Goal: Information Seeking & Learning: Understand process/instructions

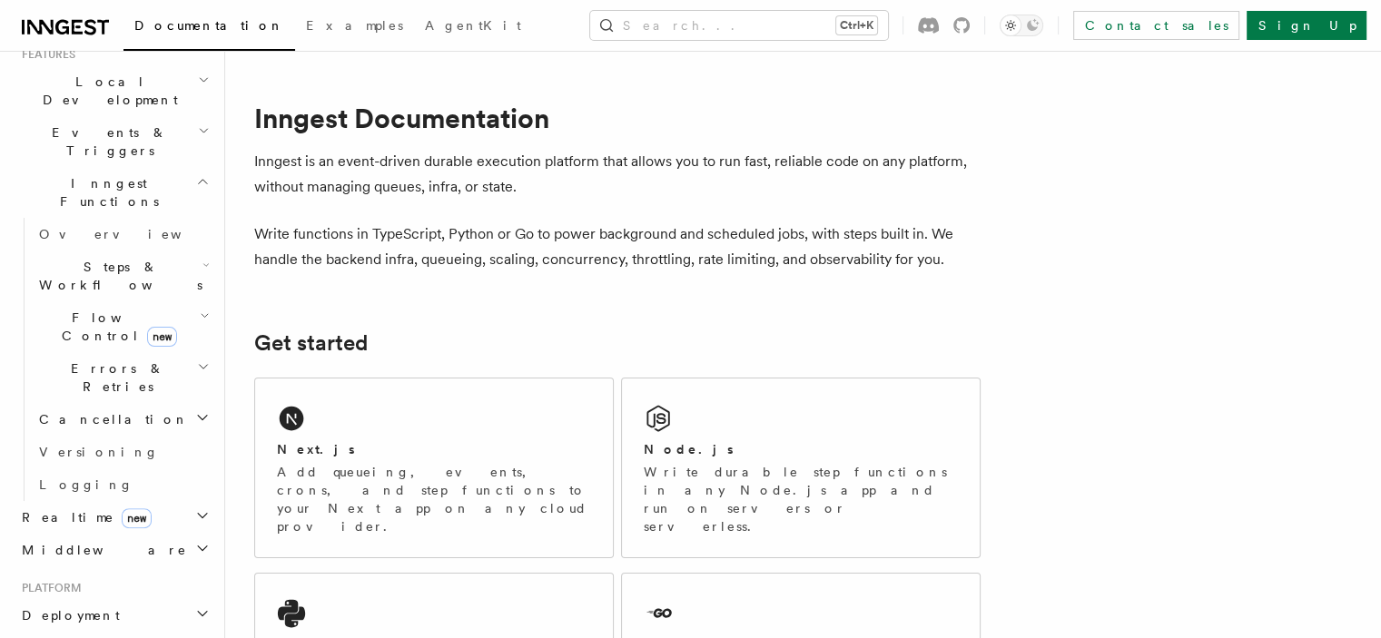
scroll to position [454, 0]
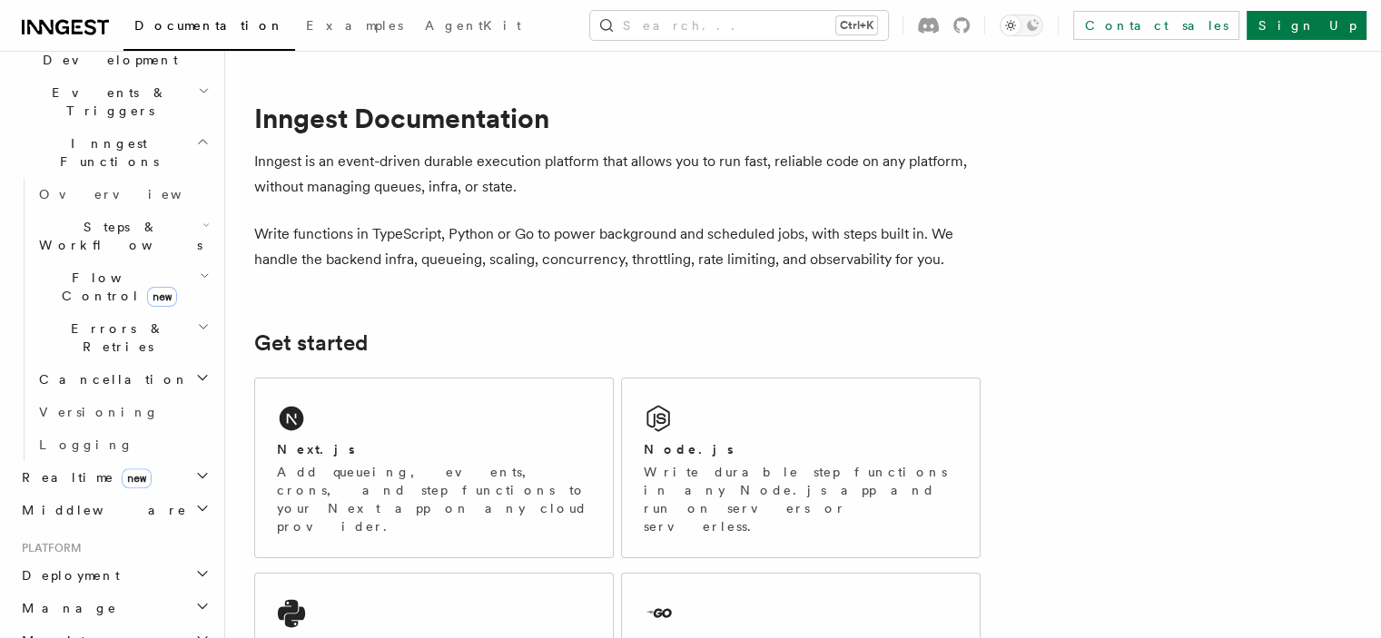
click at [105, 559] on h2 "Deployment" at bounding box center [114, 575] width 199 height 33
click at [93, 601] on span "Overview" at bounding box center [132, 608] width 187 height 15
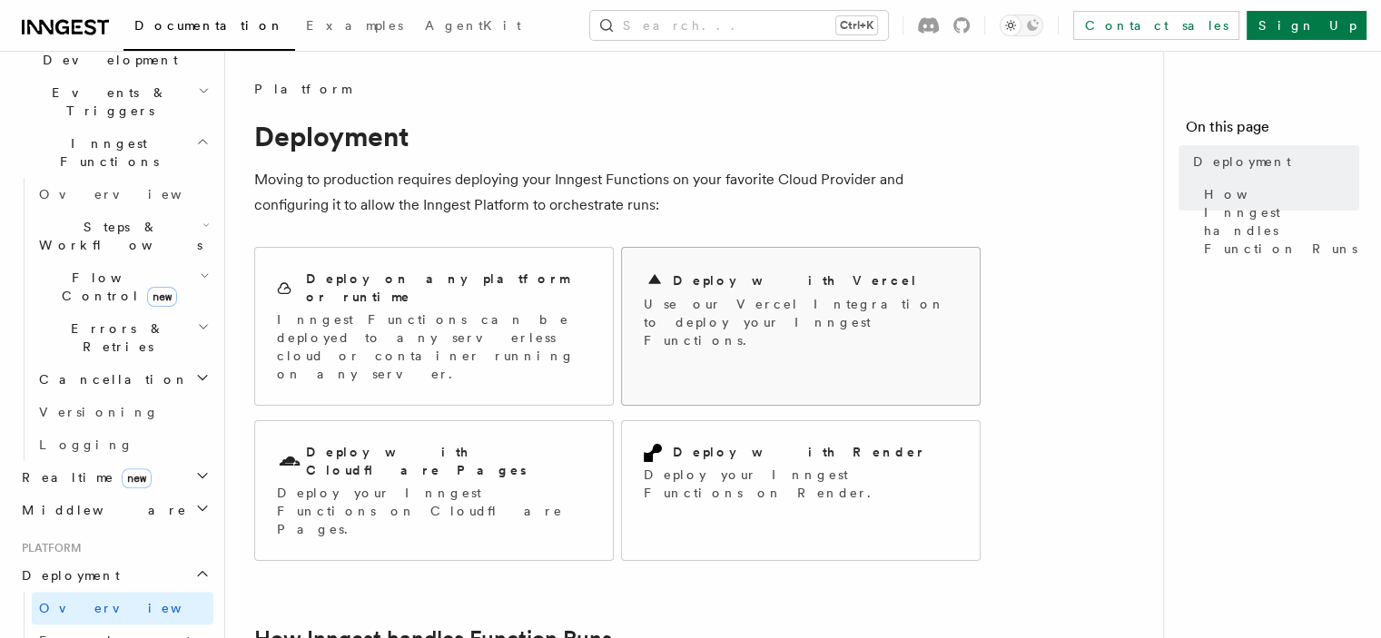
click at [769, 274] on h2 "Deploy with Vercel" at bounding box center [795, 280] width 245 height 18
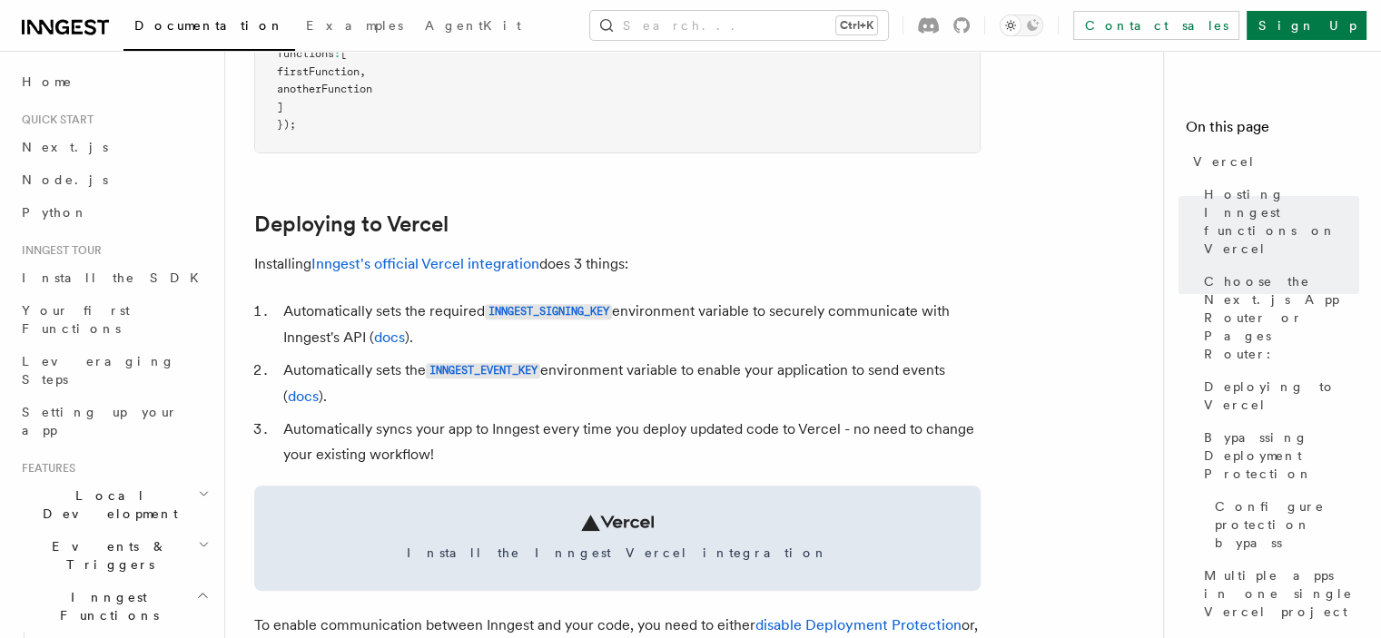
scroll to position [726, 0]
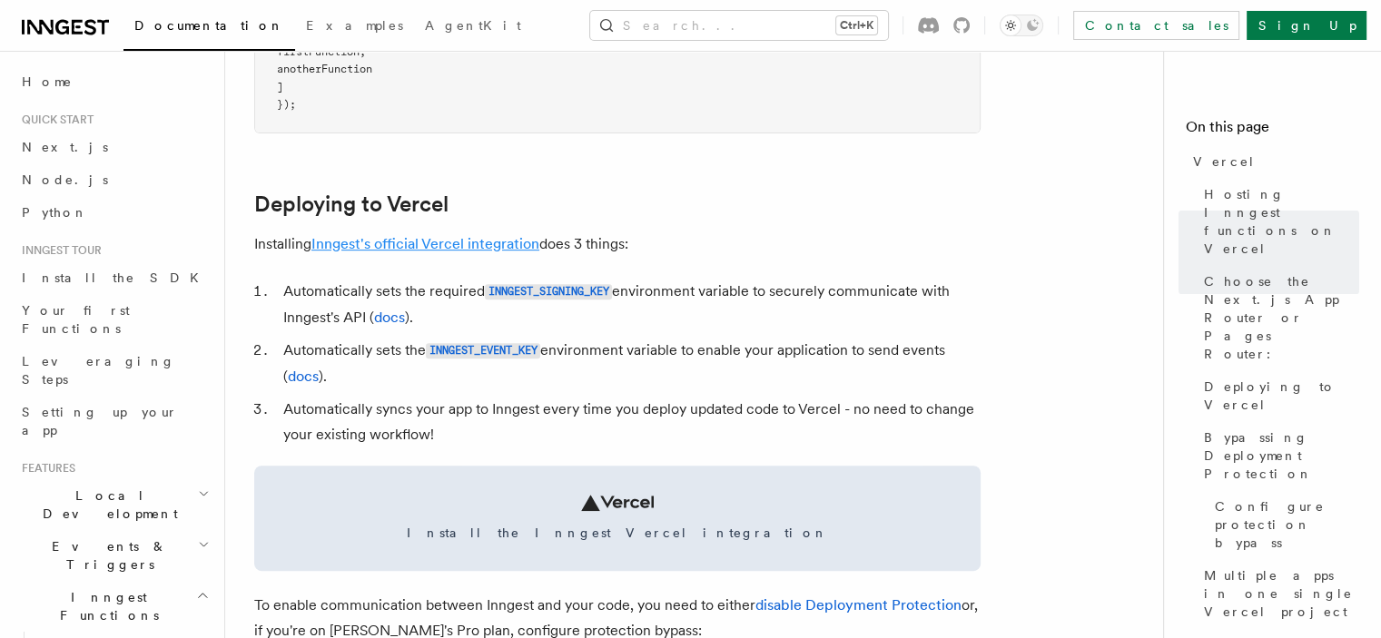
click at [415, 248] on link "Inngest's official Vercel integration" at bounding box center [425, 243] width 228 height 17
click at [421, 244] on link "Inngest's official Vercel integration" at bounding box center [425, 243] width 228 height 17
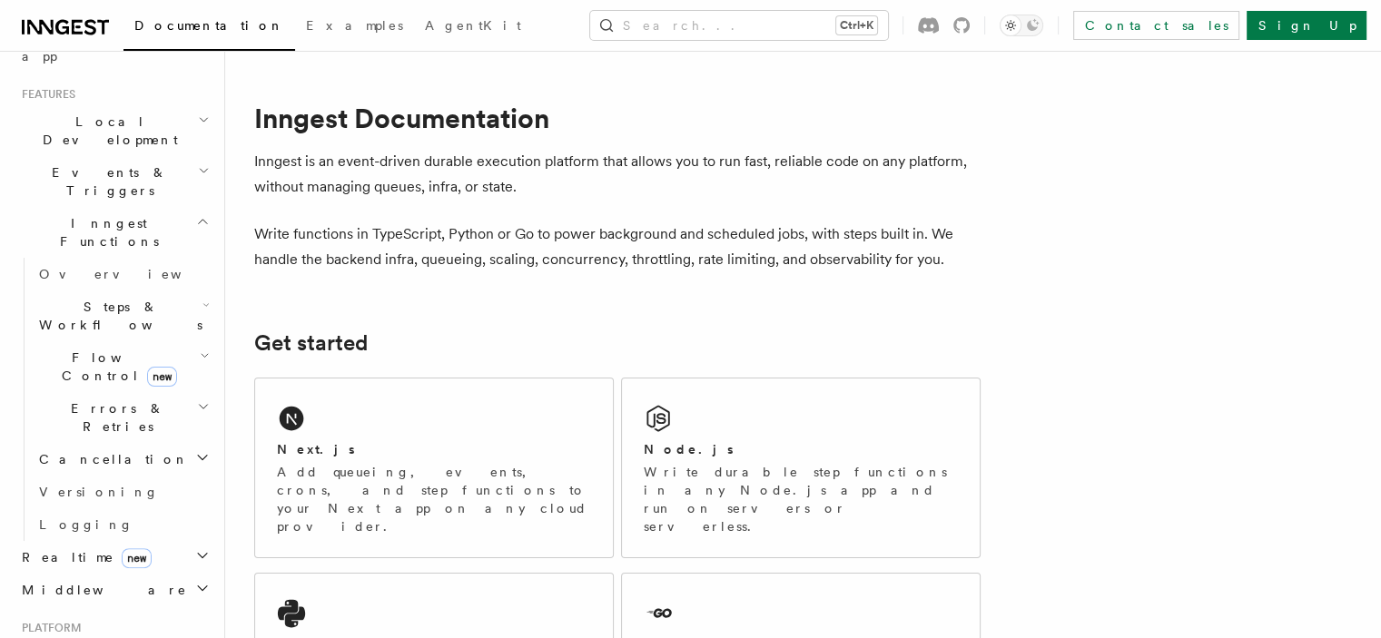
scroll to position [454, 0]
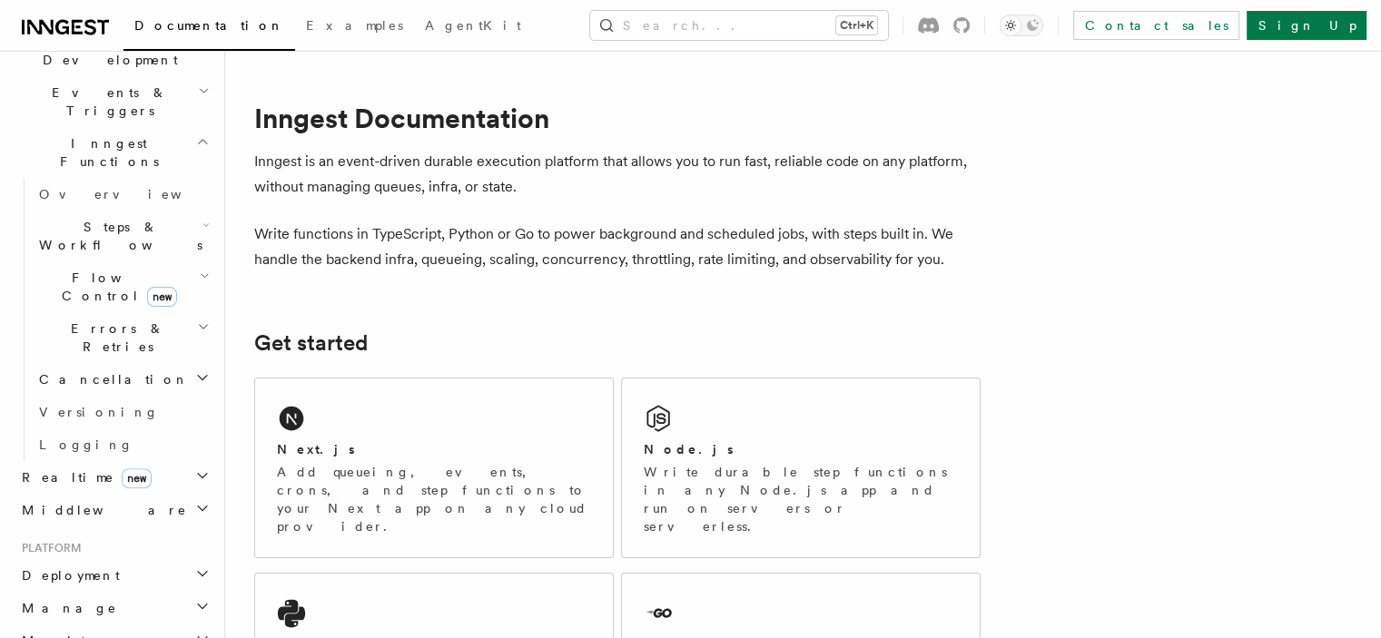
click at [70, 566] on span "Deployment" at bounding box center [67, 575] width 105 height 18
click at [65, 601] on span "Overview" at bounding box center [132, 608] width 187 height 15
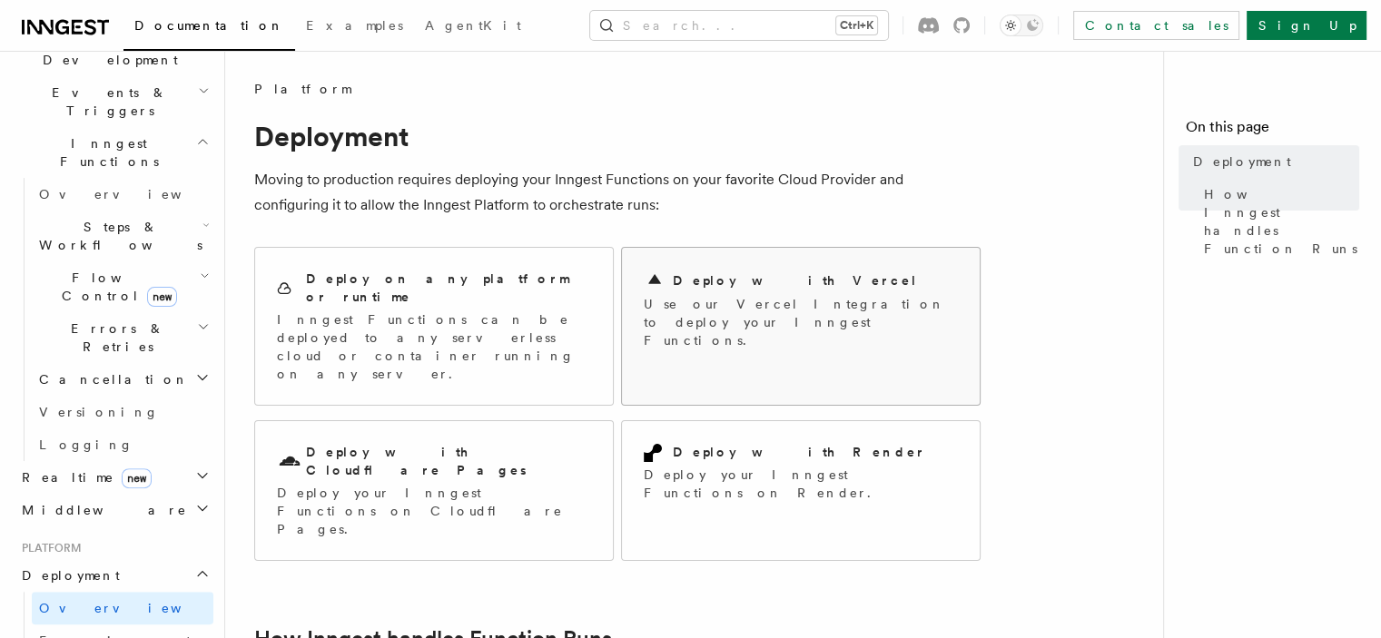
click at [748, 281] on h2 "Deploy with Vercel" at bounding box center [795, 280] width 245 height 18
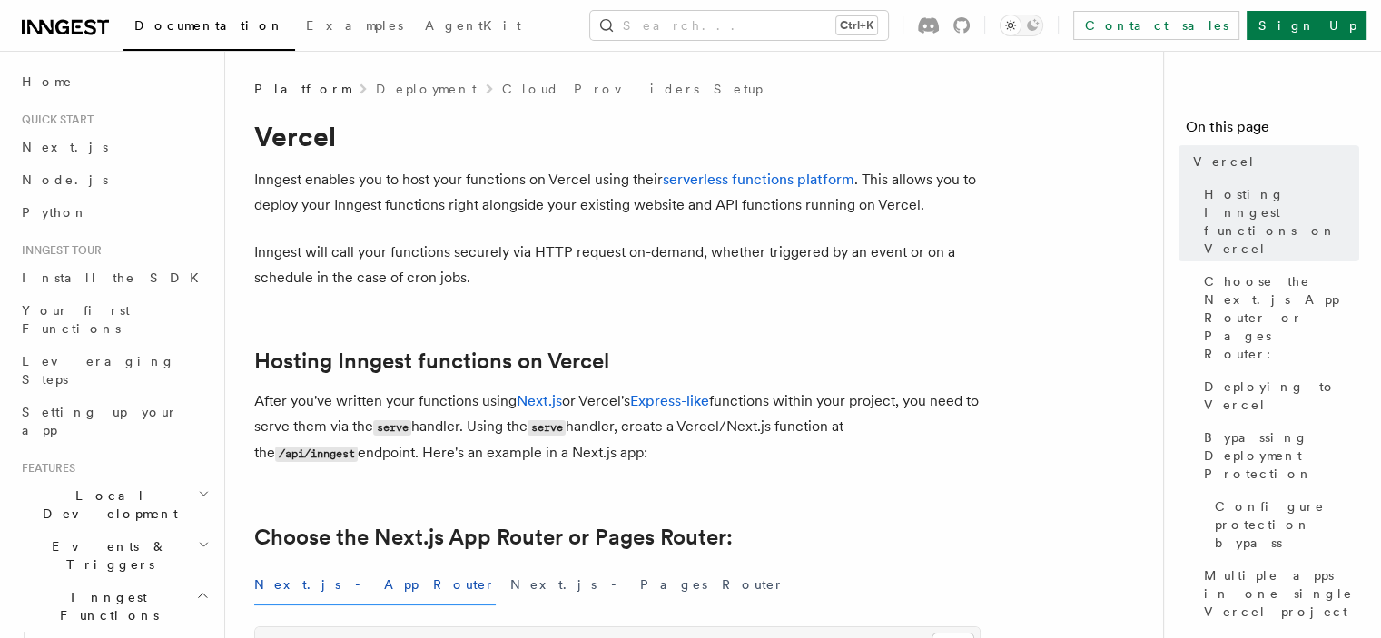
scroll to position [454, 0]
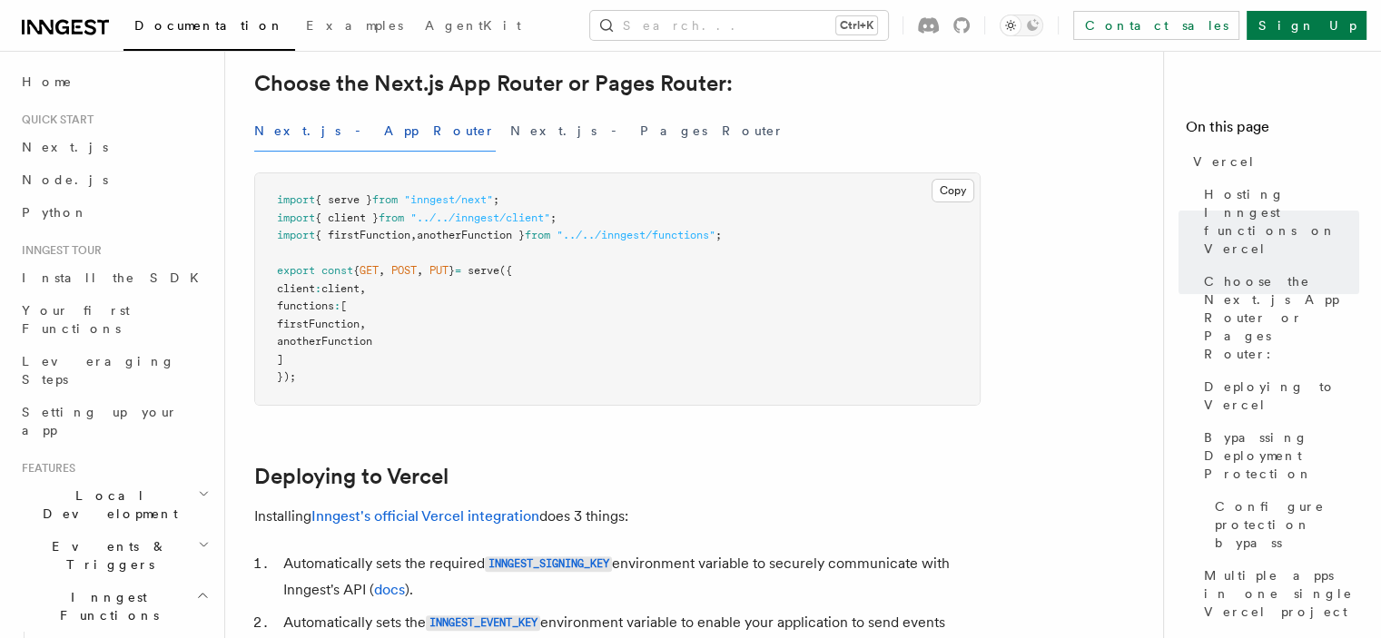
click at [427, 526] on p "Installing Inngest's official Vercel integration does 3 things:" at bounding box center [617, 516] width 726 height 25
click at [478, 508] on link "Inngest's official Vercel integration" at bounding box center [425, 515] width 228 height 17
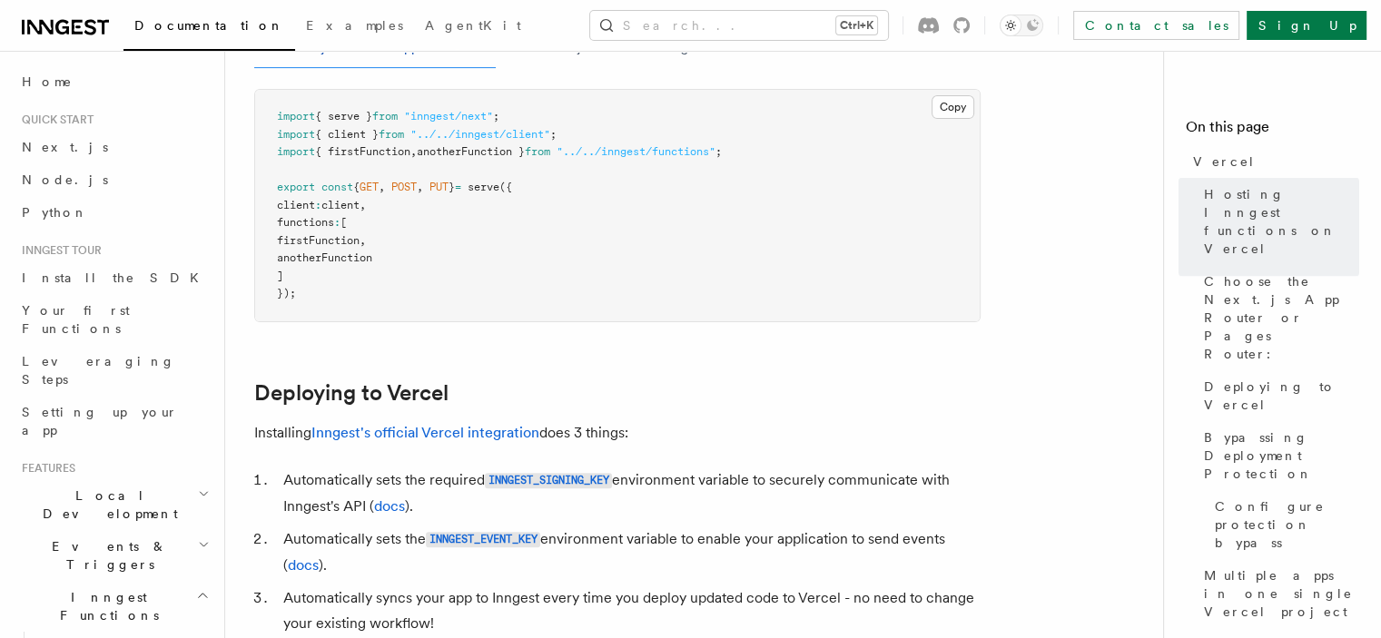
scroll to position [635, 0]
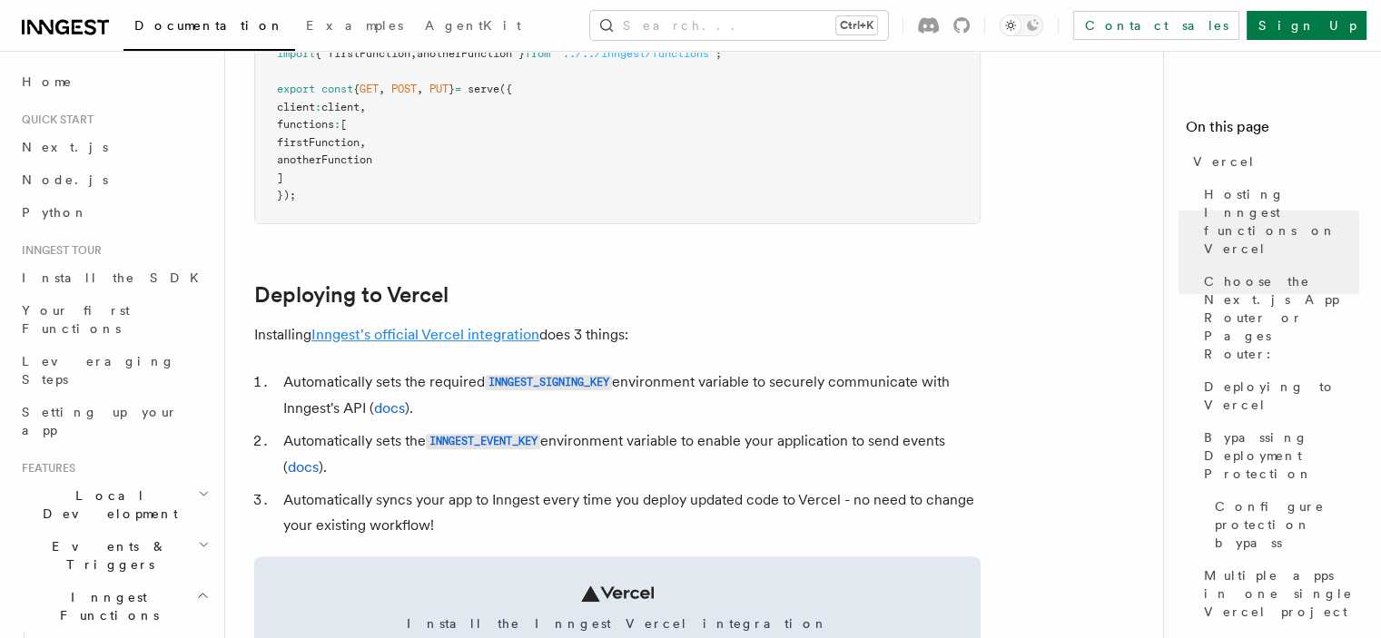
click at [455, 338] on link "Inngest's official Vercel integration" at bounding box center [425, 334] width 228 height 17
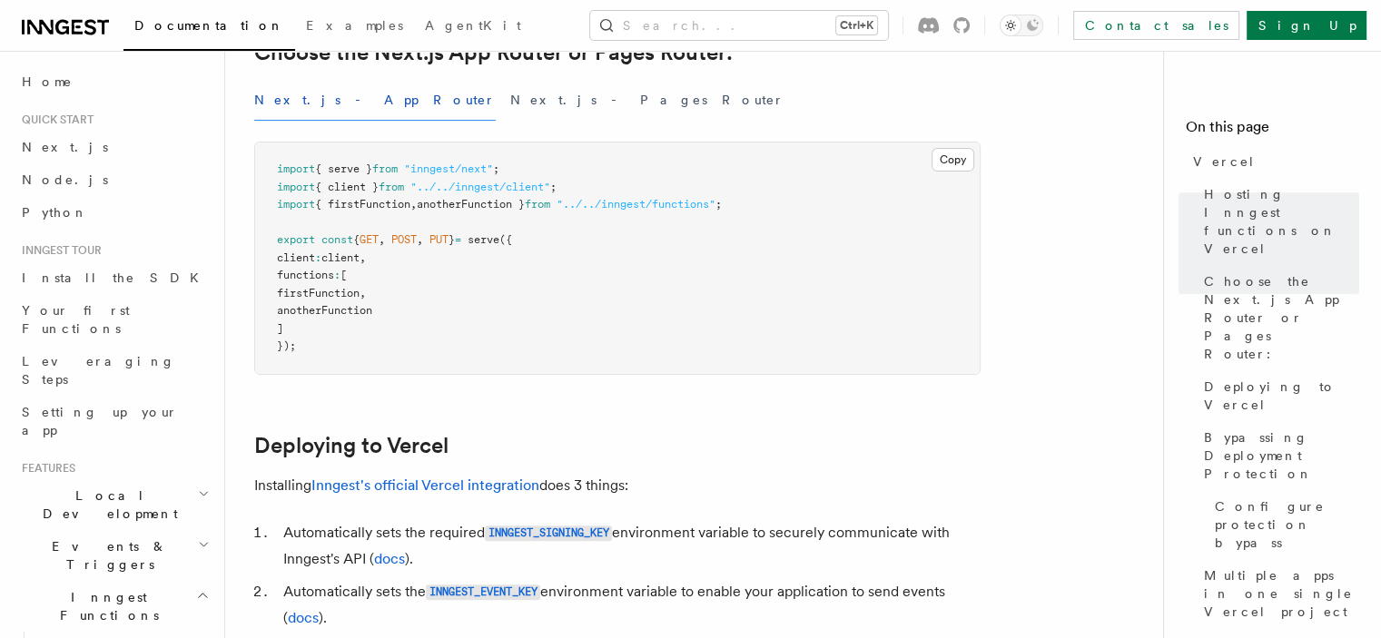
scroll to position [635, 0]
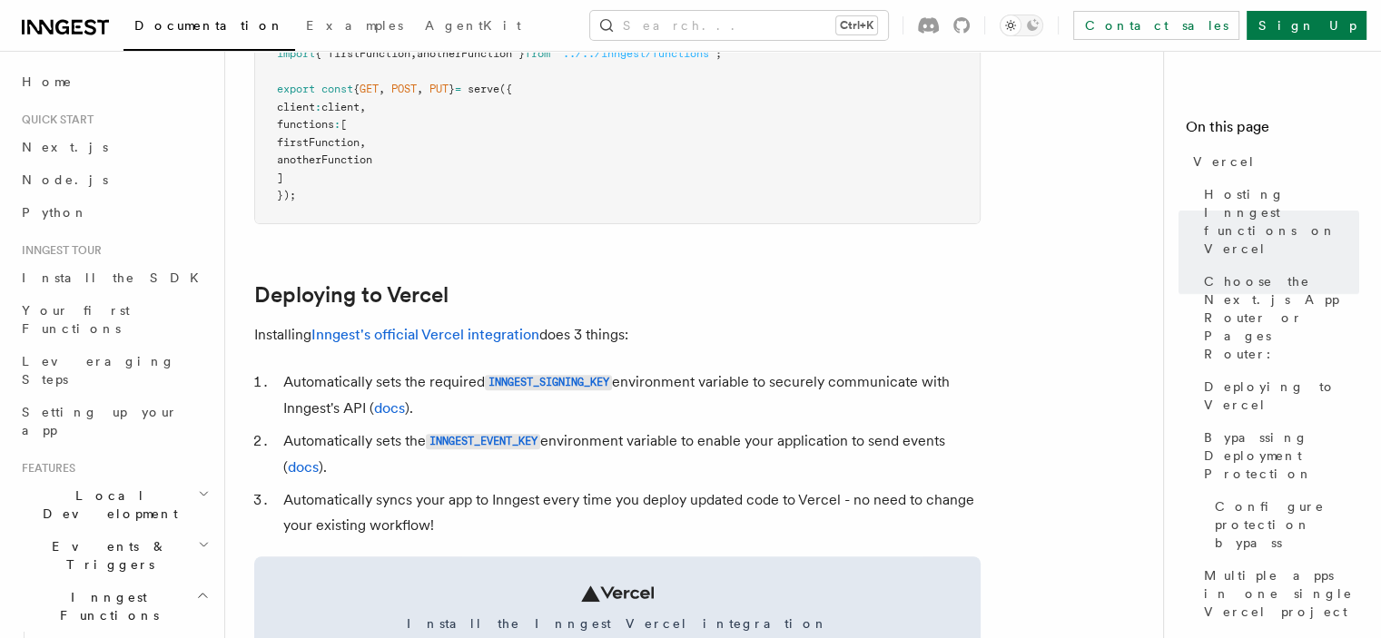
click at [436, 324] on p "Installing Inngest's official Vercel integration does 3 things:" at bounding box center [617, 334] width 726 height 25
click at [482, 341] on link "Inngest's official Vercel integration" at bounding box center [425, 334] width 228 height 17
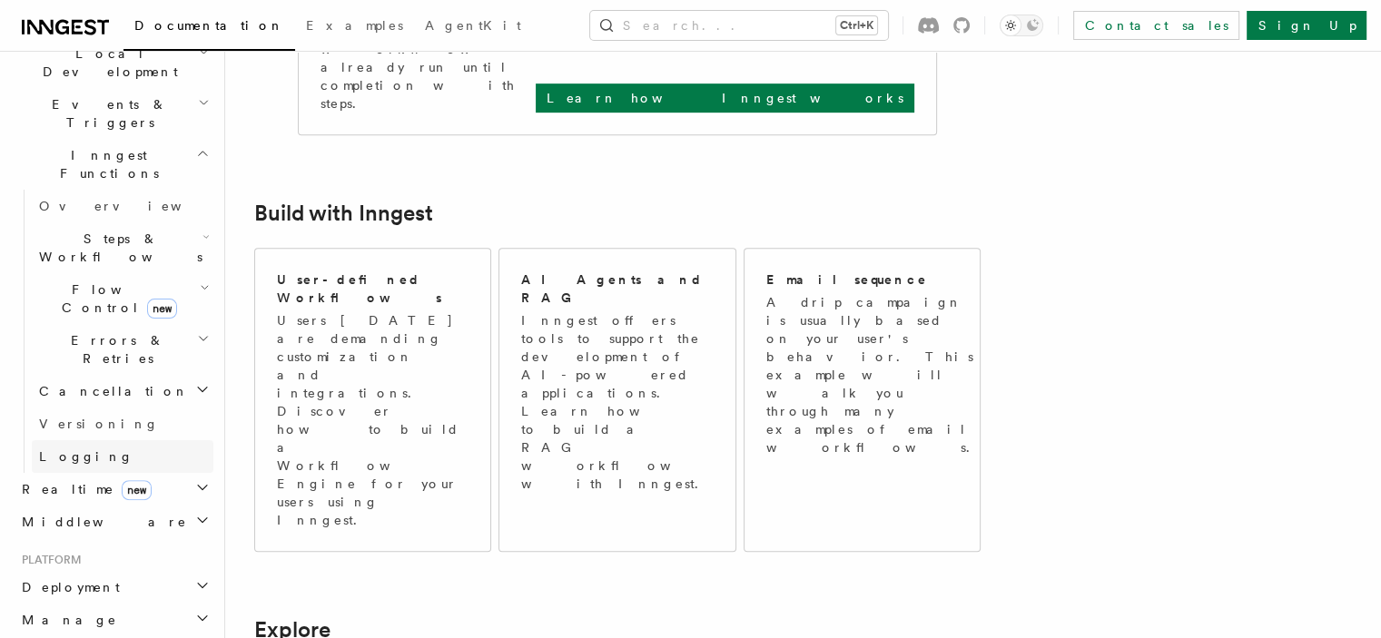
scroll to position [454, 0]
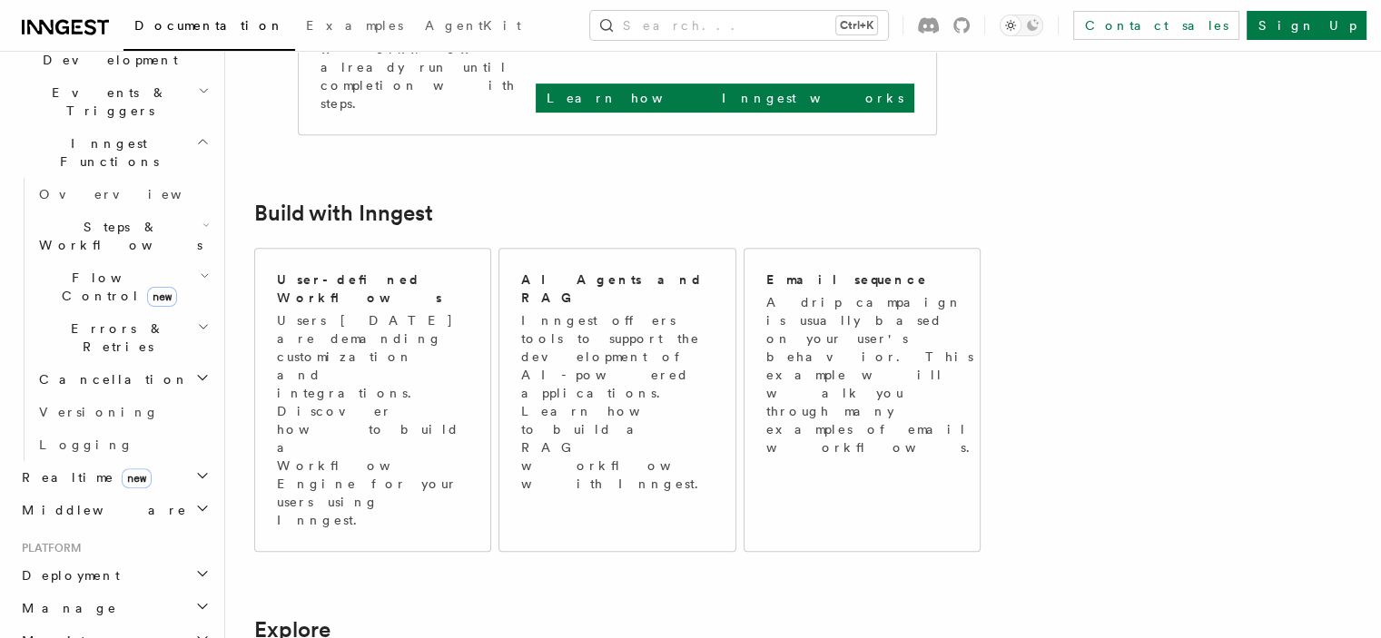
click at [79, 566] on span "Deployment" at bounding box center [67, 575] width 105 height 18
click at [73, 601] on span "Overview" at bounding box center [132, 608] width 187 height 15
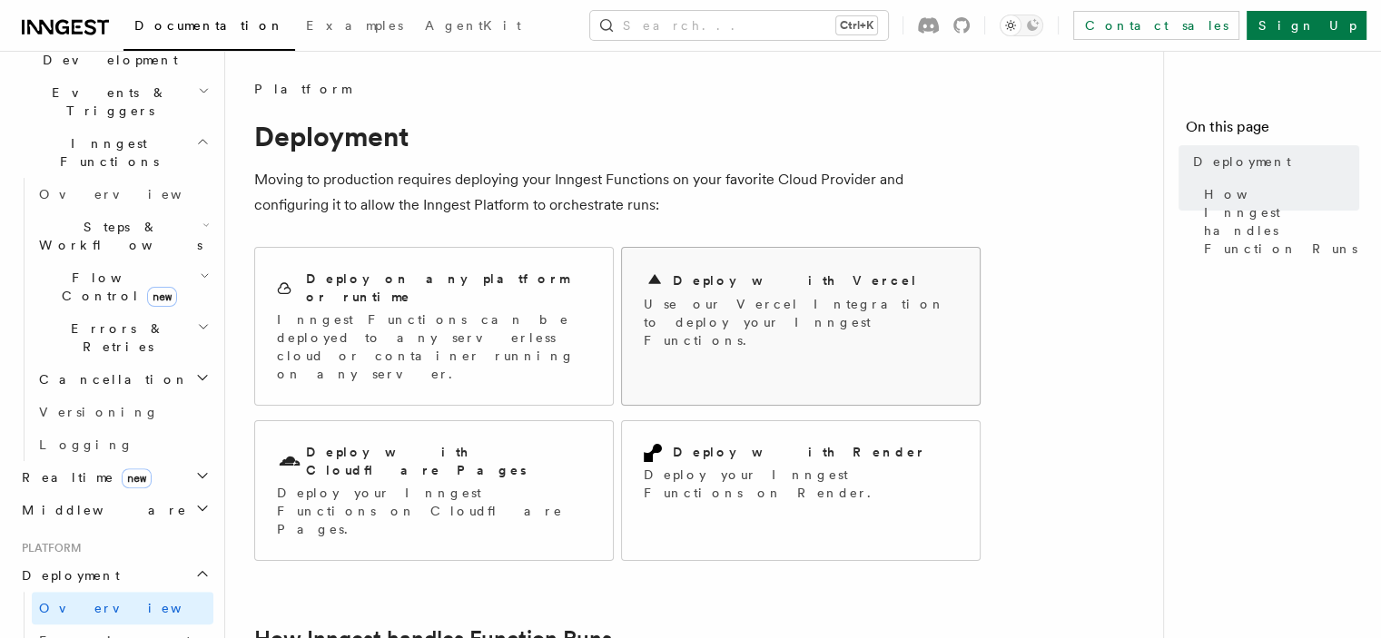
click at [737, 280] on h2 "Deploy with Vercel" at bounding box center [795, 280] width 245 height 18
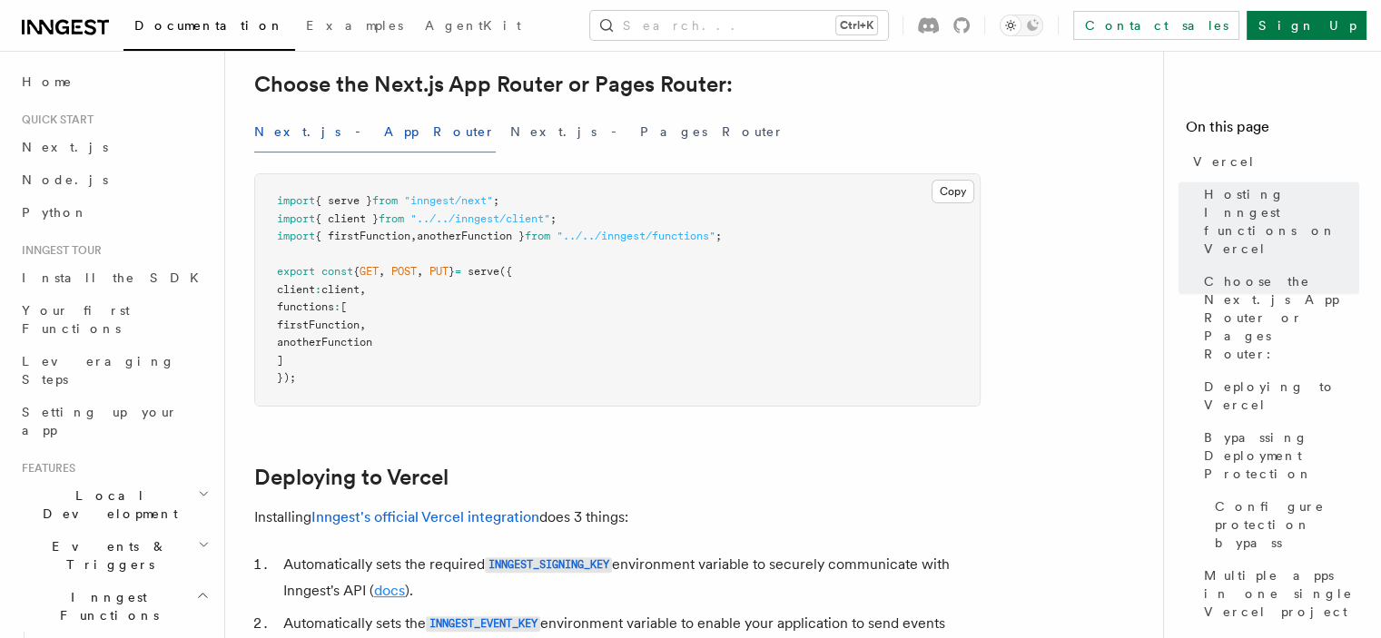
scroll to position [545, 0]
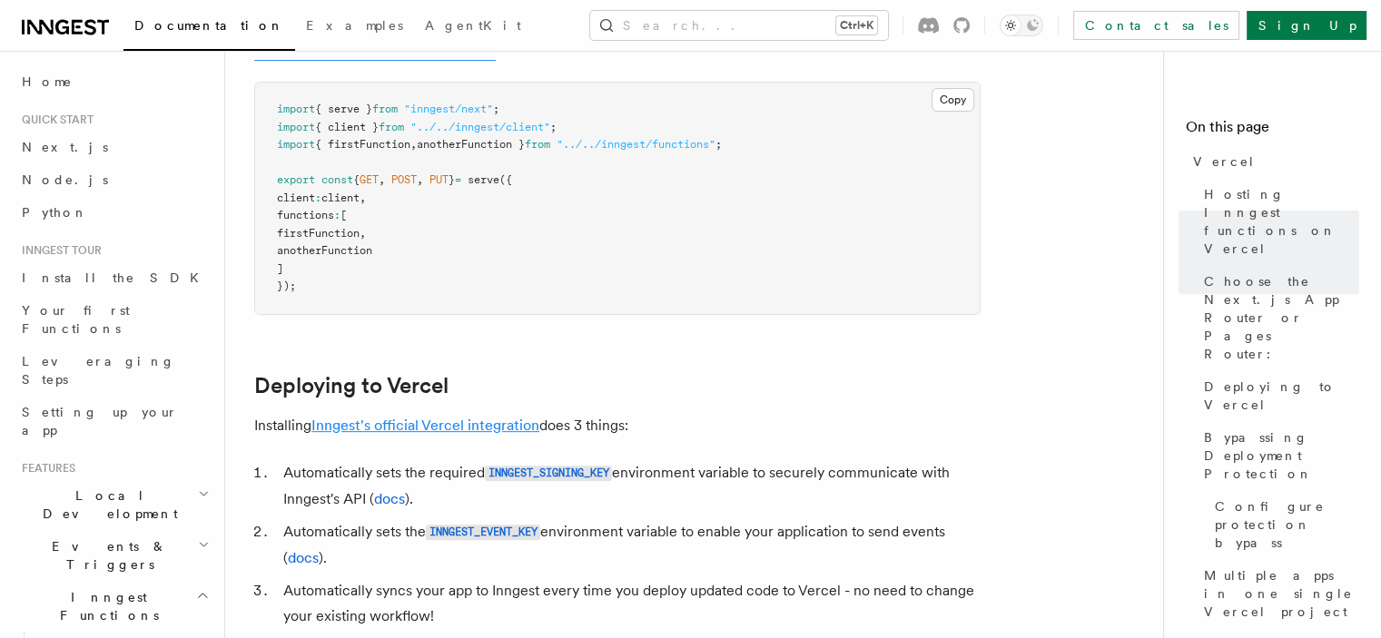
click at [419, 420] on link "Inngest's official Vercel integration" at bounding box center [425, 425] width 228 height 17
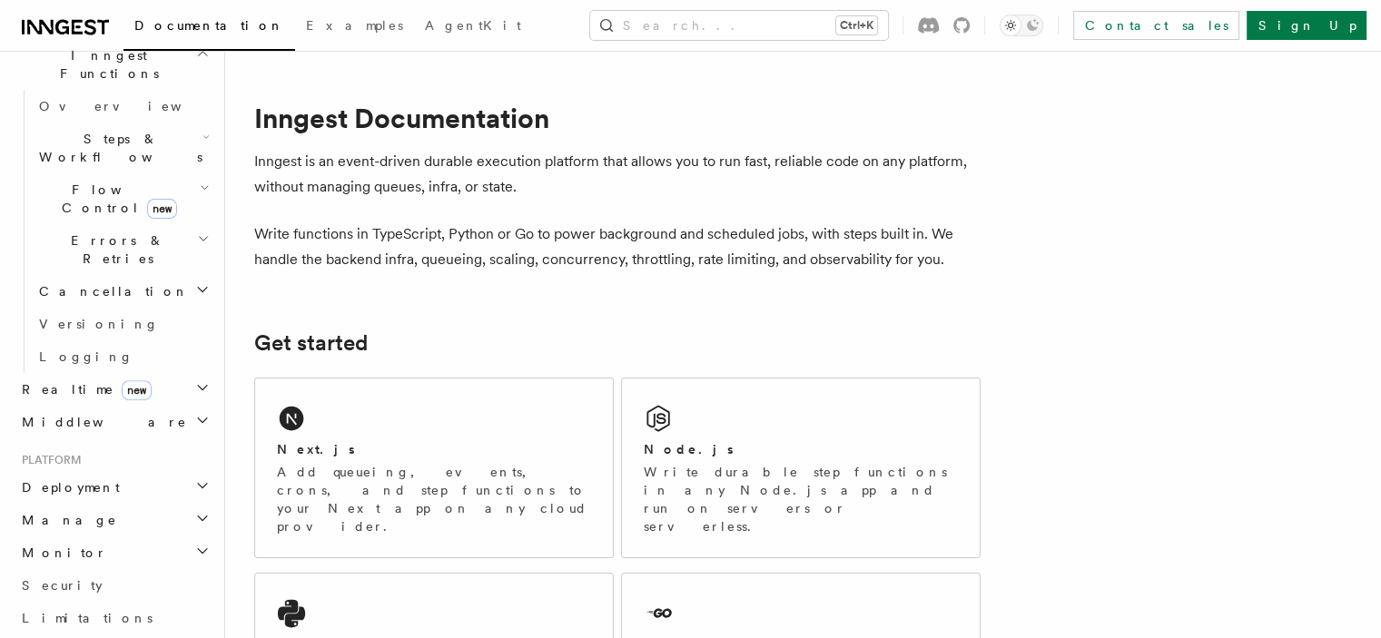
scroll to position [541, 0]
click at [75, 479] on span "Deployment" at bounding box center [67, 488] width 105 height 18
click at [75, 514] on span "Overview" at bounding box center [132, 521] width 187 height 15
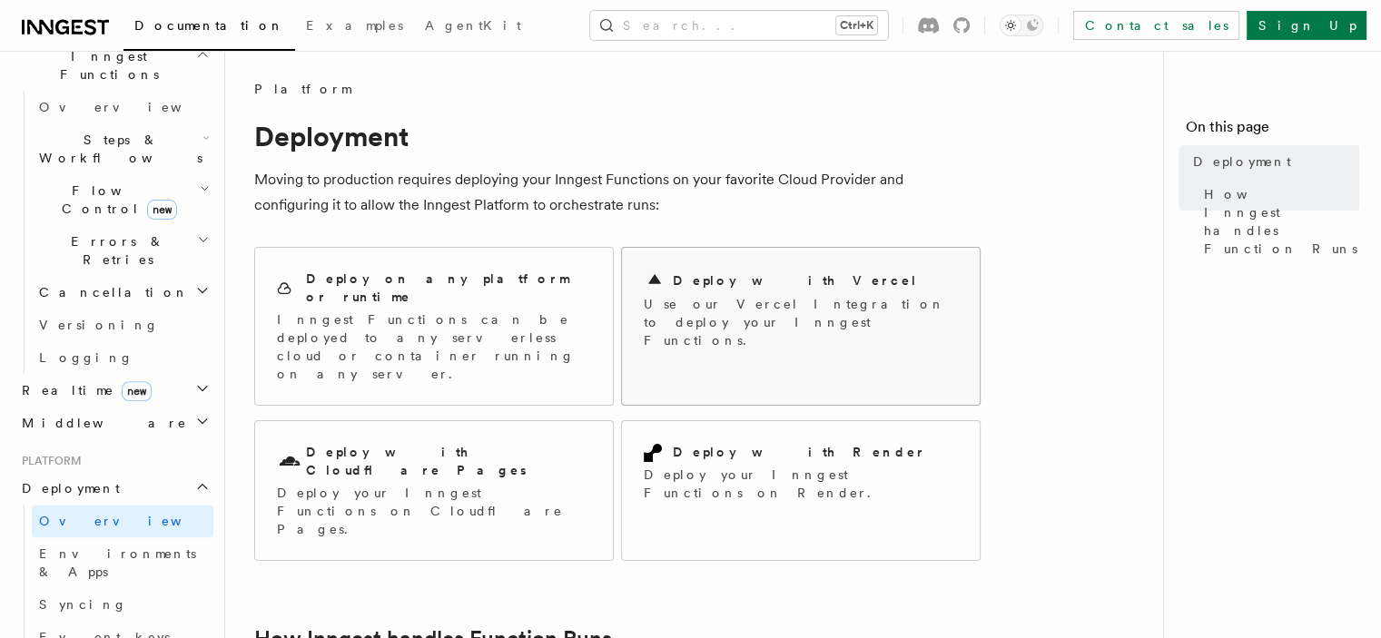
click at [755, 275] on h2 "Deploy with Vercel" at bounding box center [795, 280] width 245 height 18
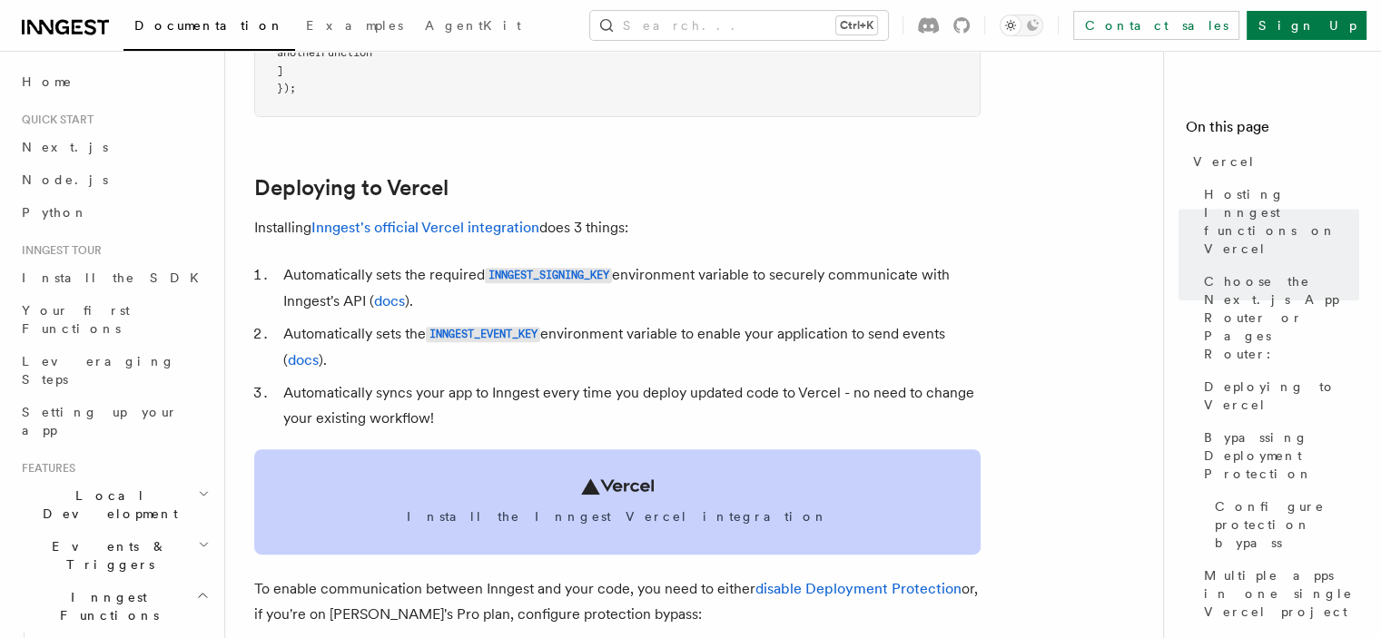
scroll to position [817, 0]
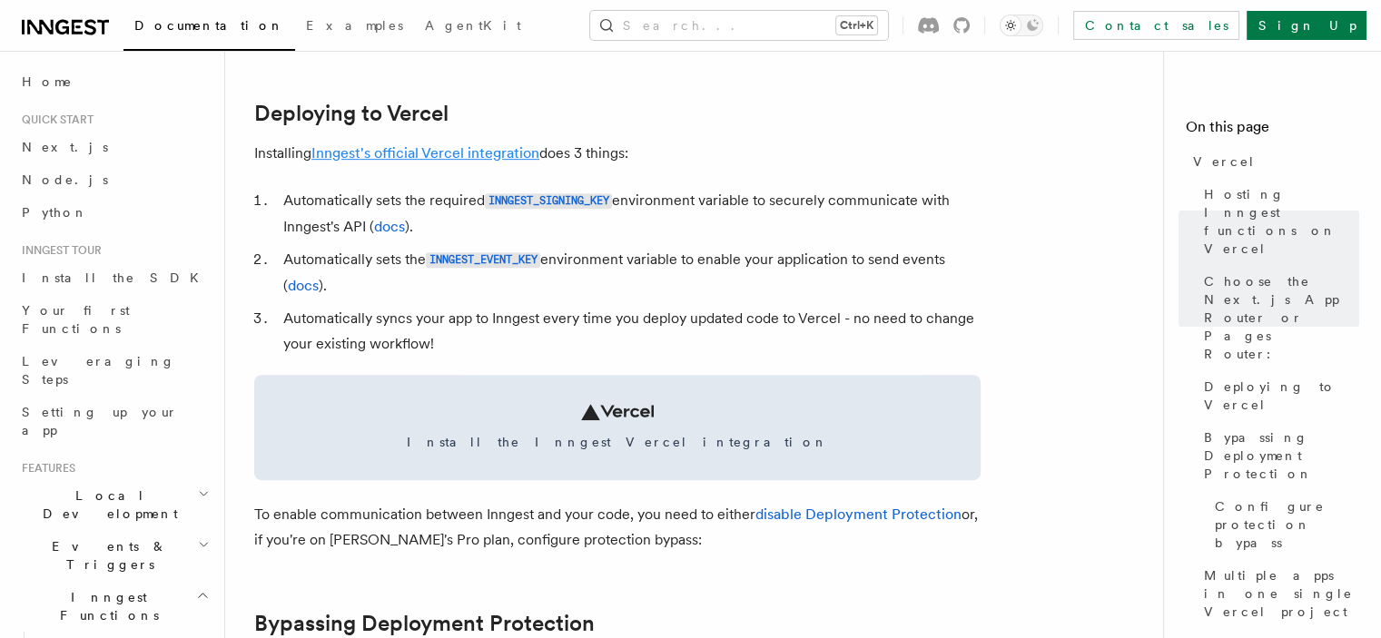
click at [471, 144] on link "Inngest's official Vercel integration" at bounding box center [425, 152] width 228 height 17
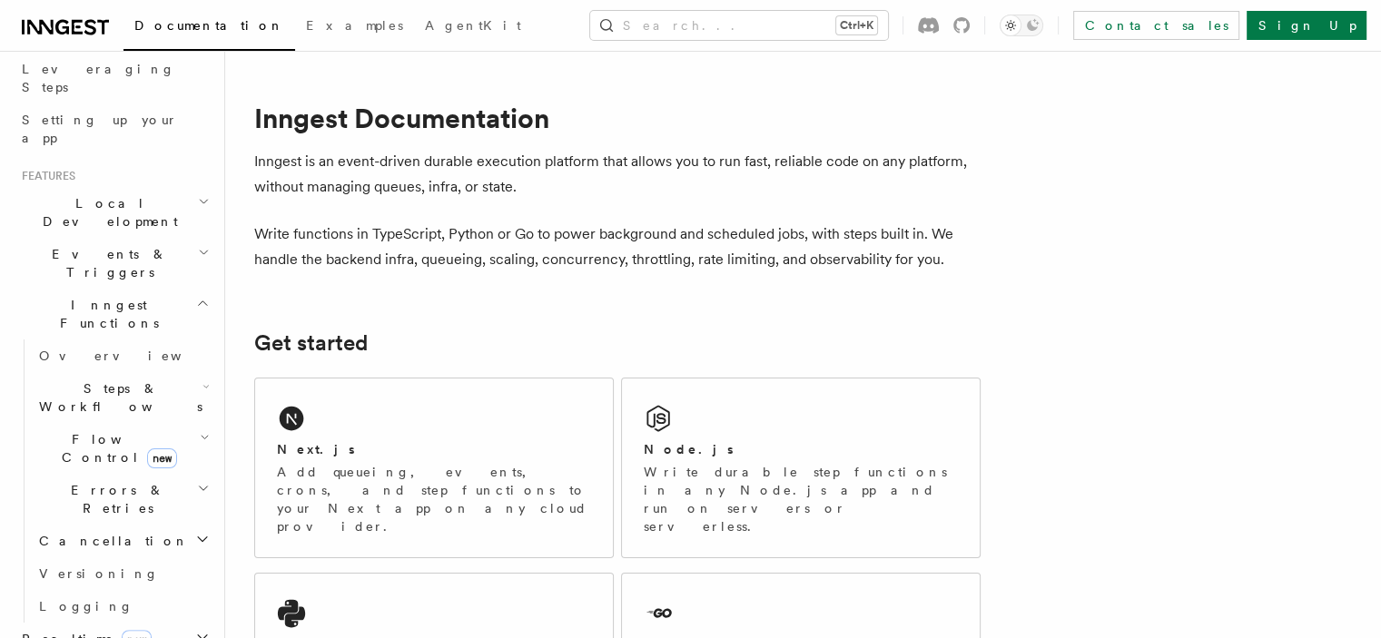
scroll to position [545, 0]
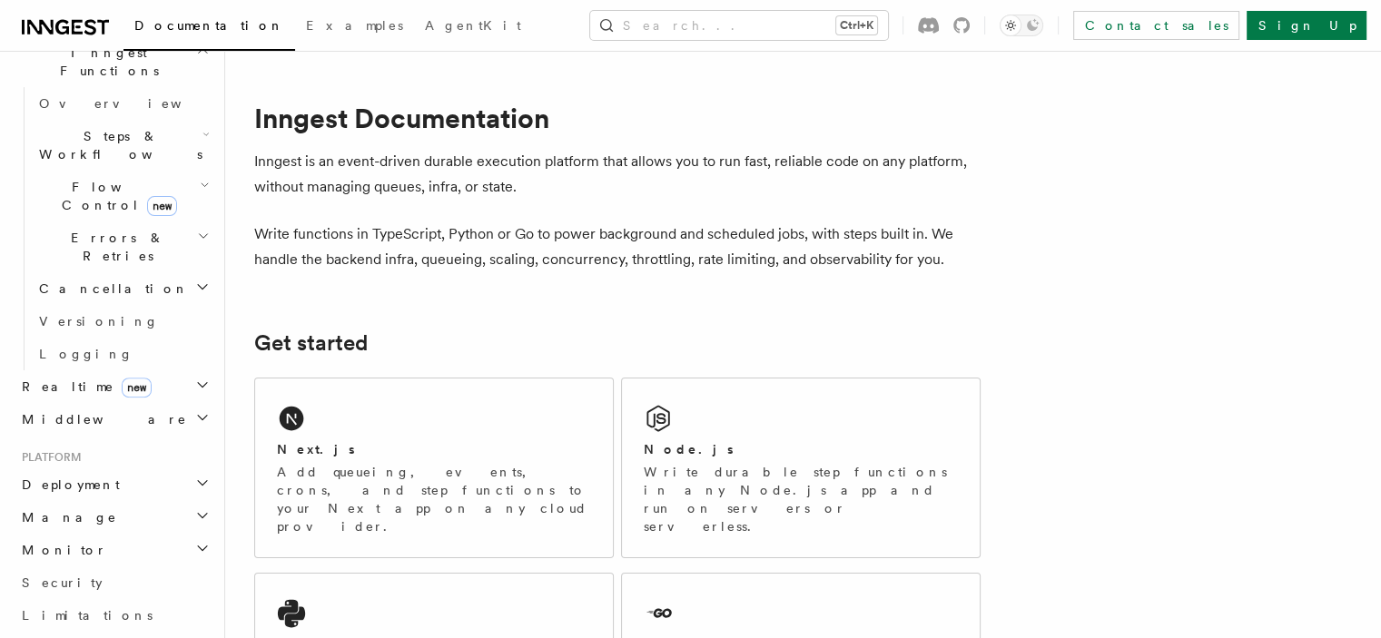
click at [75, 476] on span "Deployment" at bounding box center [67, 485] width 105 height 18
click at [94, 501] on link "Overview" at bounding box center [123, 517] width 182 height 33
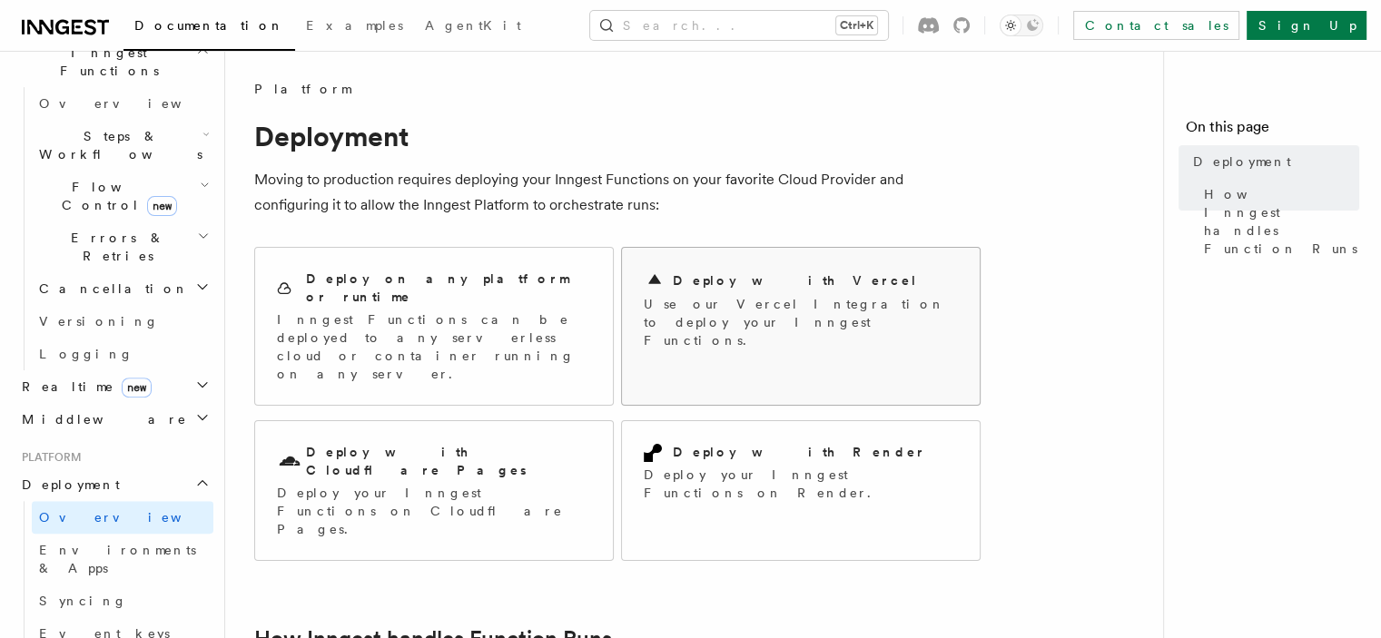
click at [706, 284] on h2 "Deploy with Vercel" at bounding box center [795, 280] width 245 height 18
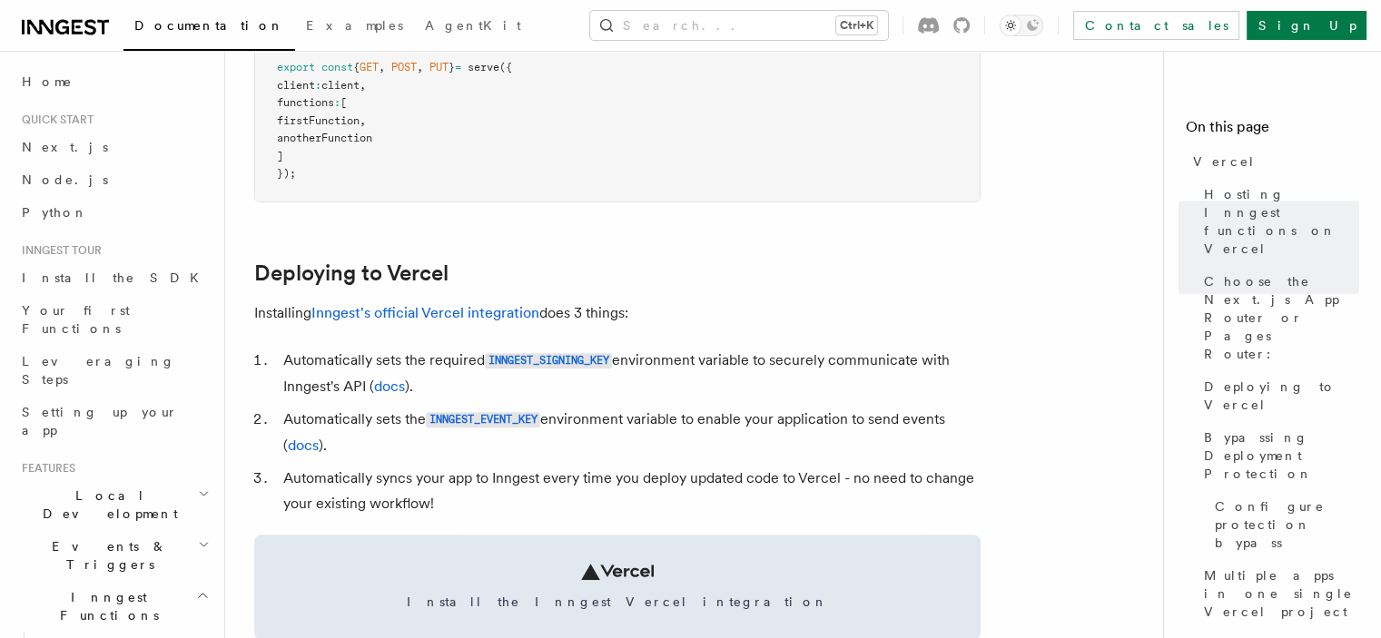
scroll to position [726, 0]
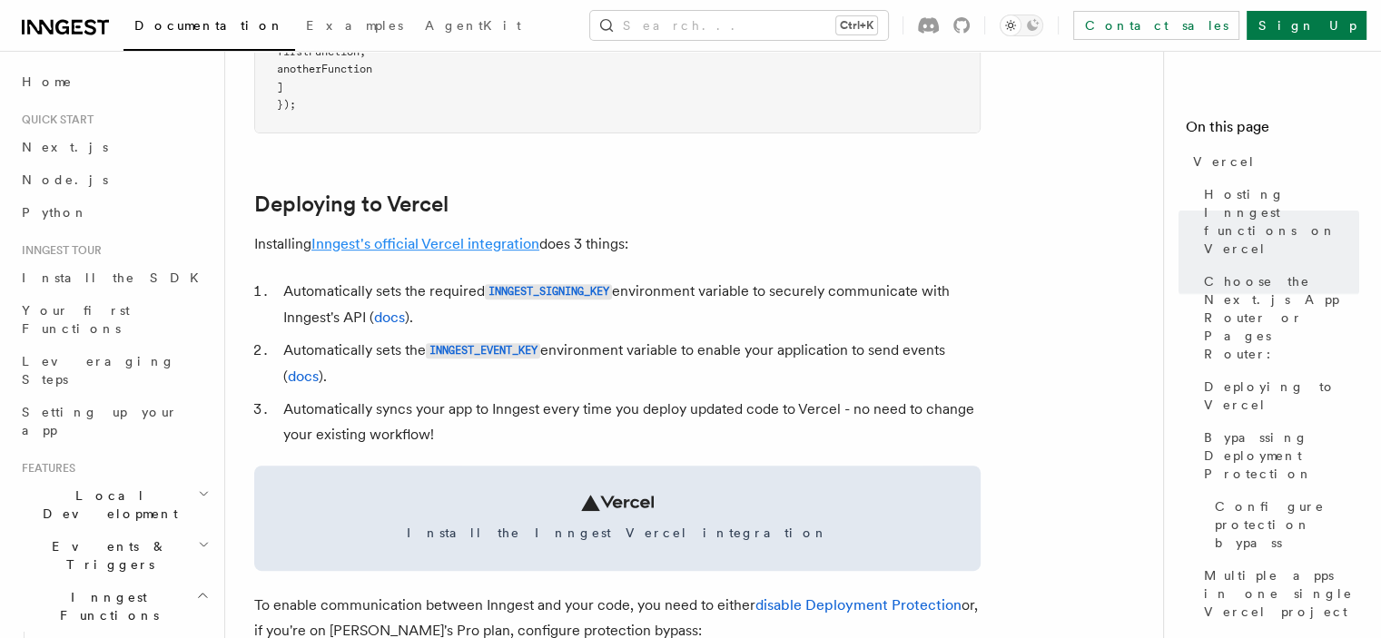
click at [452, 246] on link "Inngest's official Vercel integration" at bounding box center [425, 243] width 228 height 17
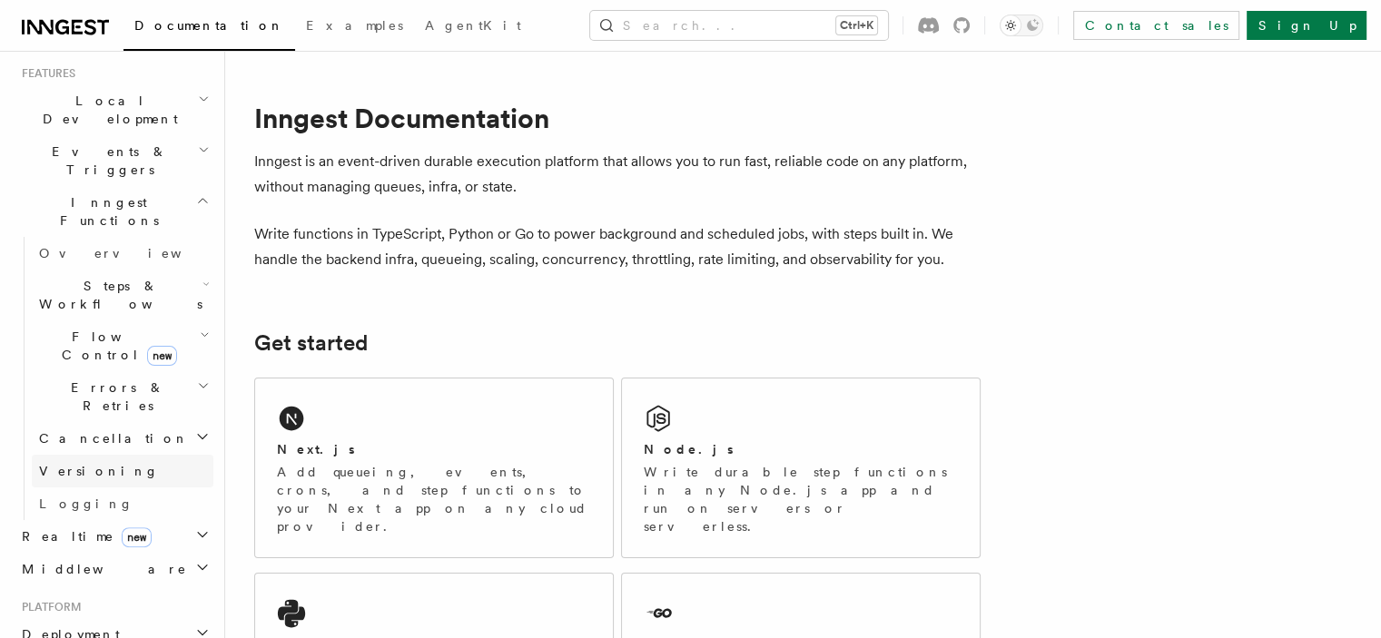
scroll to position [363, 0]
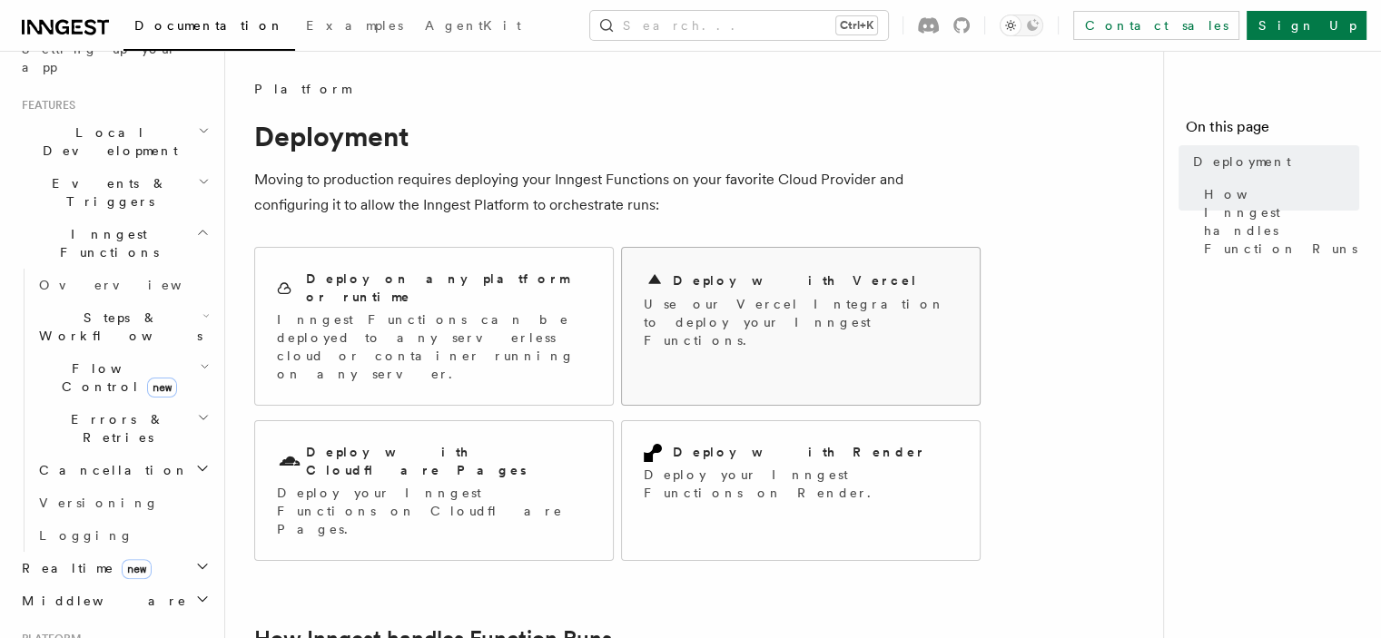
click at [732, 295] on p "Use our Vercel Integration to deploy your Inngest Functions." at bounding box center [801, 322] width 314 height 54
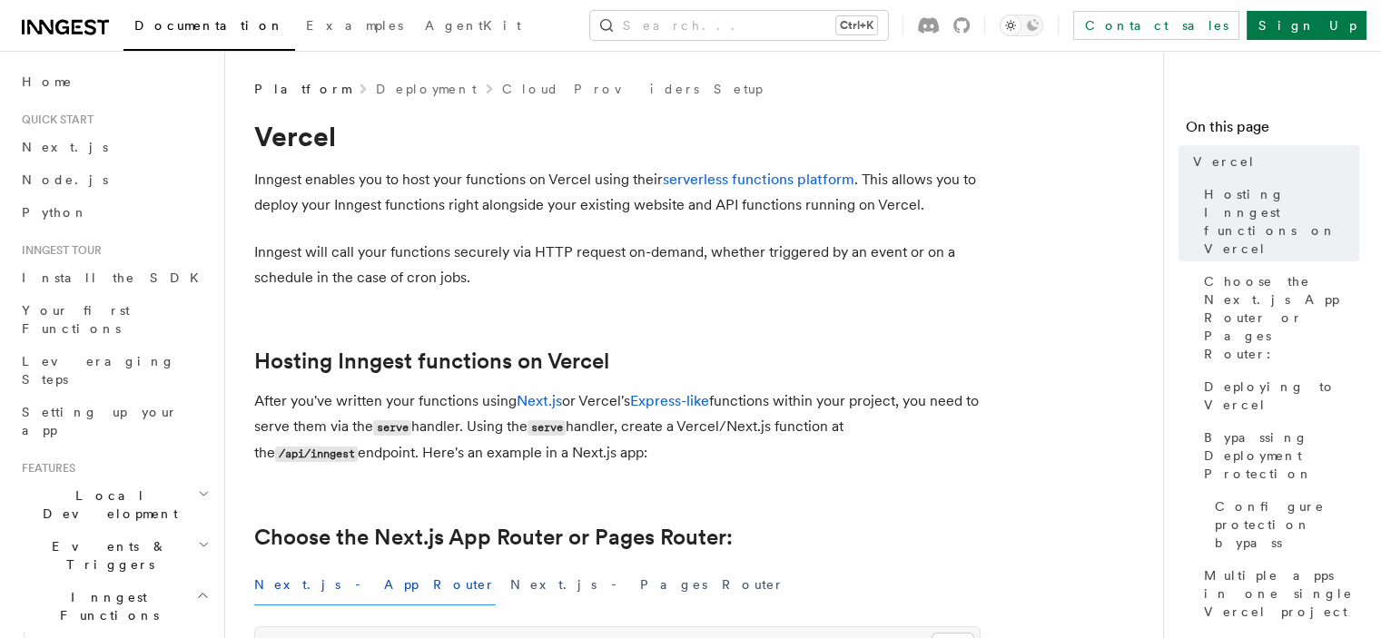
scroll to position [454, 0]
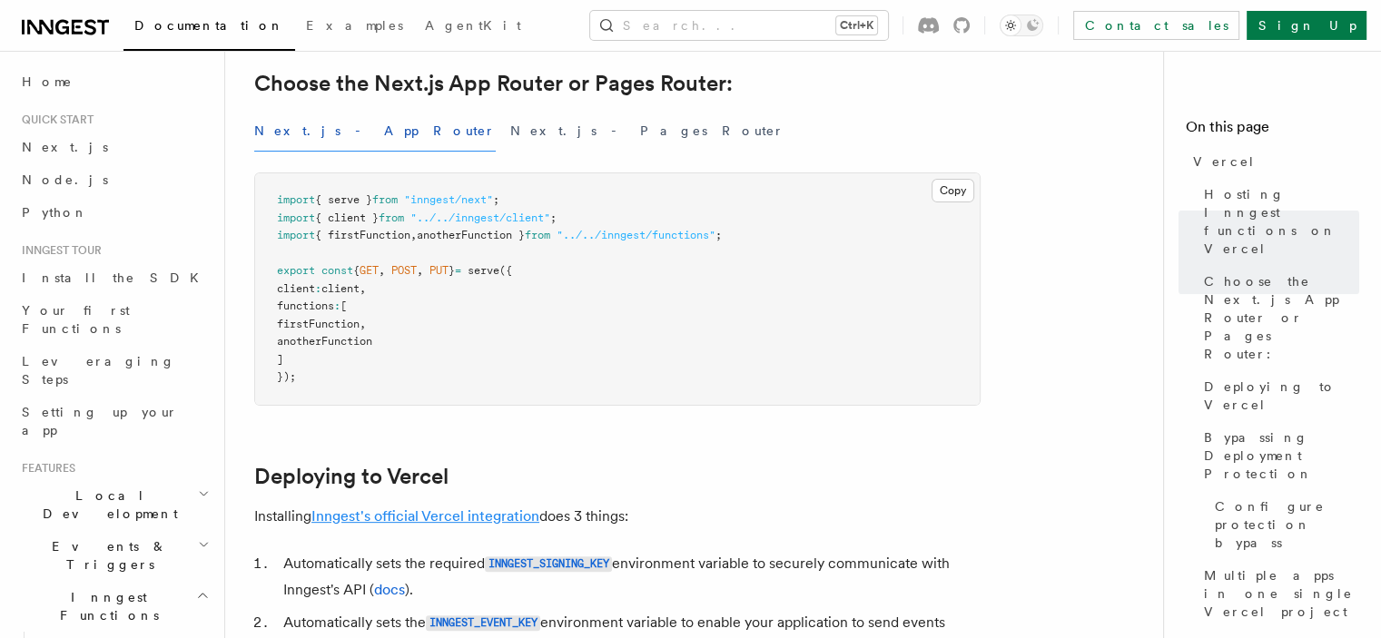
click at [434, 517] on link "Inngest's official Vercel integration" at bounding box center [425, 515] width 228 height 17
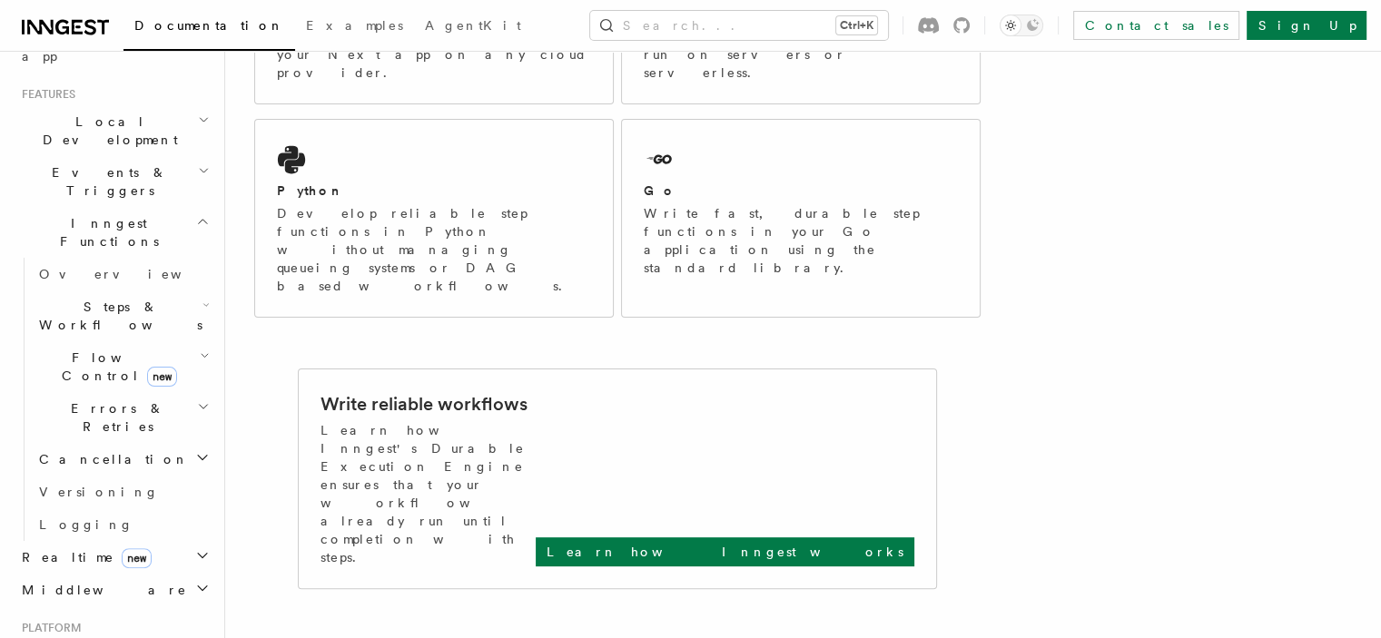
scroll to position [454, 0]
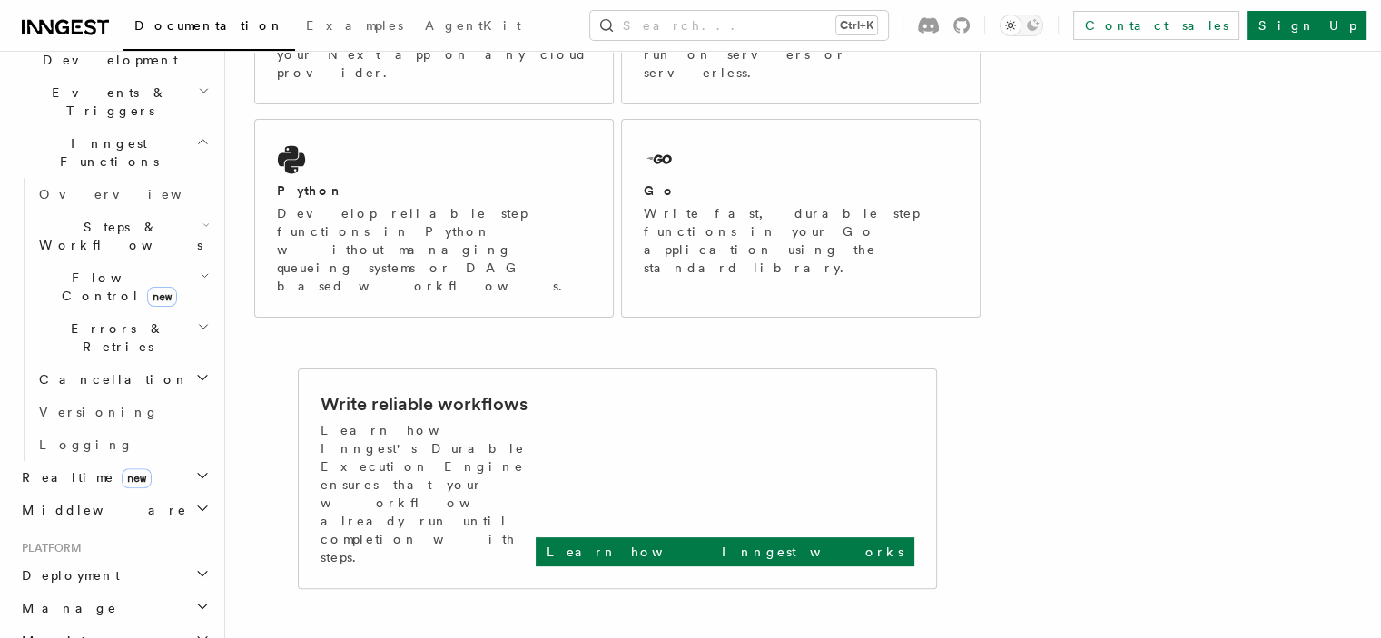
click at [120, 559] on h2 "Deployment" at bounding box center [114, 575] width 199 height 33
click at [113, 592] on link "Overview" at bounding box center [123, 608] width 182 height 33
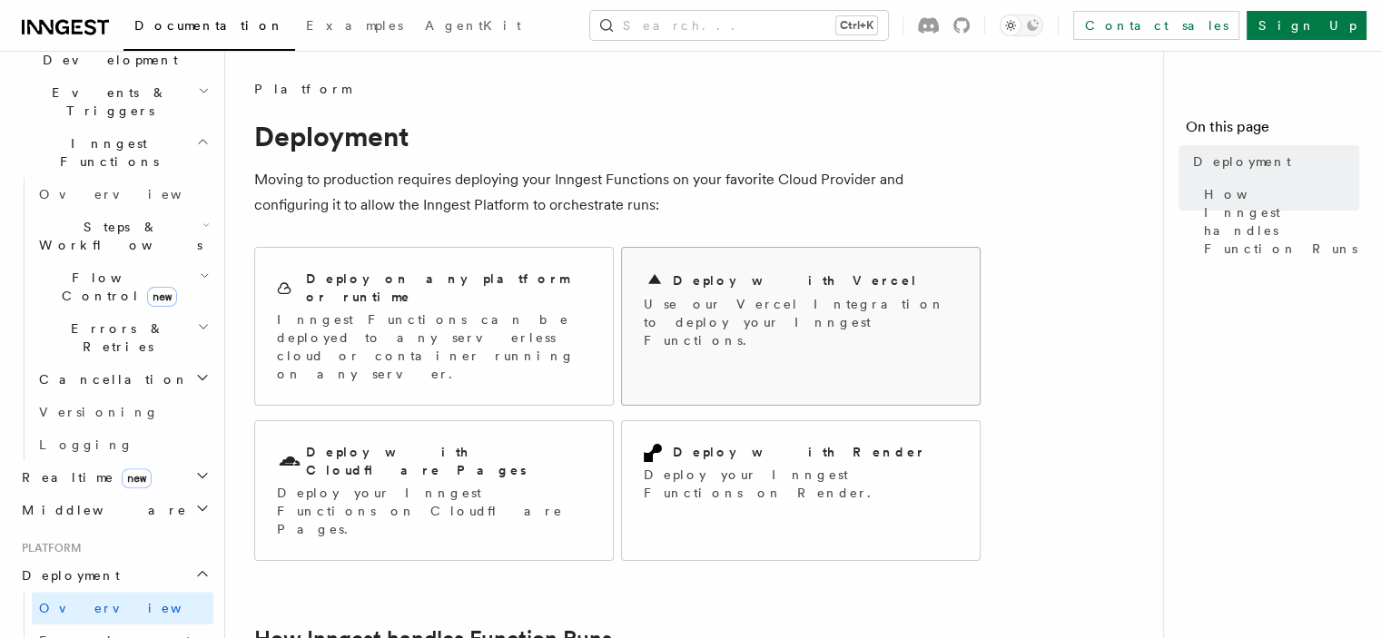
click at [783, 259] on div "Deploy with Vercel Use our Vercel Integration to deploy your Inngest Functions." at bounding box center [801, 309] width 358 height 123
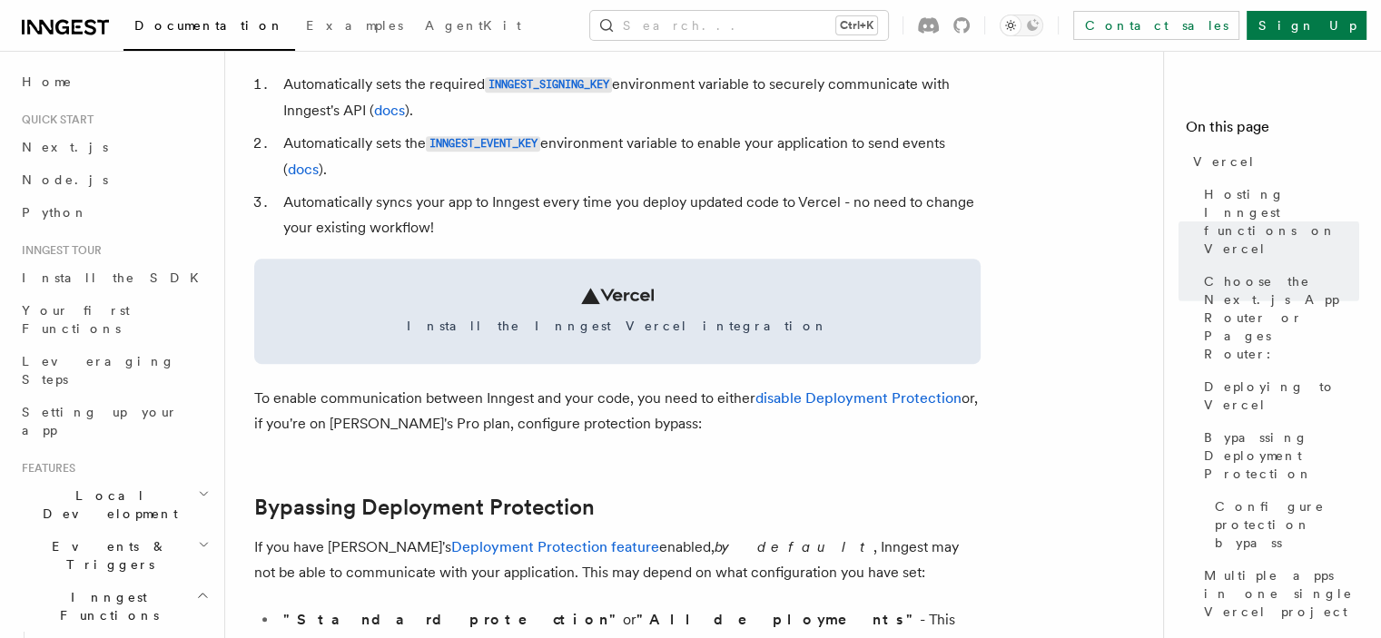
scroll to position [999, 0]
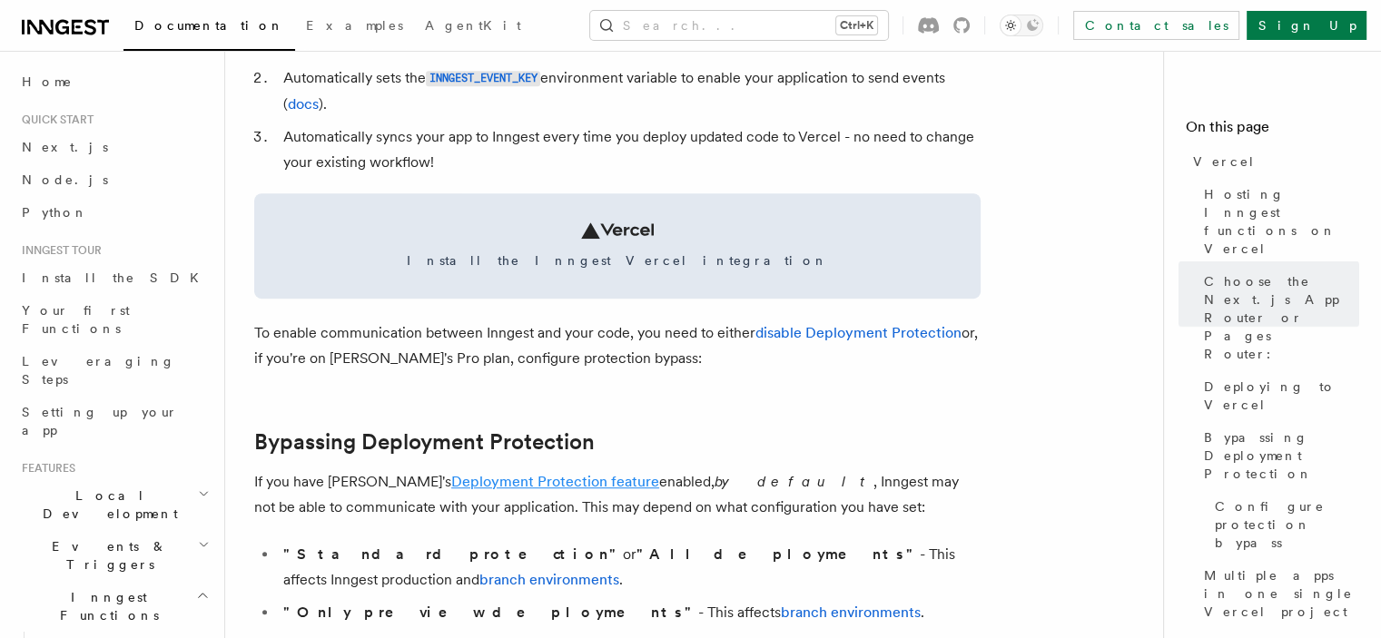
click at [464, 481] on link "Deployment Protection feature" at bounding box center [555, 481] width 208 height 17
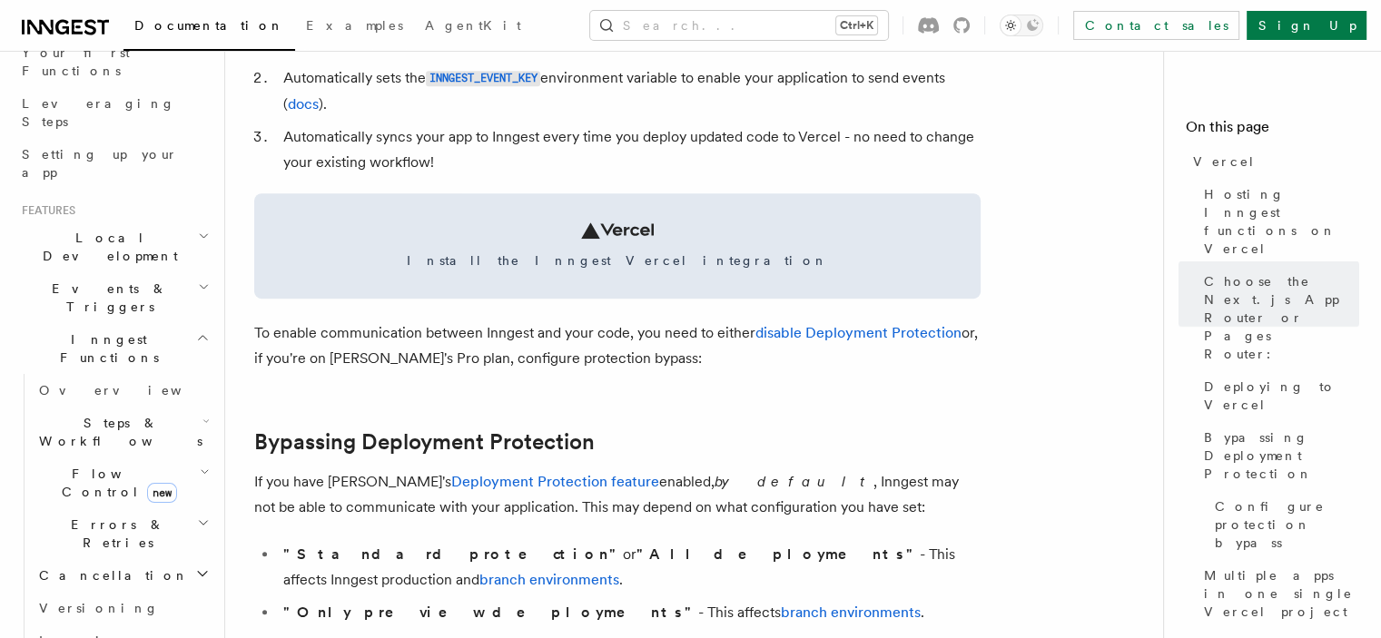
scroll to position [454, 0]
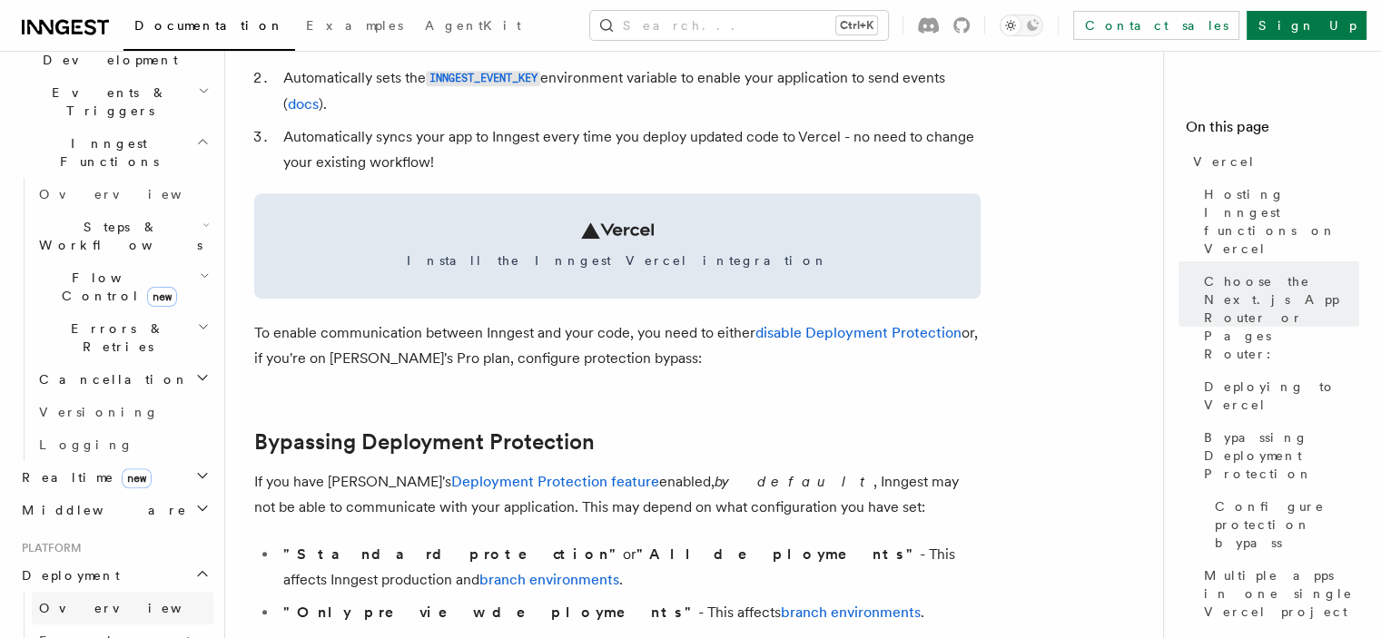
click at [87, 601] on span "Overview" at bounding box center [132, 608] width 187 height 15
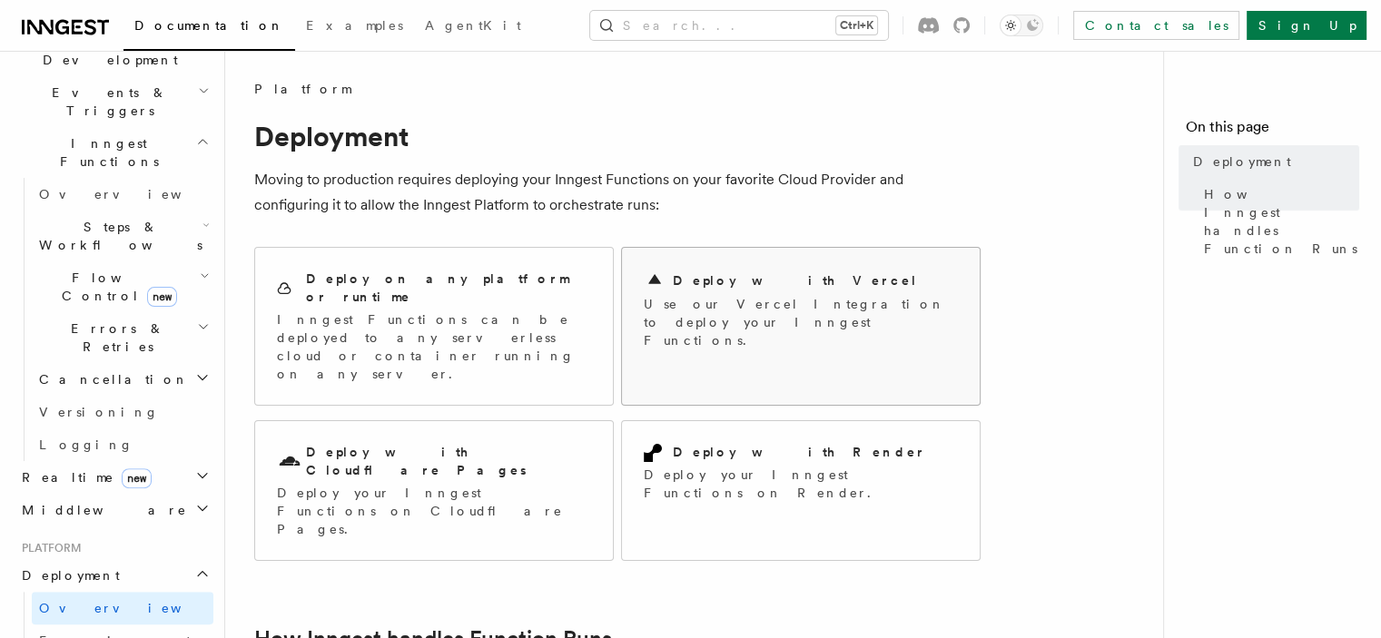
click at [665, 319] on p "Use our Vercel Integration to deploy your Inngest Functions." at bounding box center [801, 322] width 314 height 54
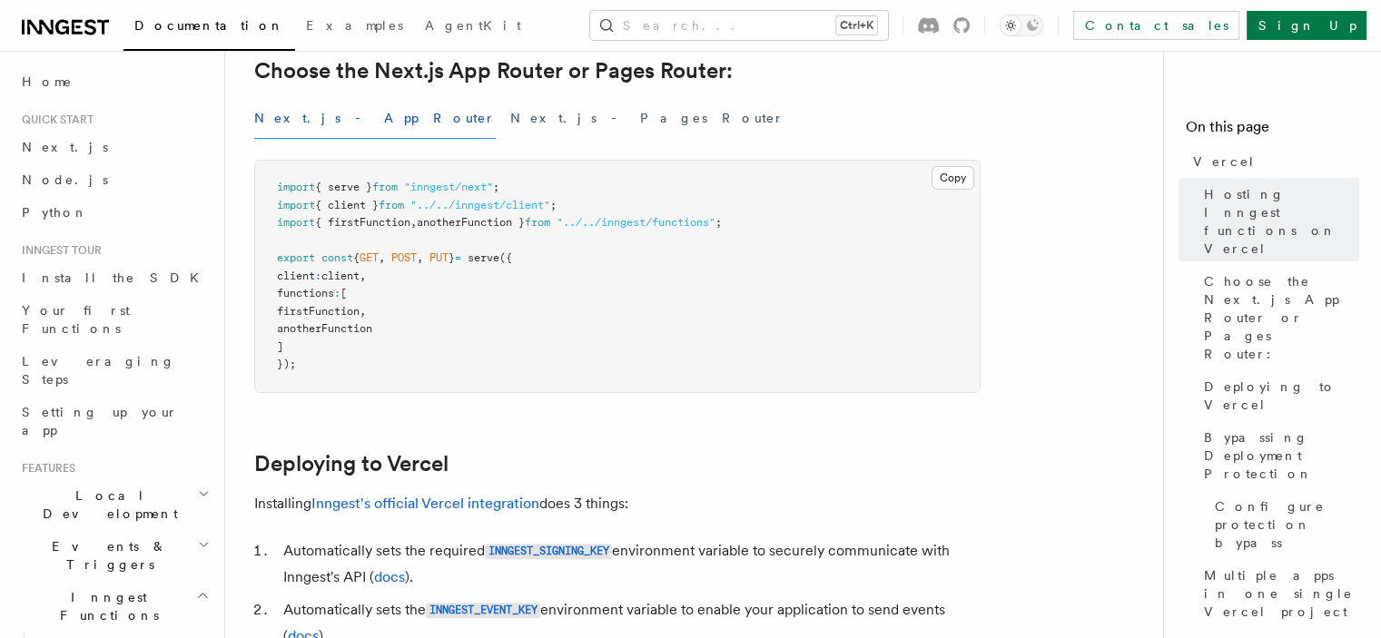
scroll to position [545, 0]
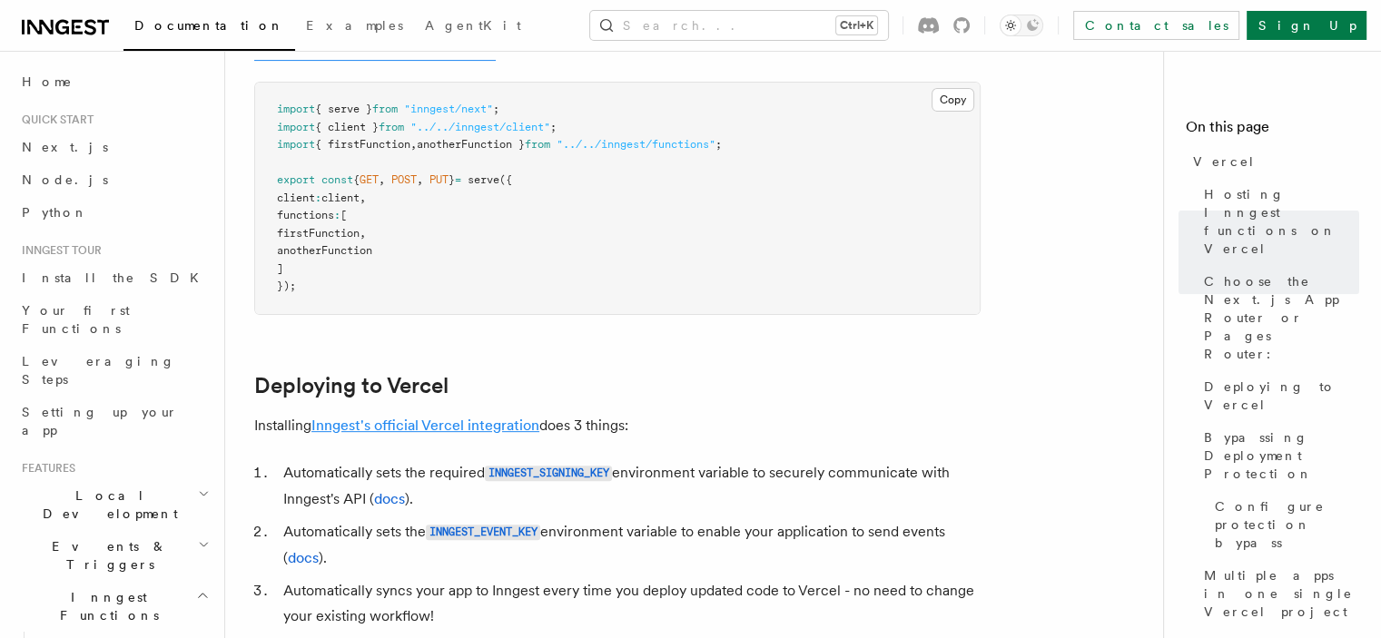
click at [435, 431] on link "Inngest's official Vercel integration" at bounding box center [425, 425] width 228 height 17
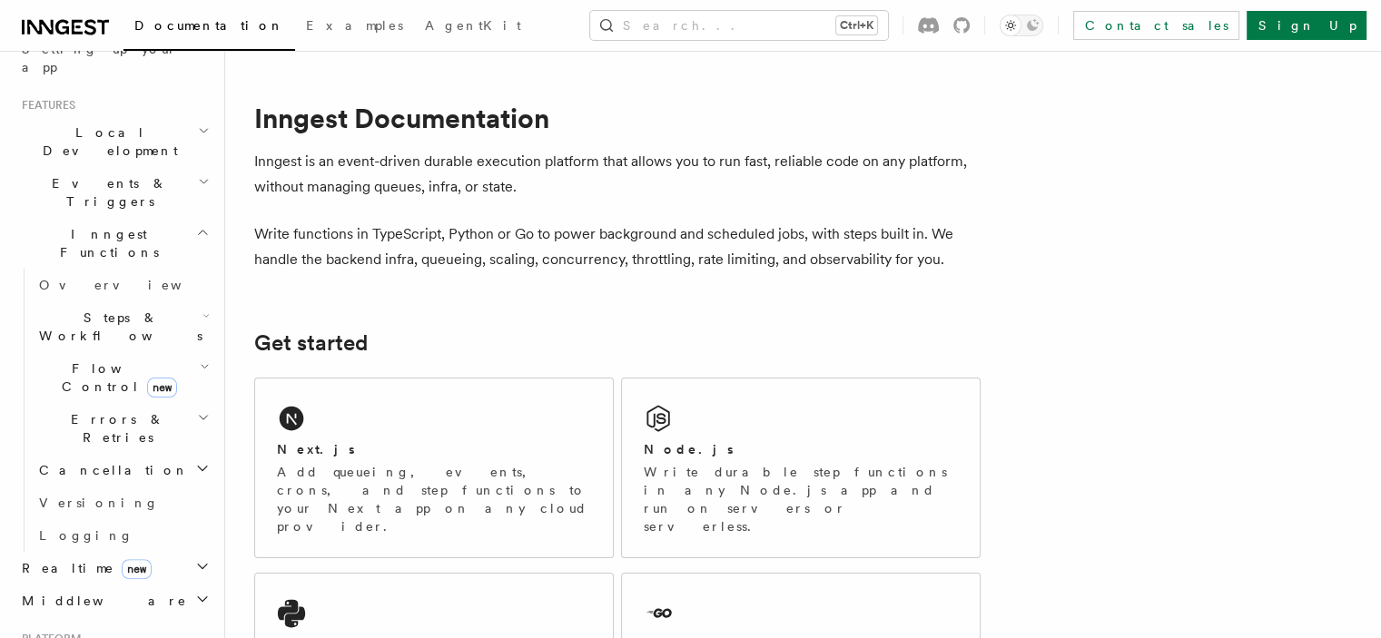
scroll to position [545, 0]
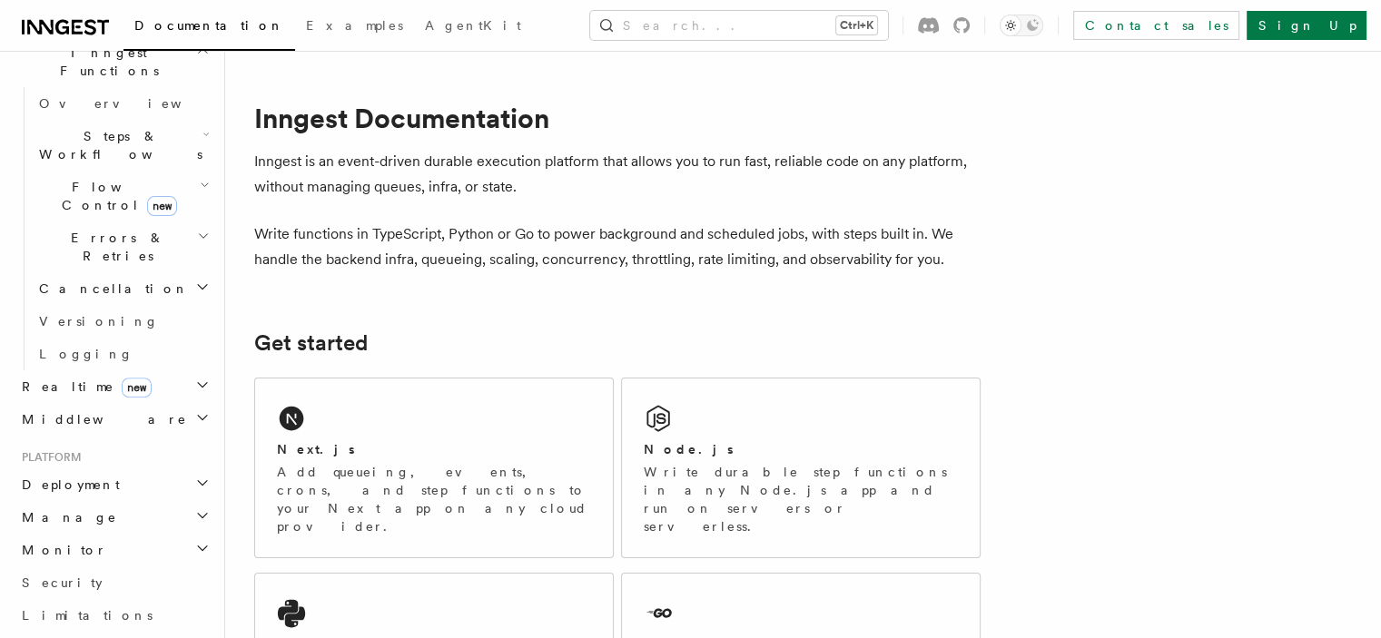
click at [94, 468] on h2 "Deployment" at bounding box center [114, 484] width 199 height 33
click at [81, 510] on span "Overview" at bounding box center [132, 517] width 187 height 15
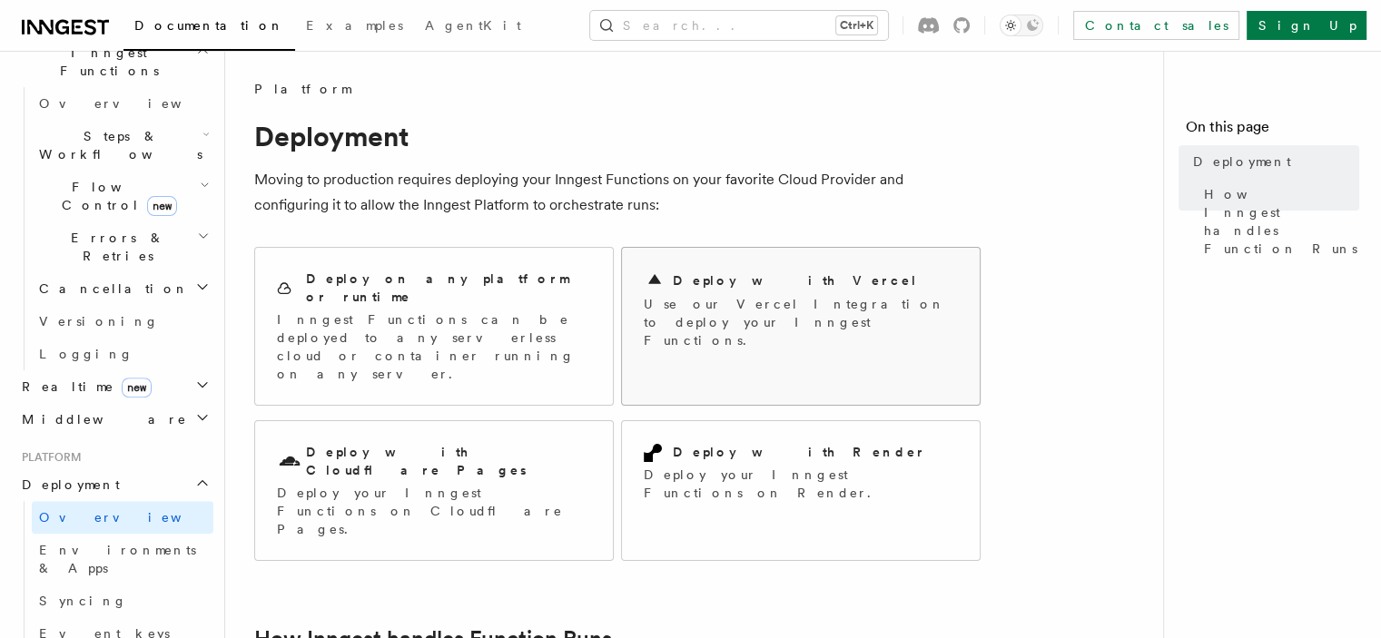
click at [742, 306] on p "Use our Vercel Integration to deploy your Inngest Functions." at bounding box center [801, 322] width 314 height 54
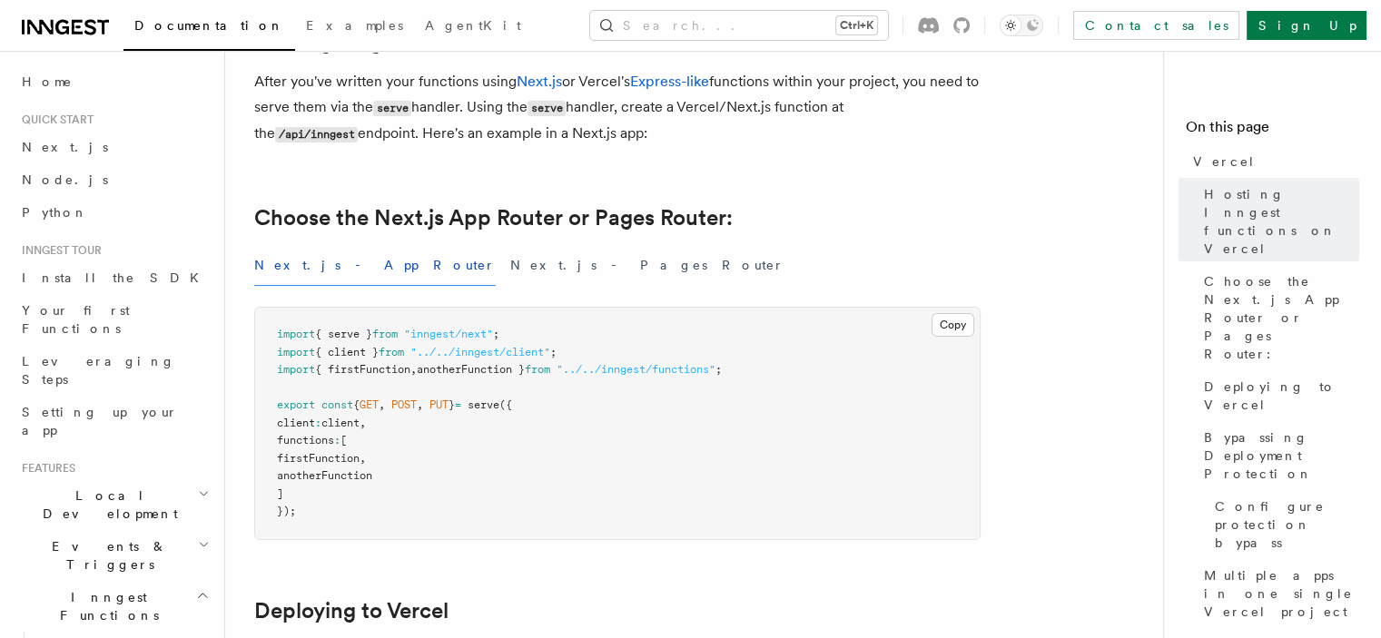
scroll to position [726, 0]
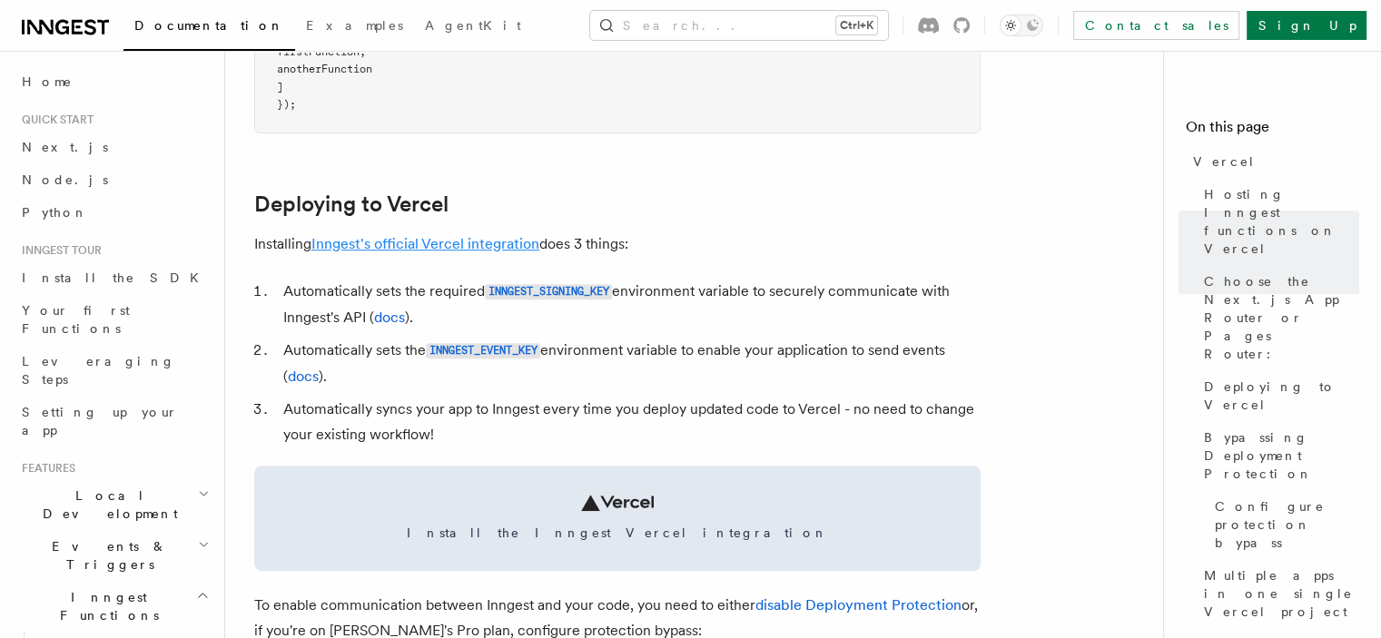
click at [436, 244] on link "Inngest's official Vercel integration" at bounding box center [425, 243] width 228 height 17
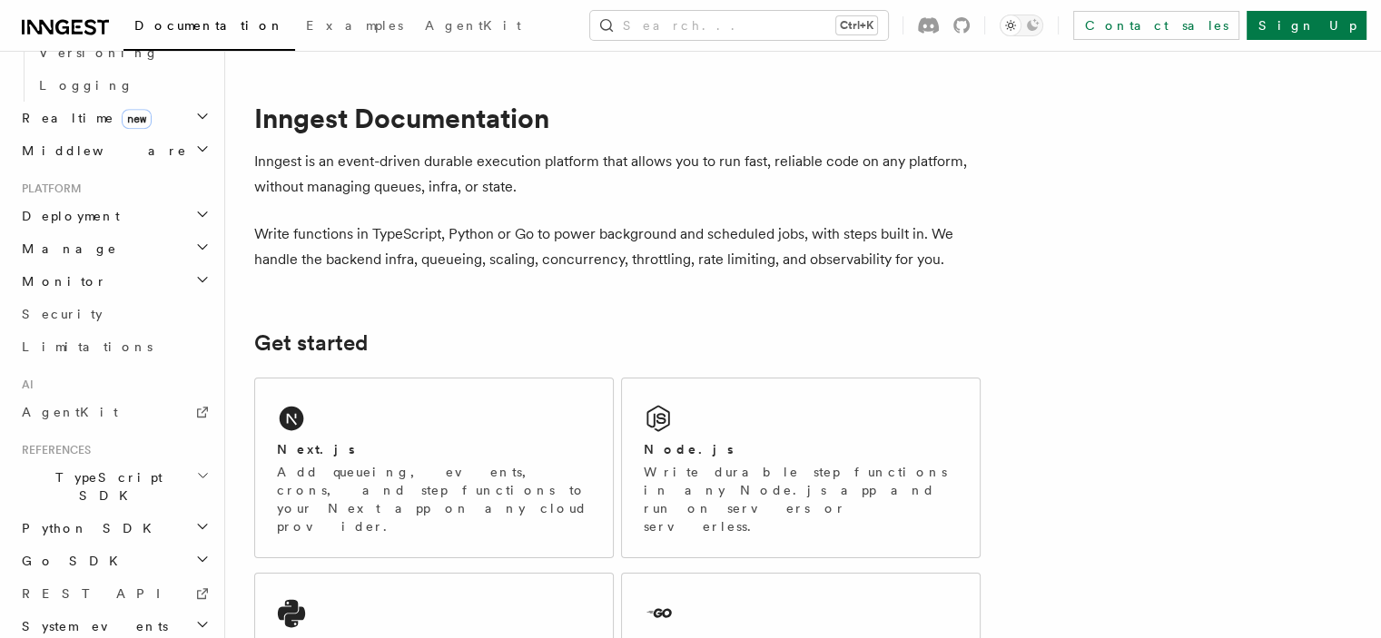
scroll to position [632, 0]
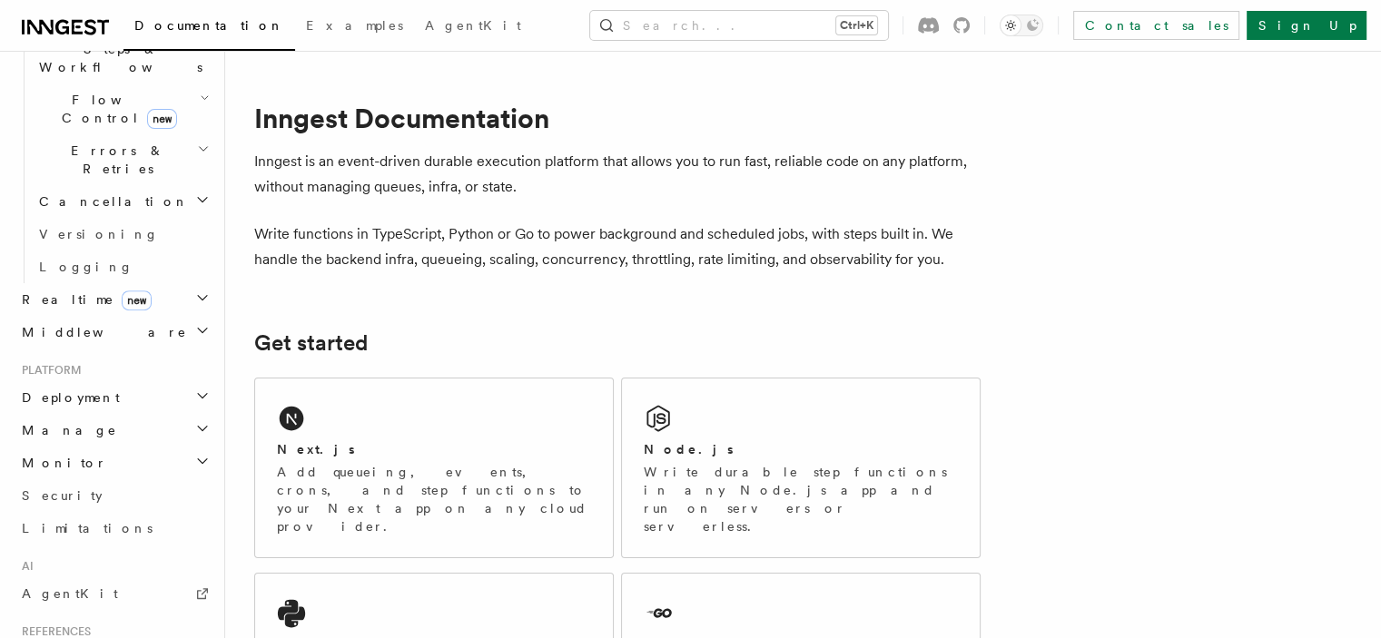
click at [105, 381] on h2 "Deployment" at bounding box center [114, 397] width 199 height 33
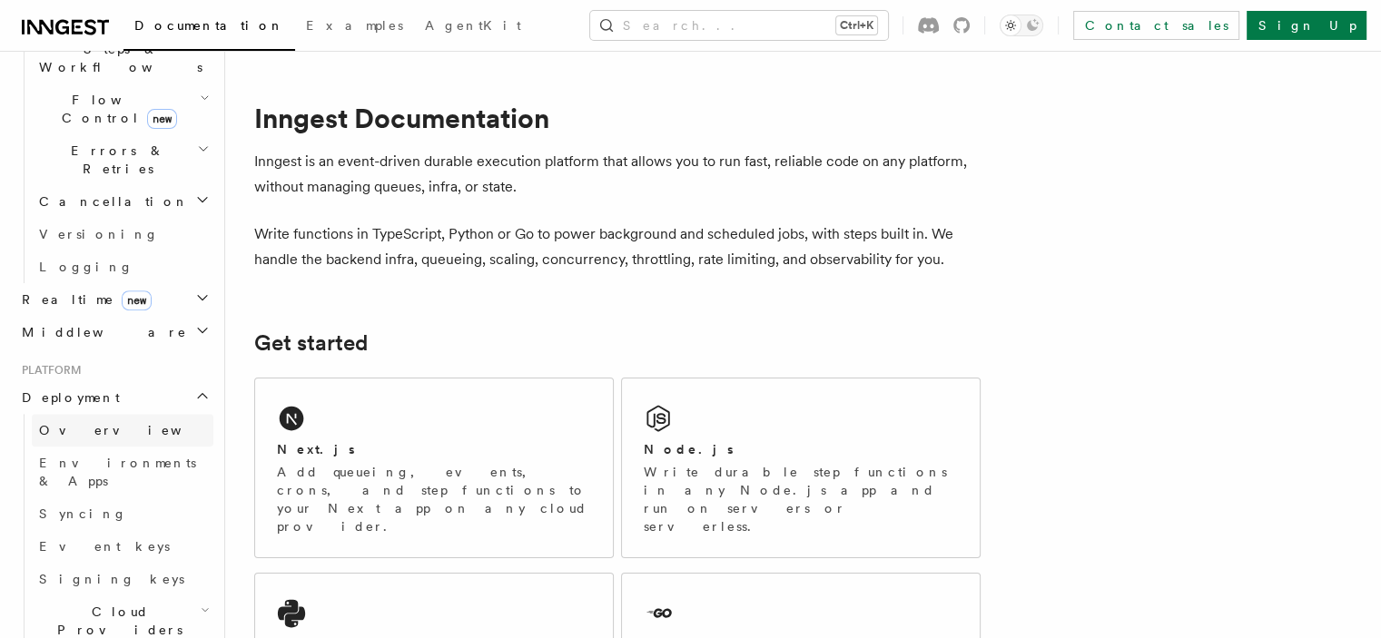
click at [99, 414] on link "Overview" at bounding box center [123, 430] width 182 height 33
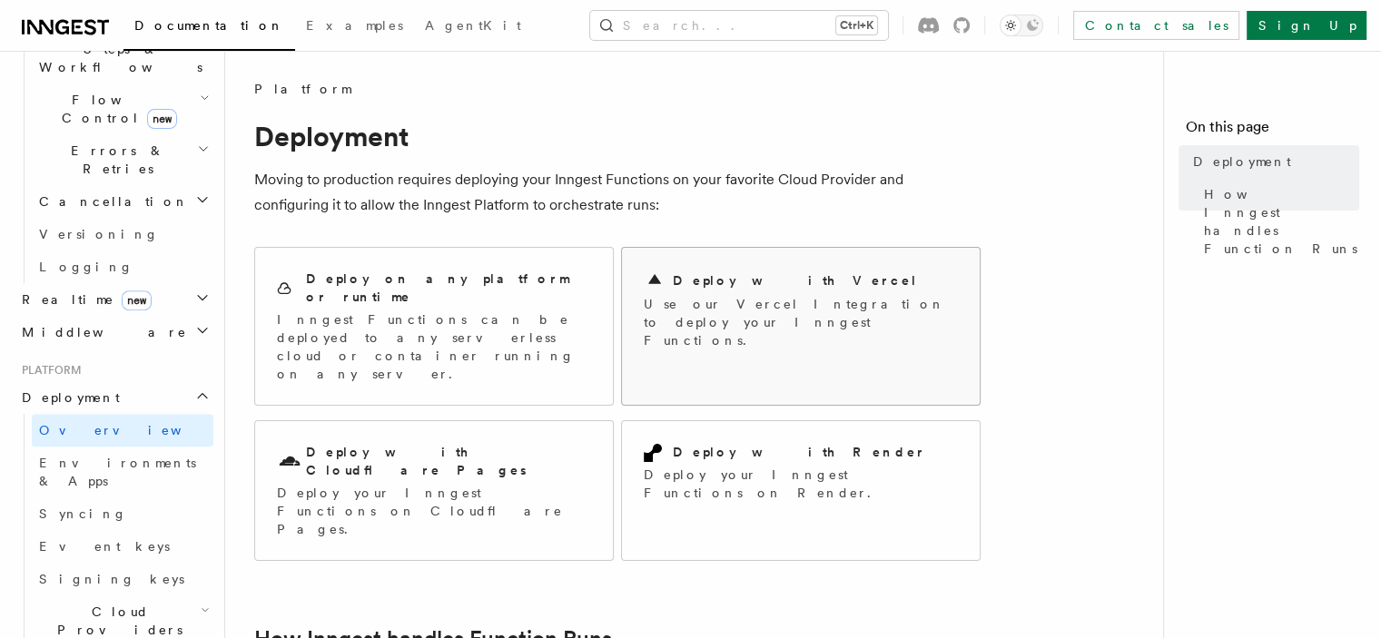
click at [788, 309] on p "Use our Vercel Integration to deploy your Inngest Functions." at bounding box center [801, 322] width 314 height 54
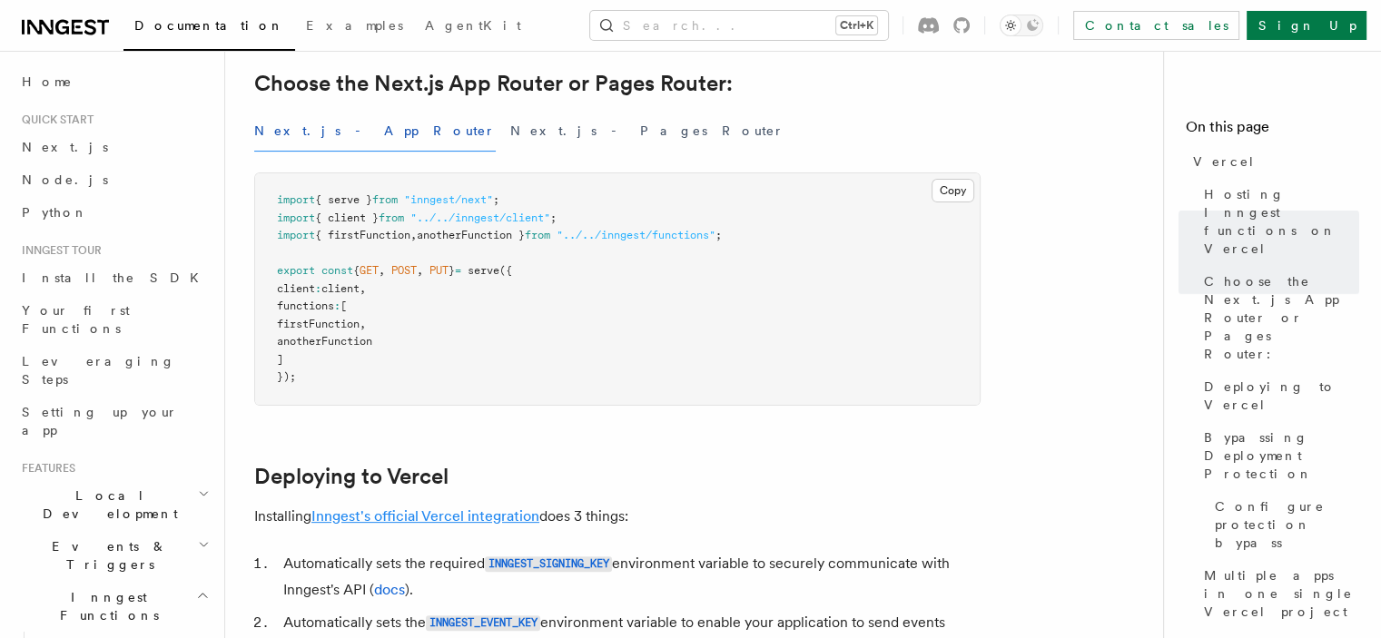
click at [463, 516] on link "Inngest's official Vercel integration" at bounding box center [425, 515] width 228 height 17
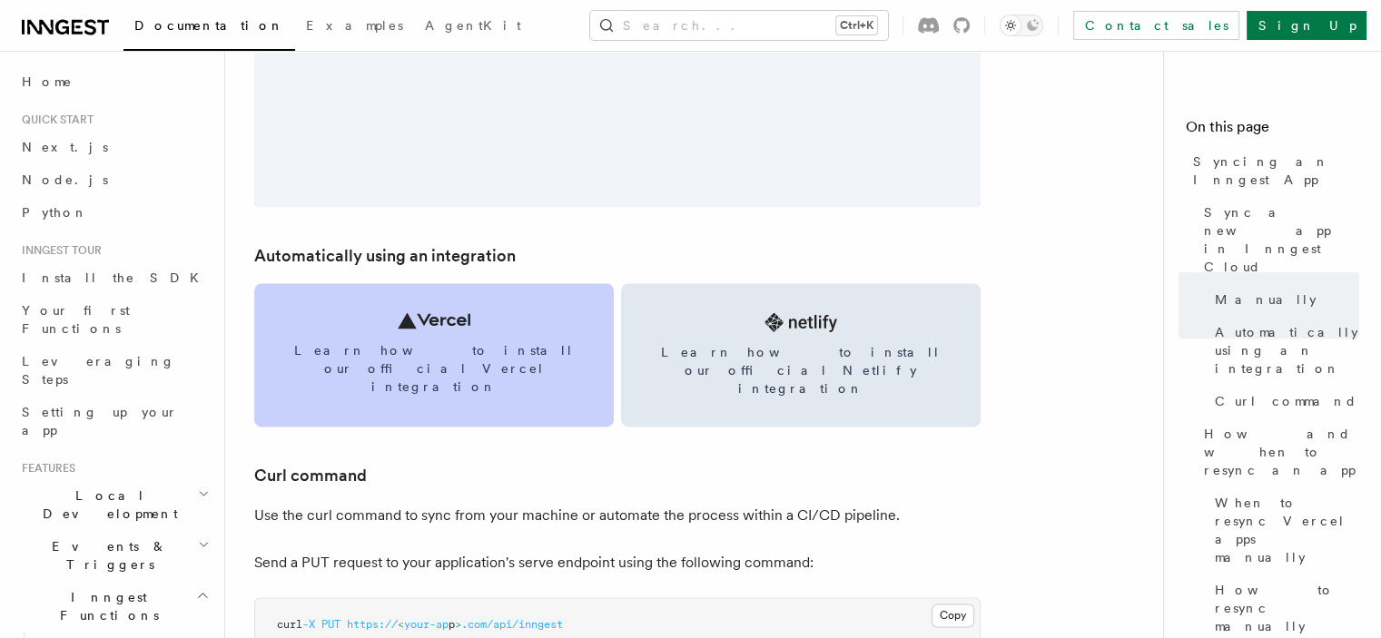
scroll to position [2360, 0]
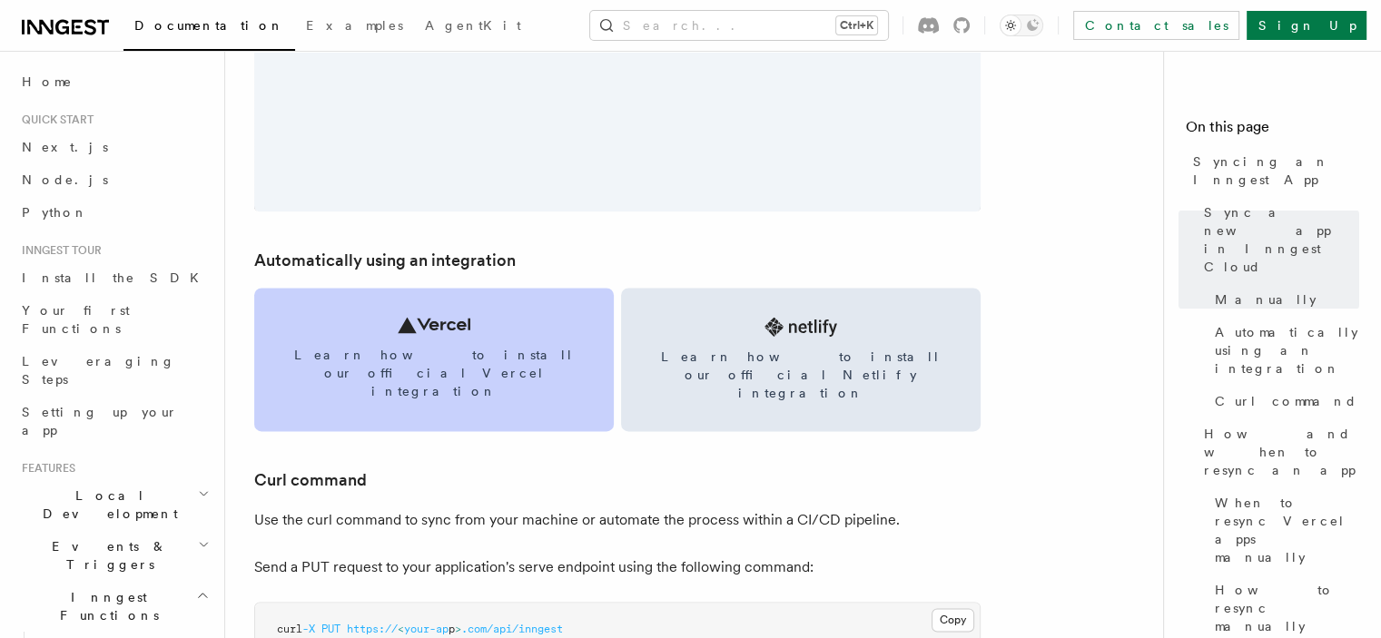
click at [431, 330] on icon at bounding box center [434, 325] width 73 height 16
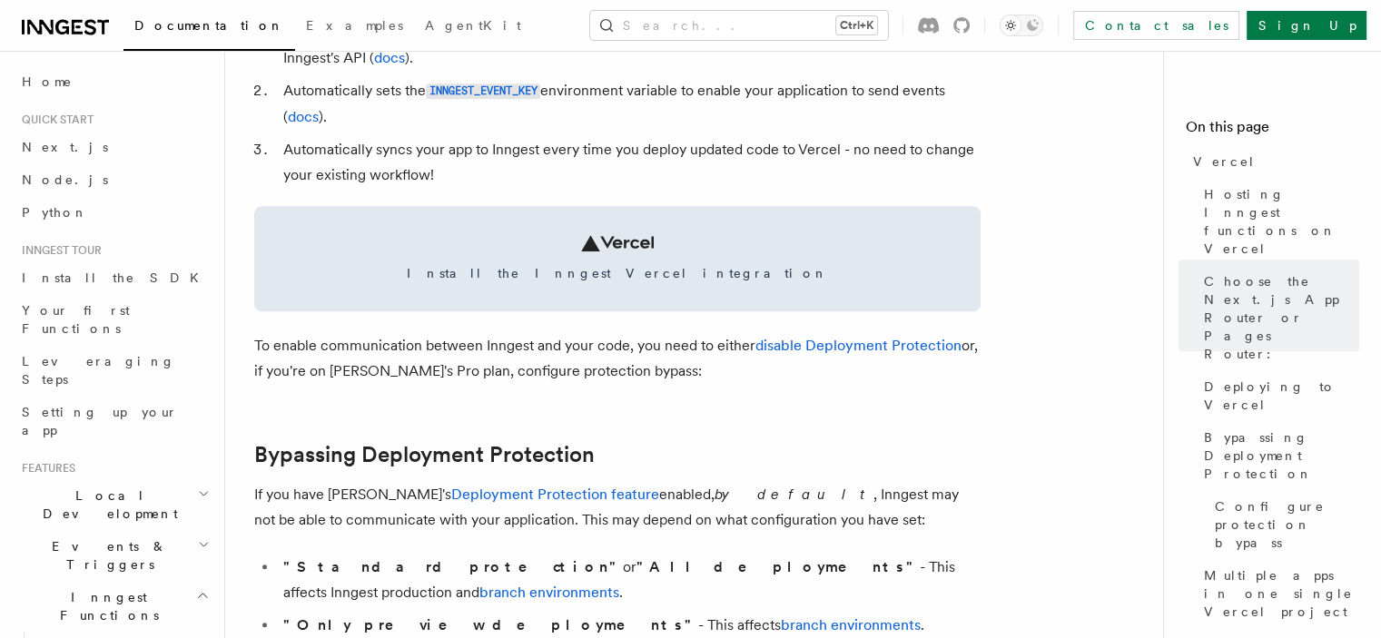
scroll to position [817, 0]
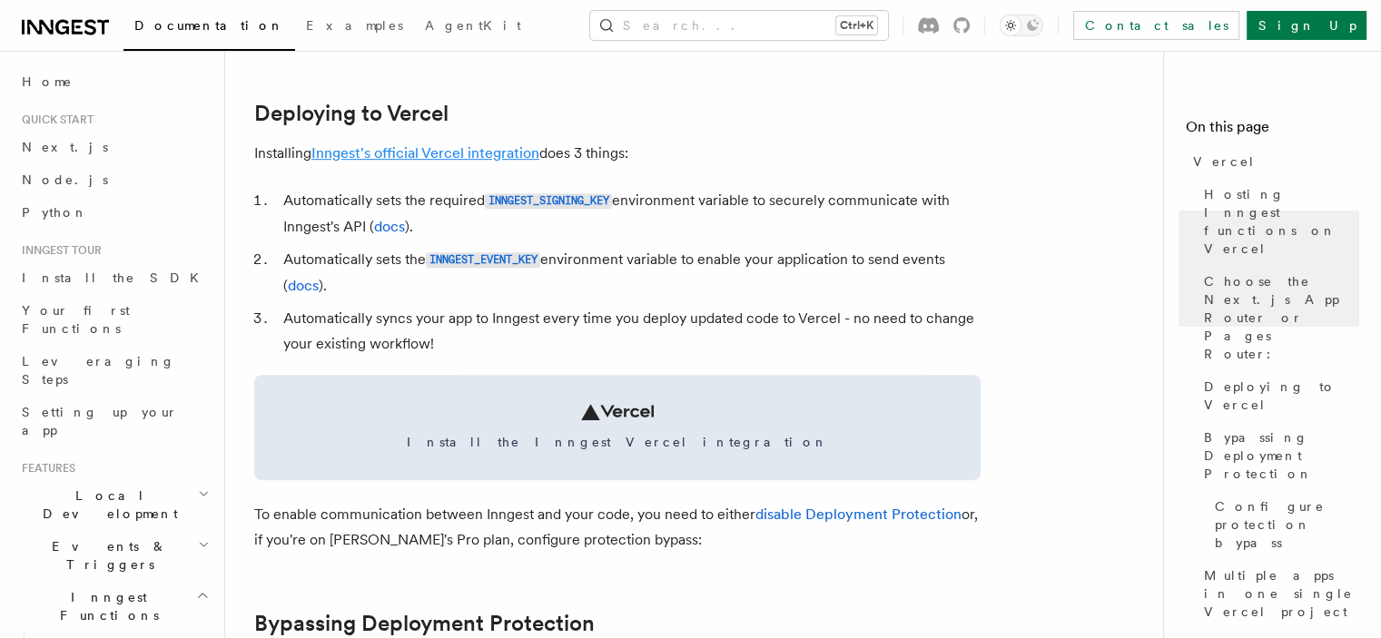
click at [450, 159] on link "Inngest's official Vercel integration" at bounding box center [425, 152] width 228 height 17
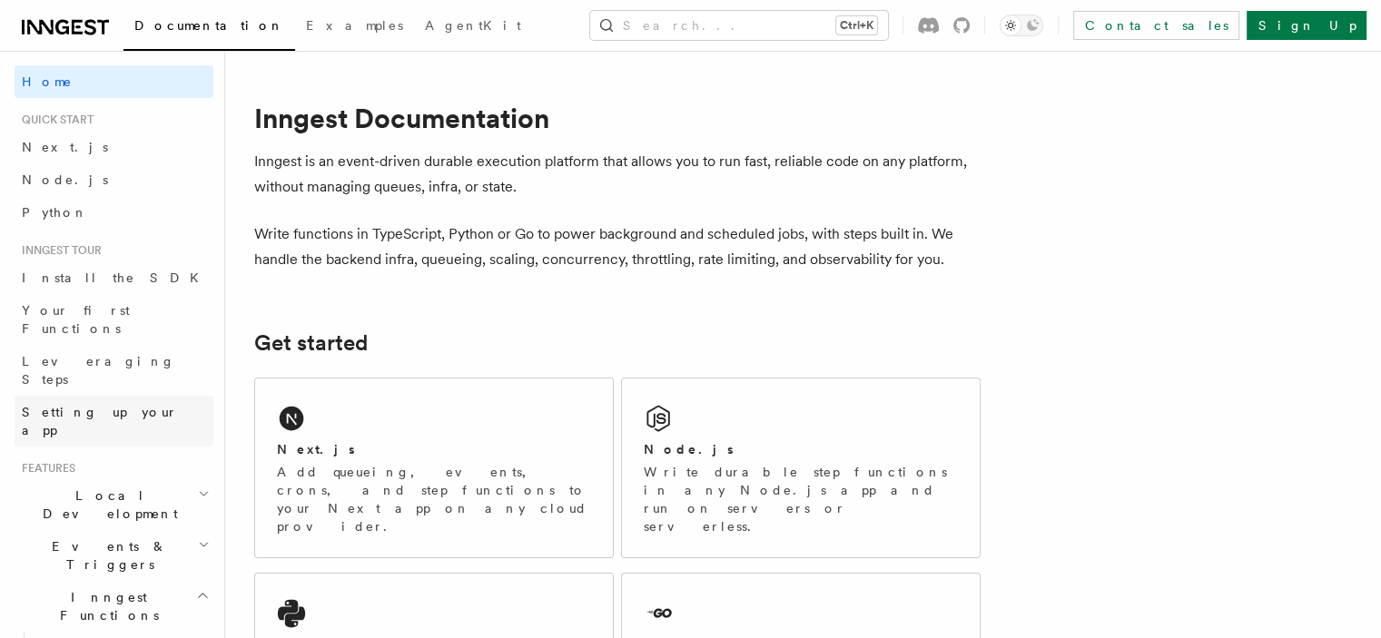
scroll to position [454, 0]
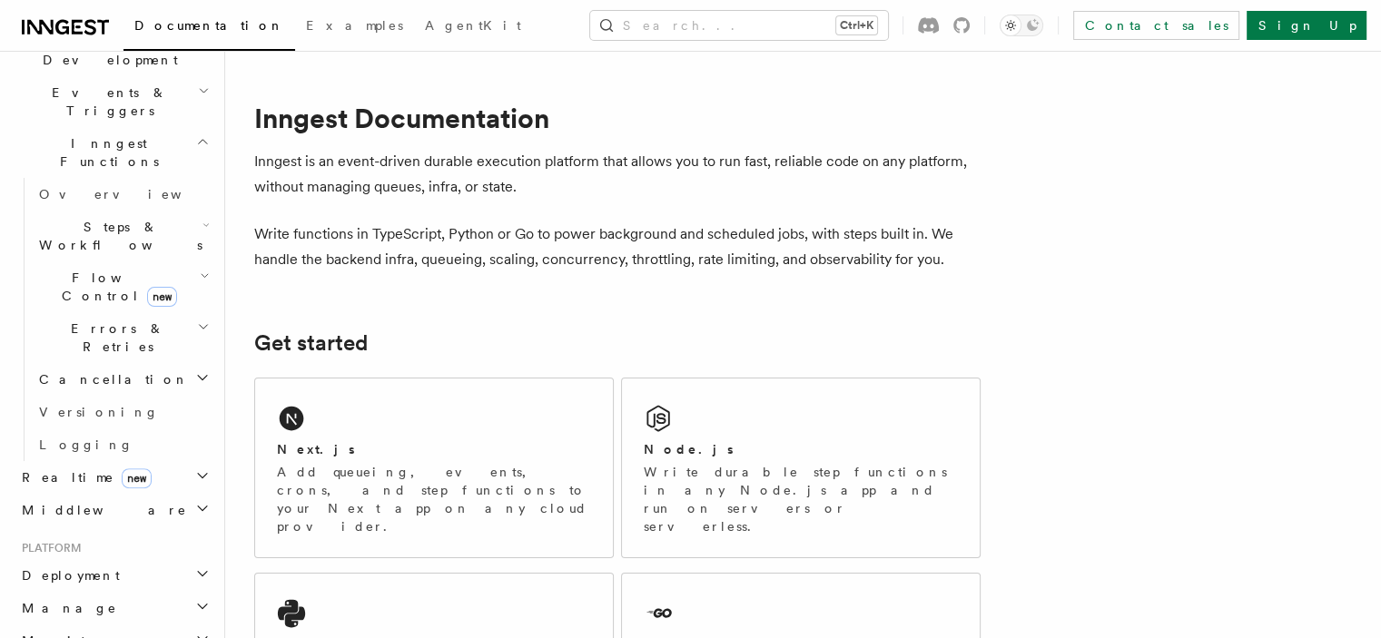
click at [105, 559] on h2 "Deployment" at bounding box center [114, 575] width 199 height 33
click at [104, 592] on link "Overview" at bounding box center [123, 608] width 182 height 33
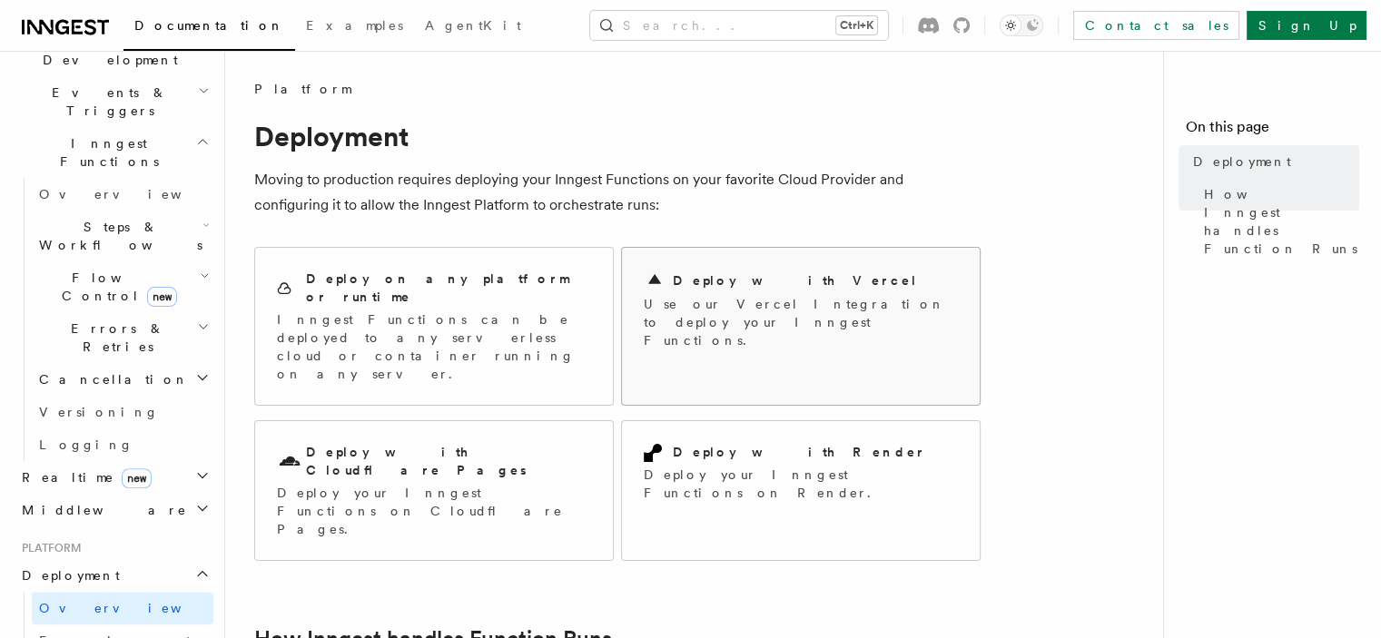
click at [684, 297] on p "Use our Vercel Integration to deploy your Inngest Functions." at bounding box center [801, 322] width 314 height 54
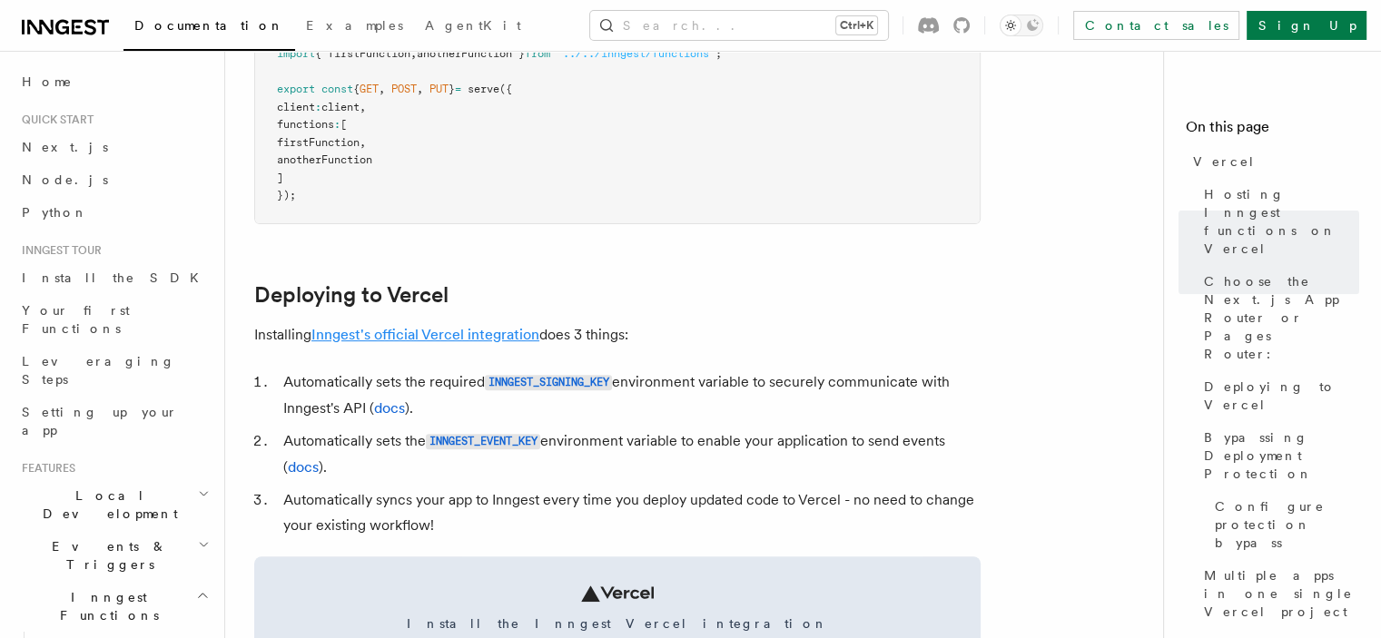
click at [400, 329] on link "Inngest's official Vercel integration" at bounding box center [425, 334] width 228 height 17
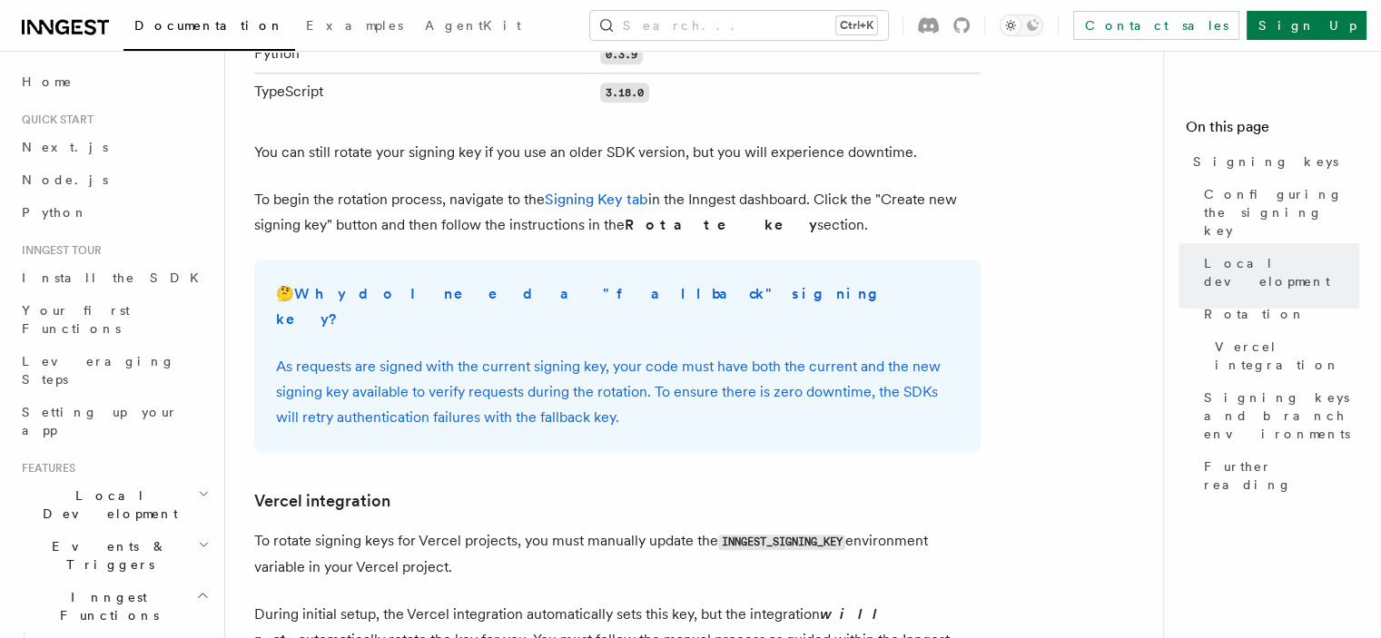
scroll to position [1816, 0]
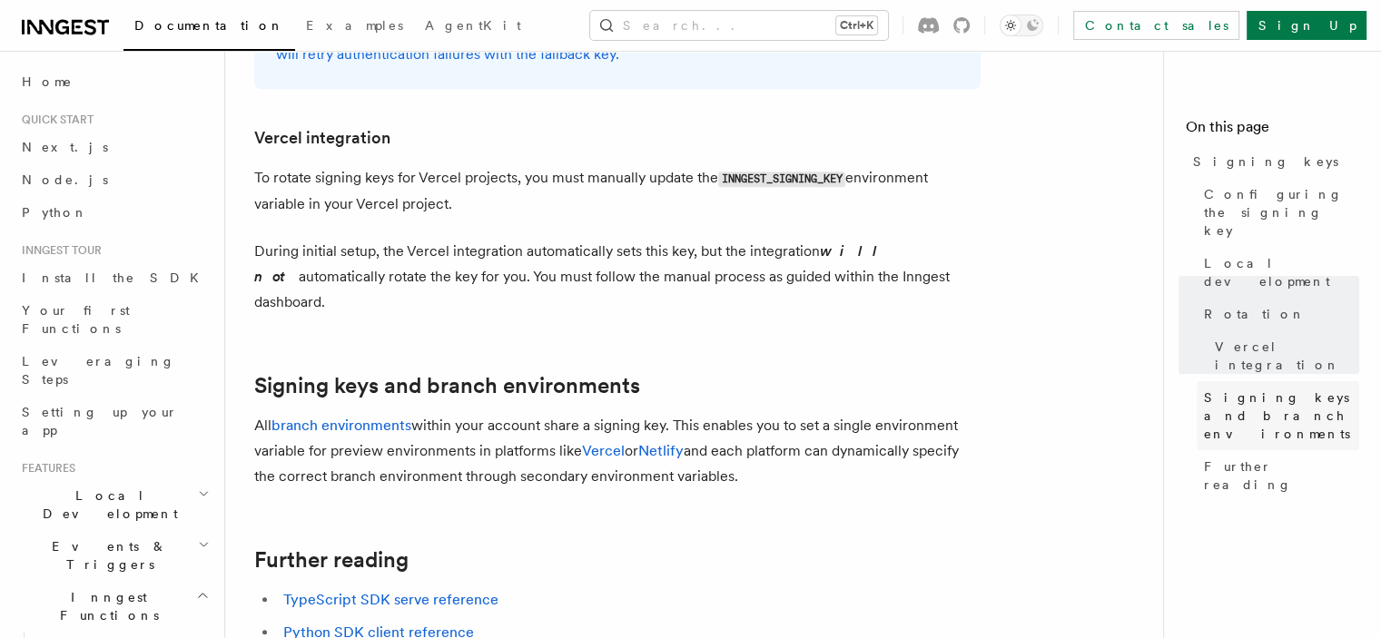
click at [1219, 389] on span "Signing keys and branch environments" at bounding box center [1281, 416] width 155 height 54
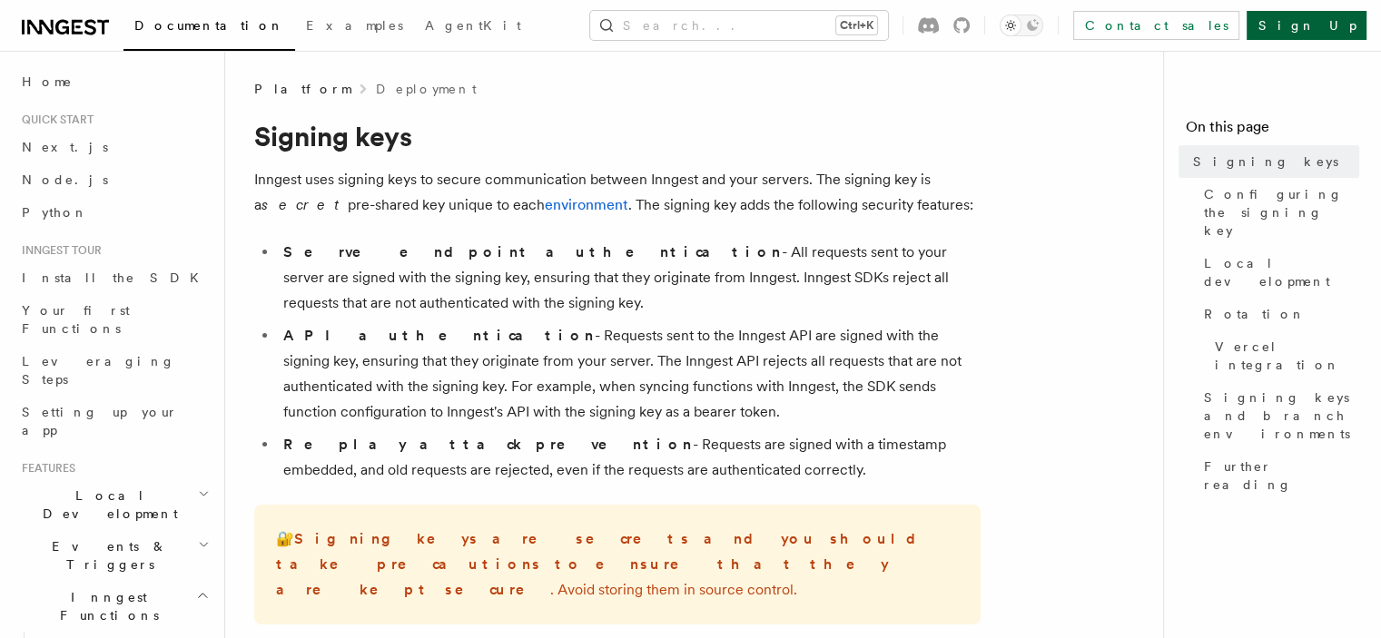
click at [1315, 17] on link "Sign Up" at bounding box center [1306, 25] width 120 height 29
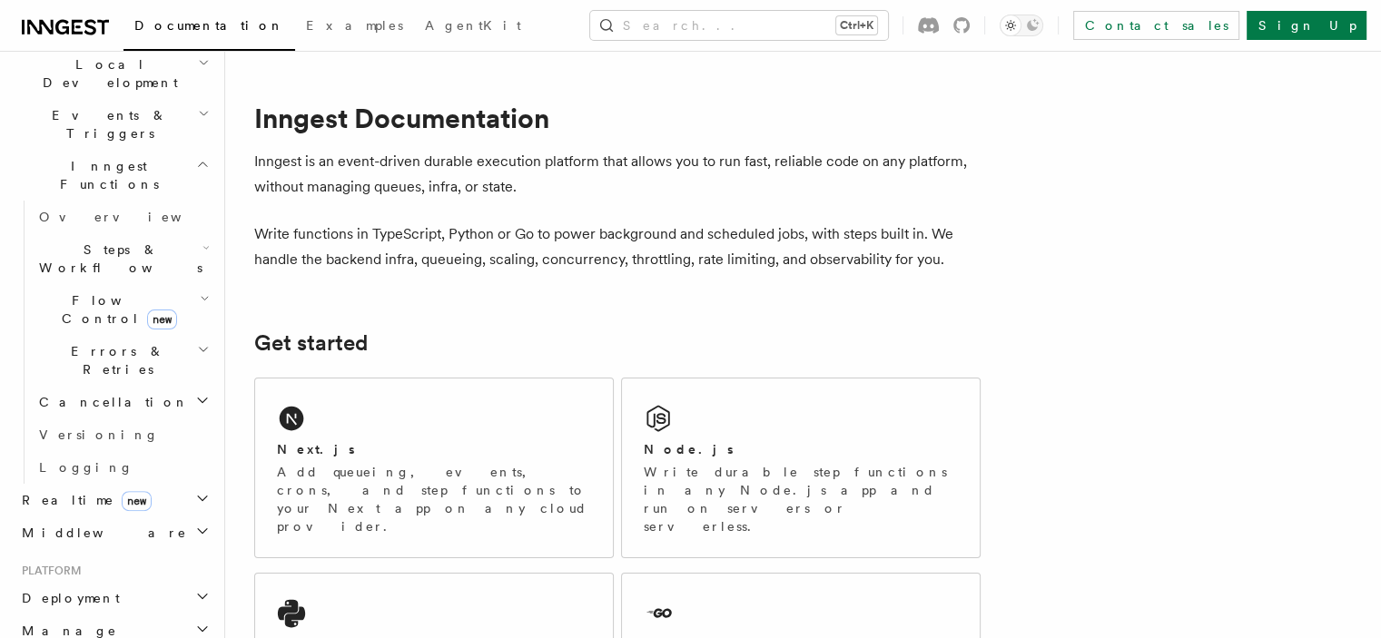
scroll to position [454, 0]
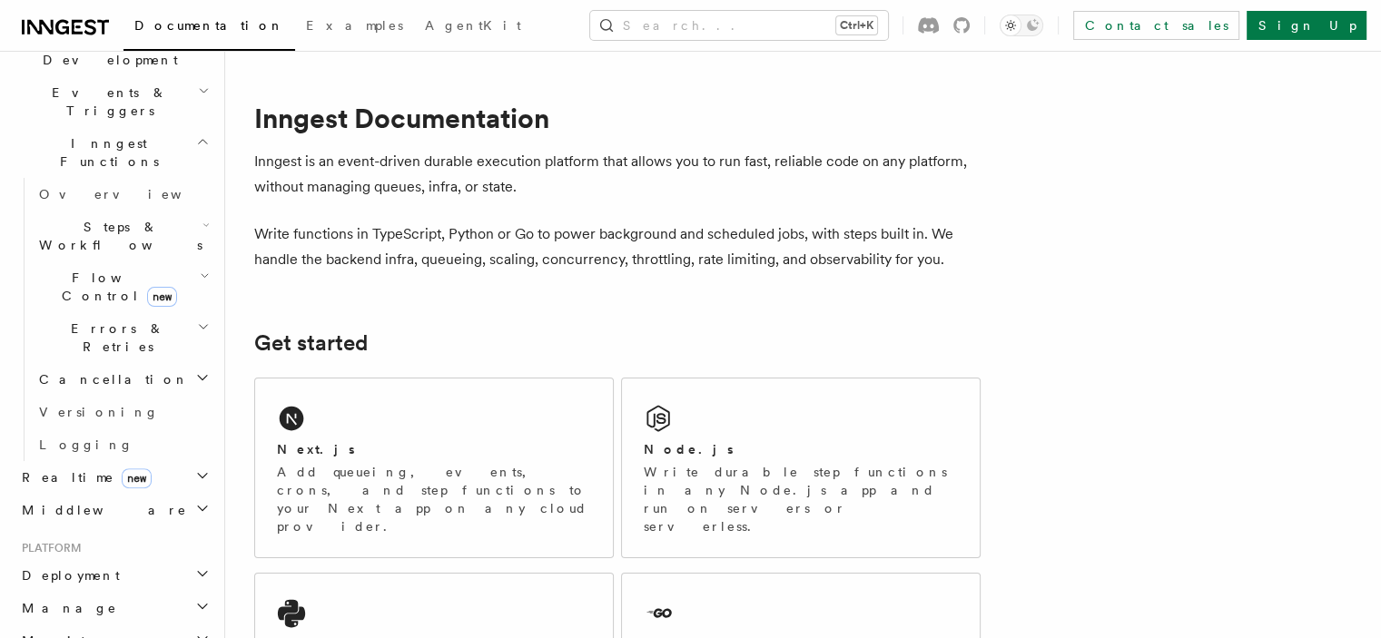
click at [89, 566] on span "Deployment" at bounding box center [67, 575] width 105 height 18
click at [85, 601] on span "Overview" at bounding box center [132, 608] width 187 height 15
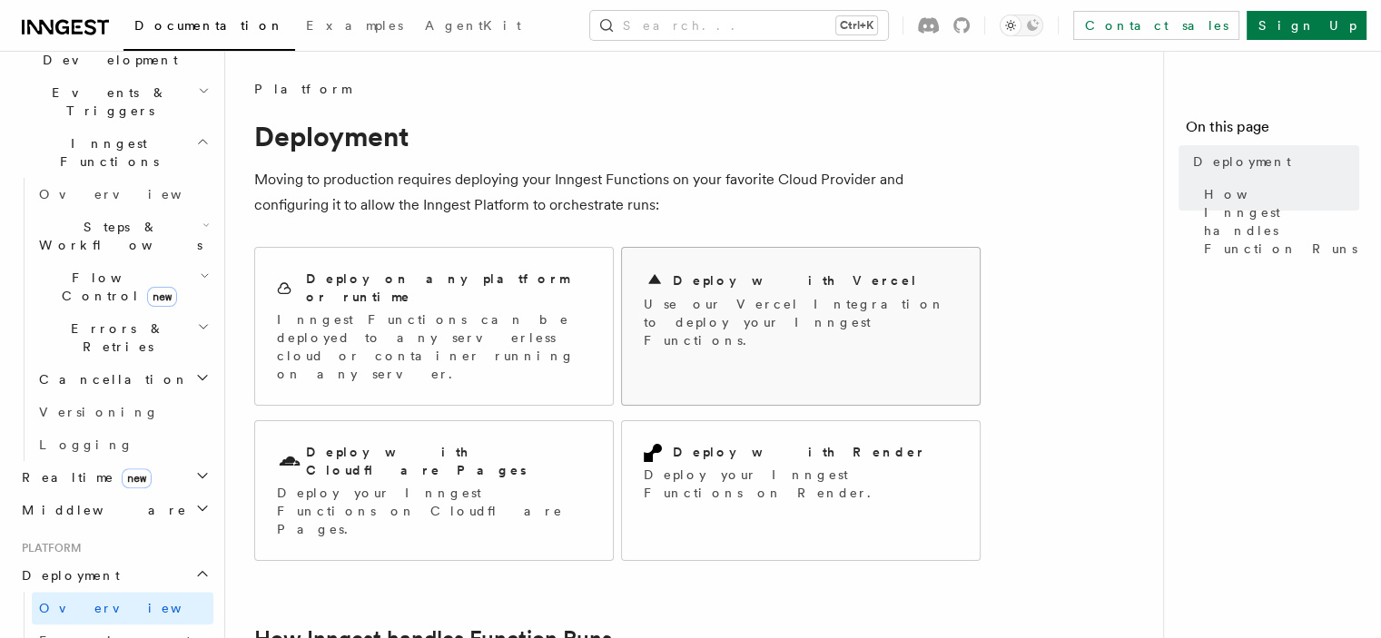
click at [710, 272] on h2 "Deploy with Vercel" at bounding box center [795, 280] width 245 height 18
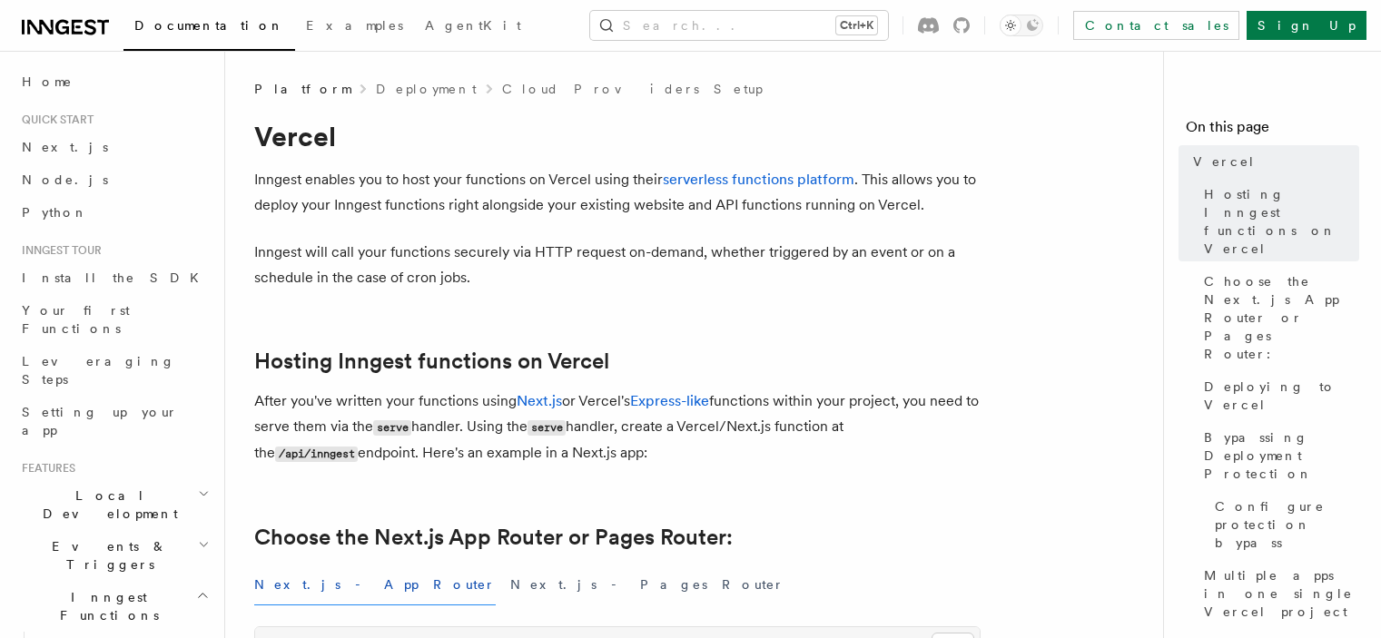
scroll to position [182, 0]
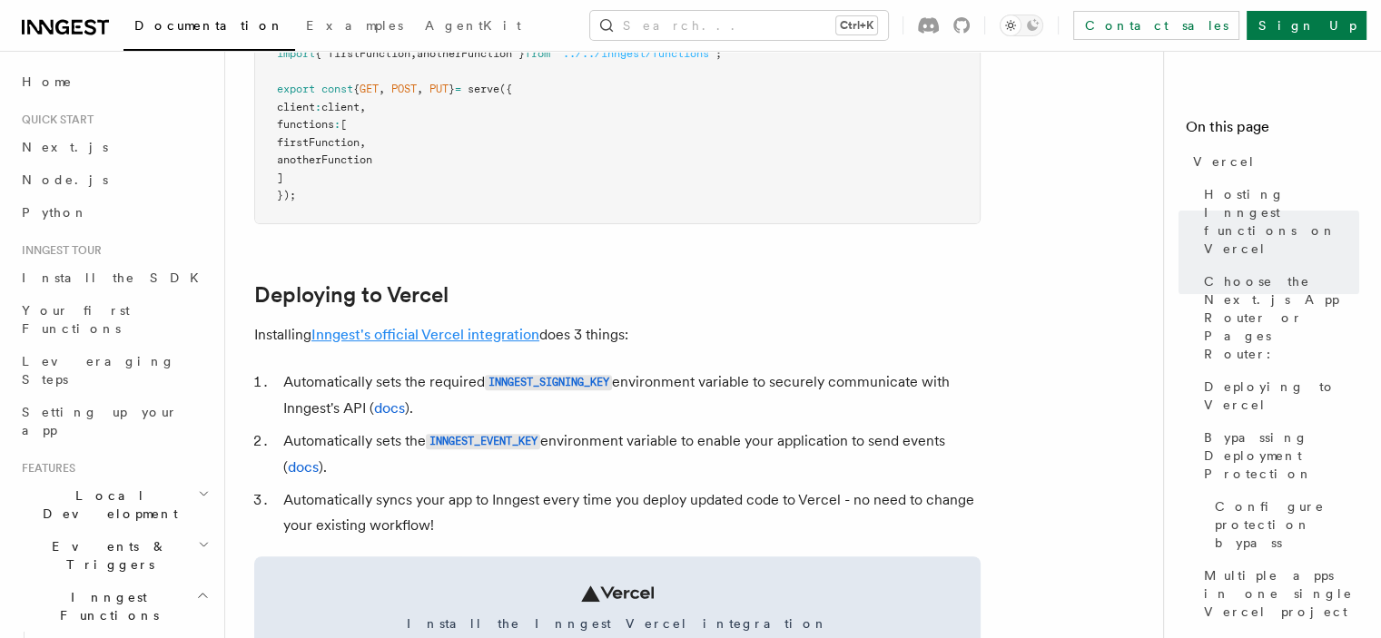
click at [422, 328] on link "Inngest's official Vercel integration" at bounding box center [425, 334] width 228 height 17
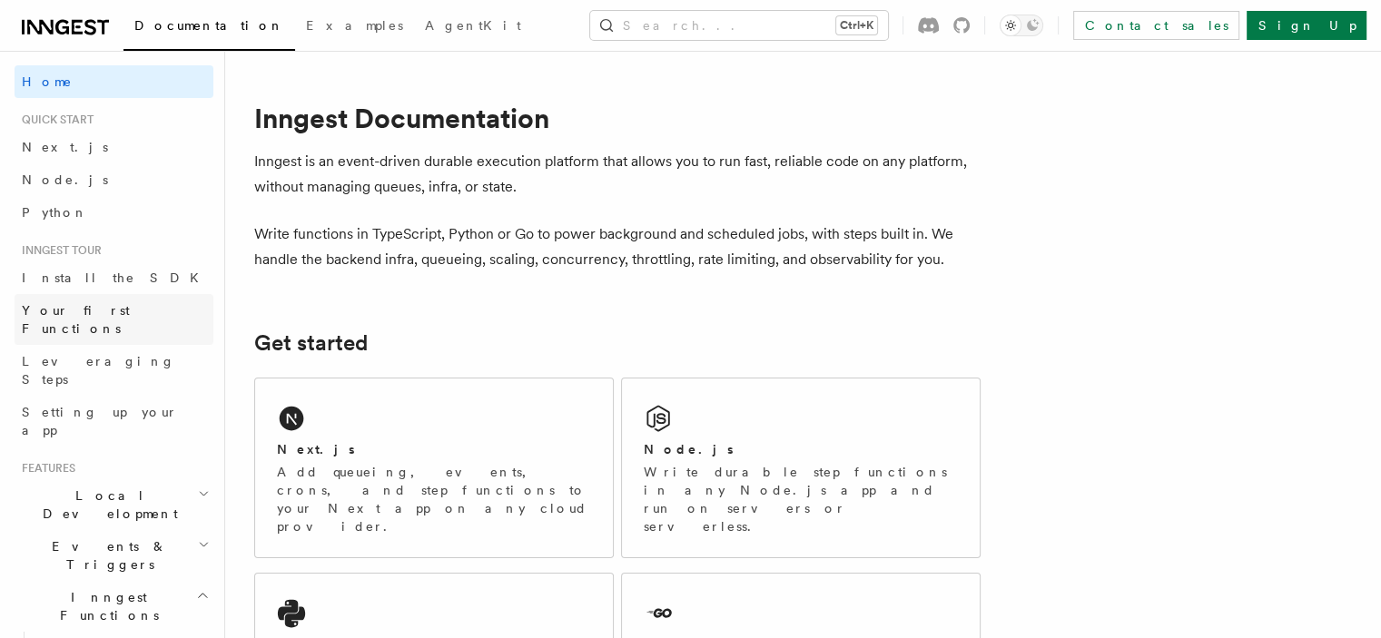
scroll to position [454, 0]
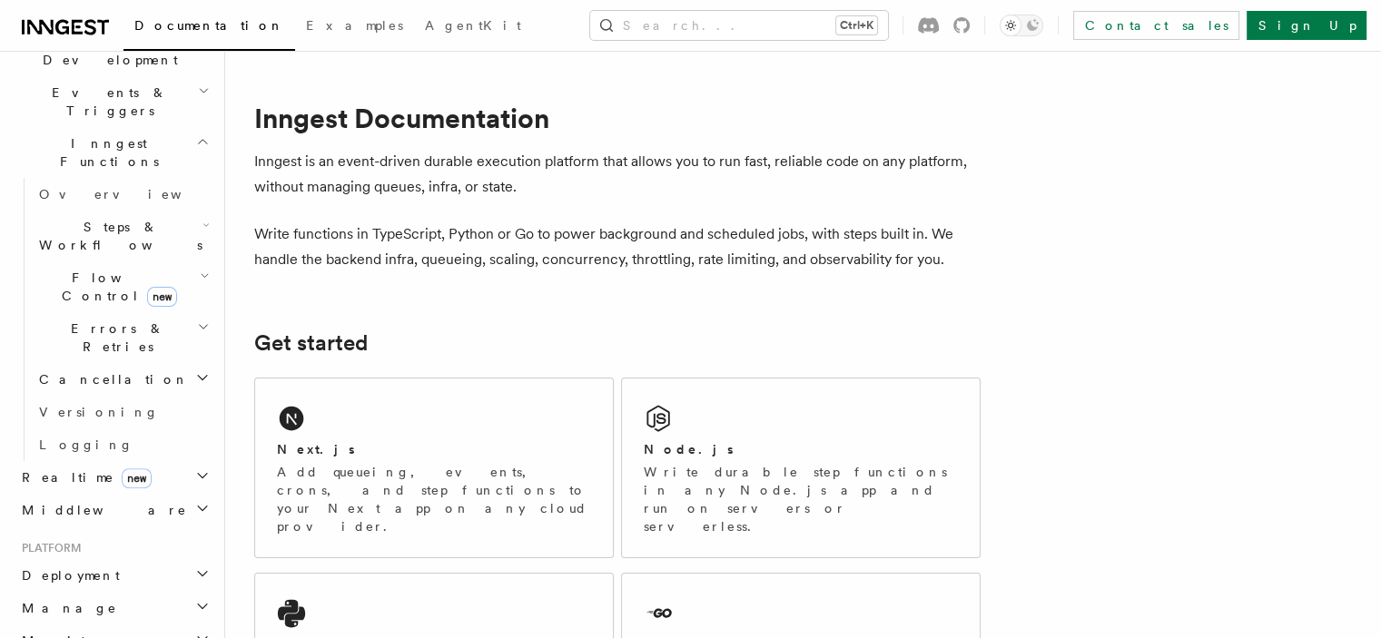
click at [83, 566] on span "Deployment" at bounding box center [67, 575] width 105 height 18
click at [78, 601] on span "Overview" at bounding box center [132, 608] width 187 height 15
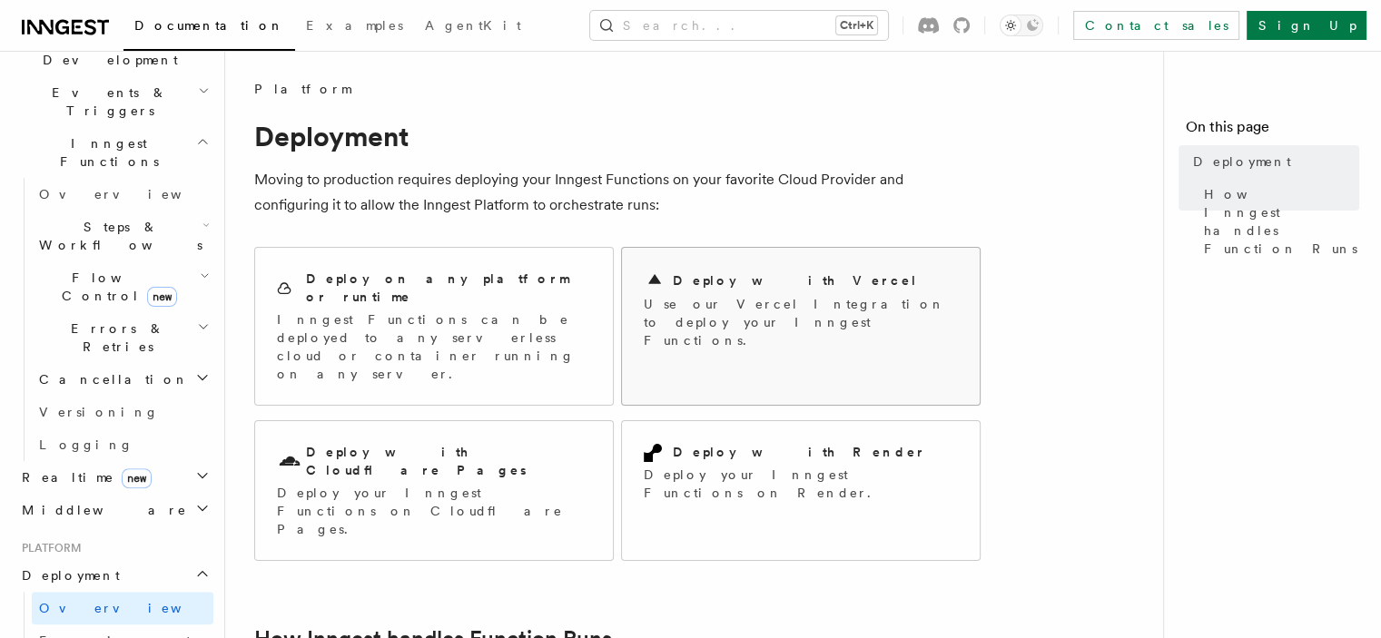
click at [785, 282] on div "Deploy with Vercel" at bounding box center [801, 281] width 314 height 22
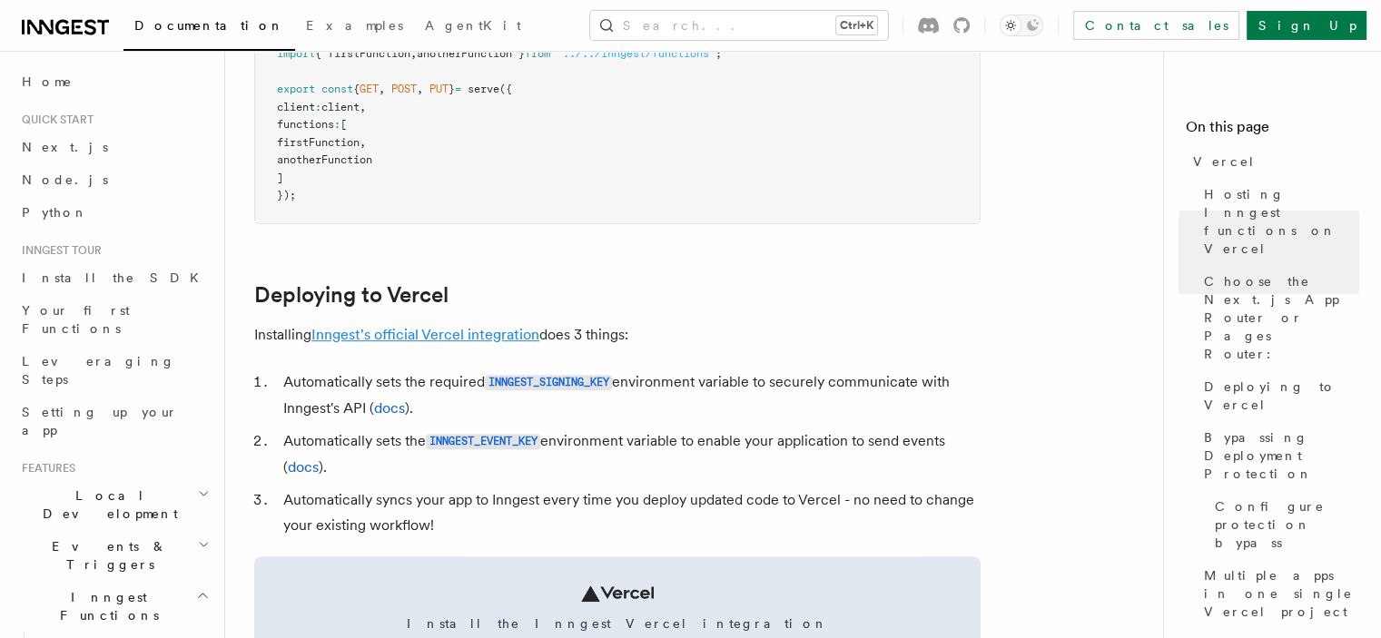
click at [428, 332] on link "Inngest's official Vercel integration" at bounding box center [425, 334] width 228 height 17
click at [421, 337] on link "Inngest's official Vercel integration" at bounding box center [425, 334] width 228 height 17
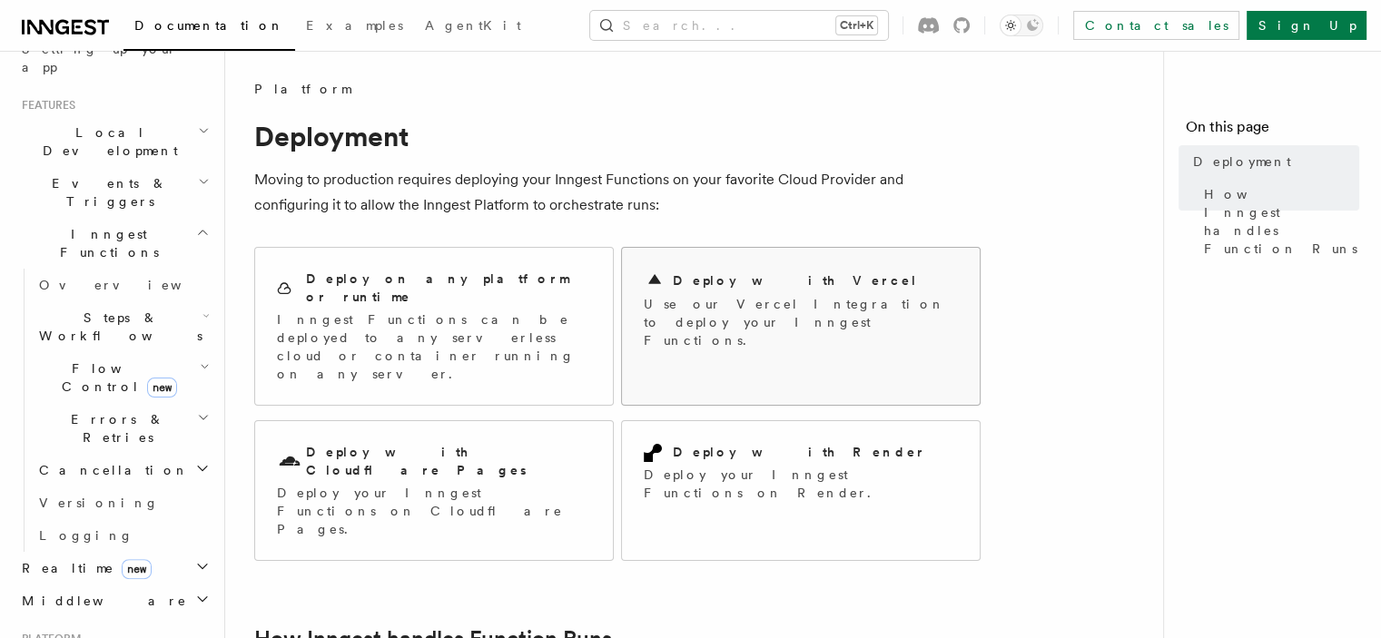
click at [752, 268] on div "Deploy with Vercel Use our Vercel Integration to deploy your Inngest Functions." at bounding box center [801, 309] width 358 height 123
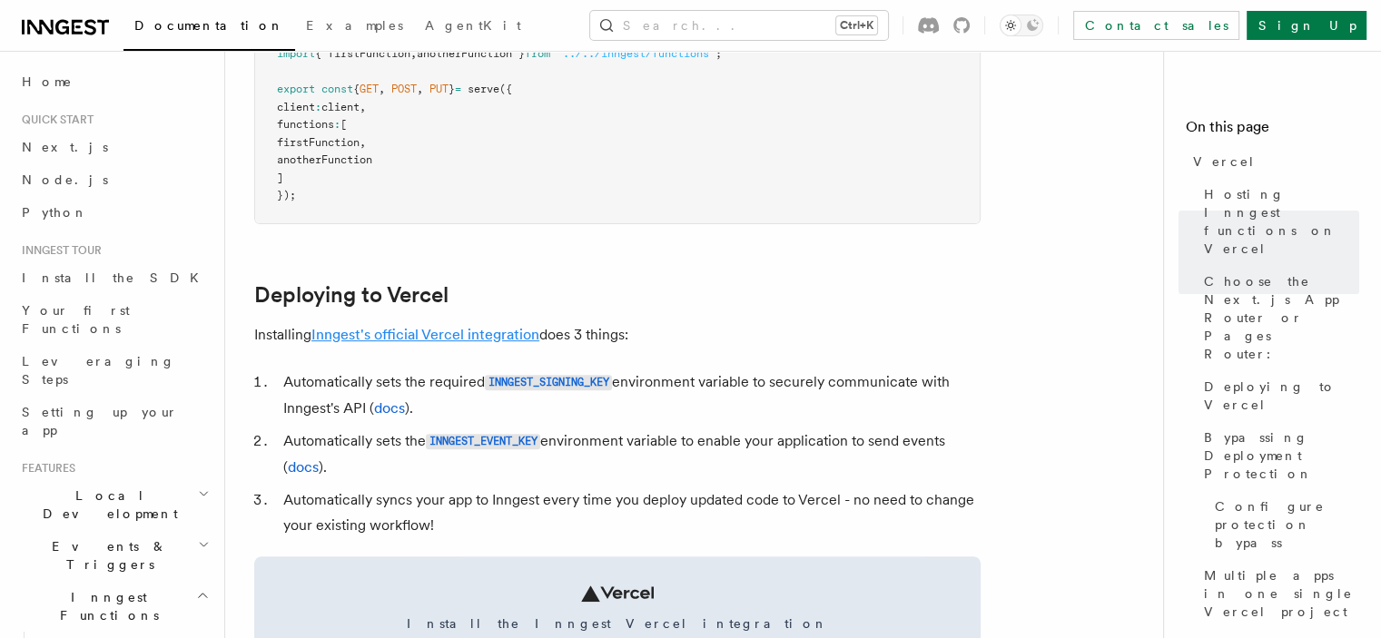
click at [487, 341] on link "Inngest's official Vercel integration" at bounding box center [425, 334] width 228 height 17
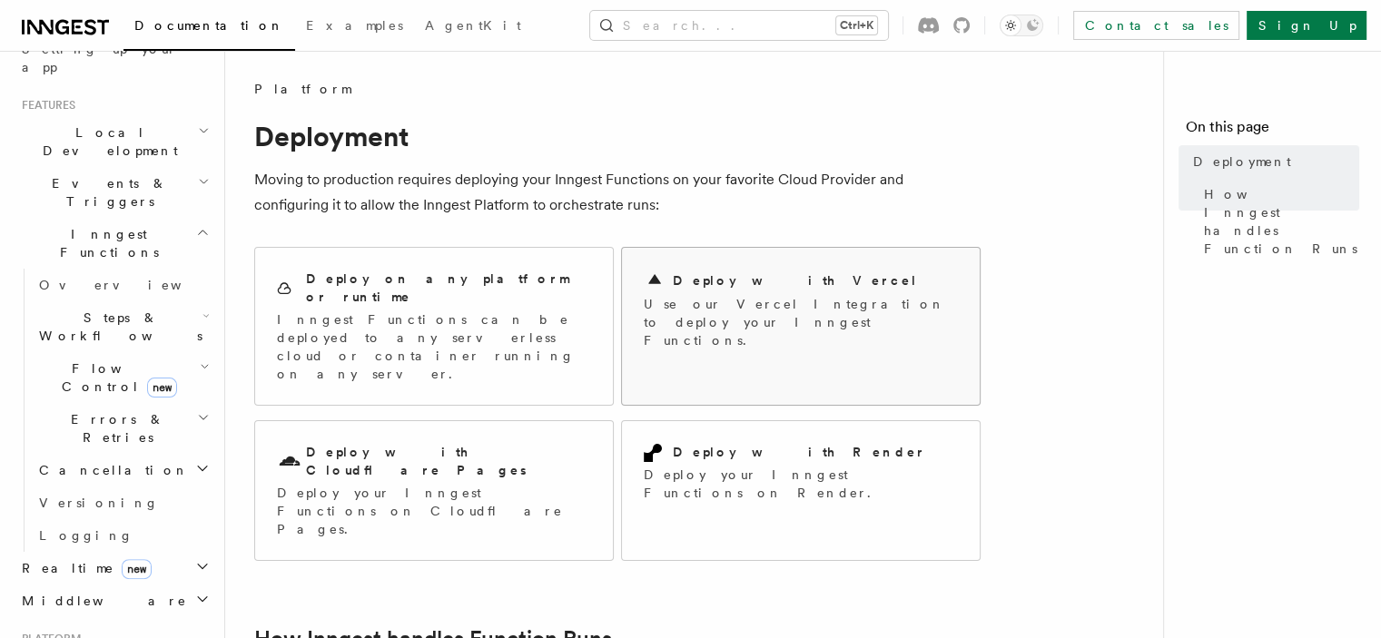
click at [802, 278] on div "Deploy with Vercel" at bounding box center [801, 281] width 314 height 22
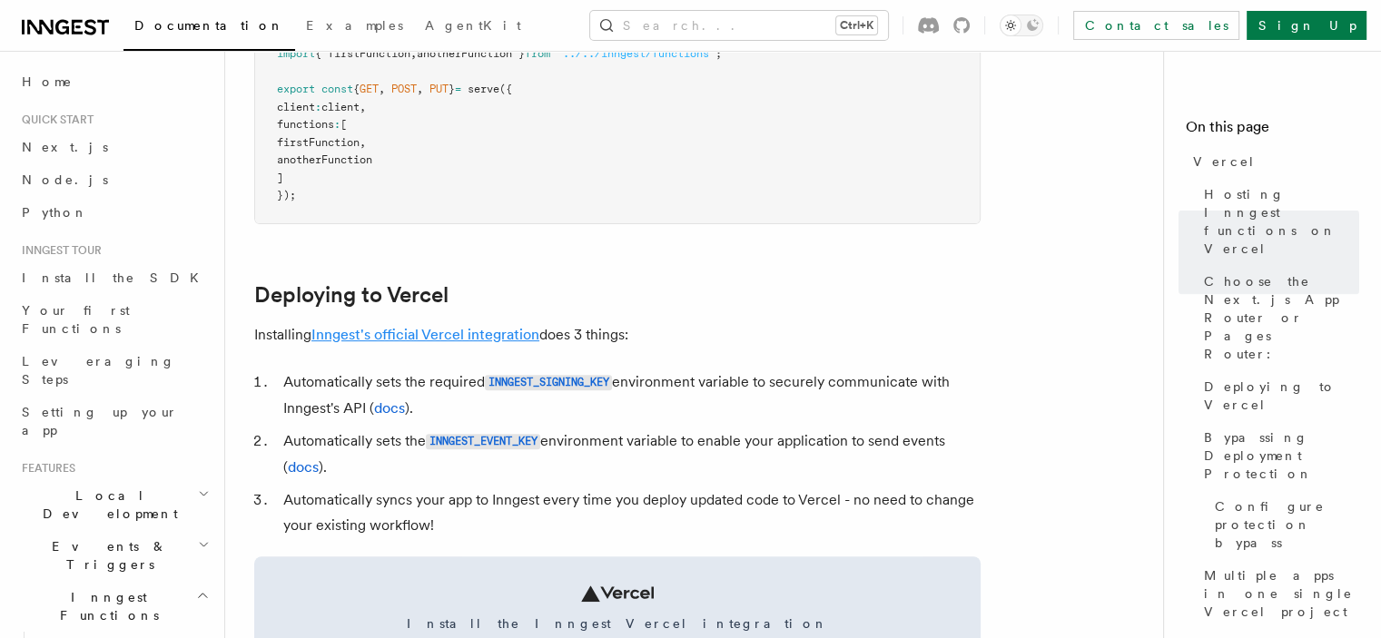
click at [422, 331] on link "Inngest's official Vercel integration" at bounding box center [425, 334] width 228 height 17
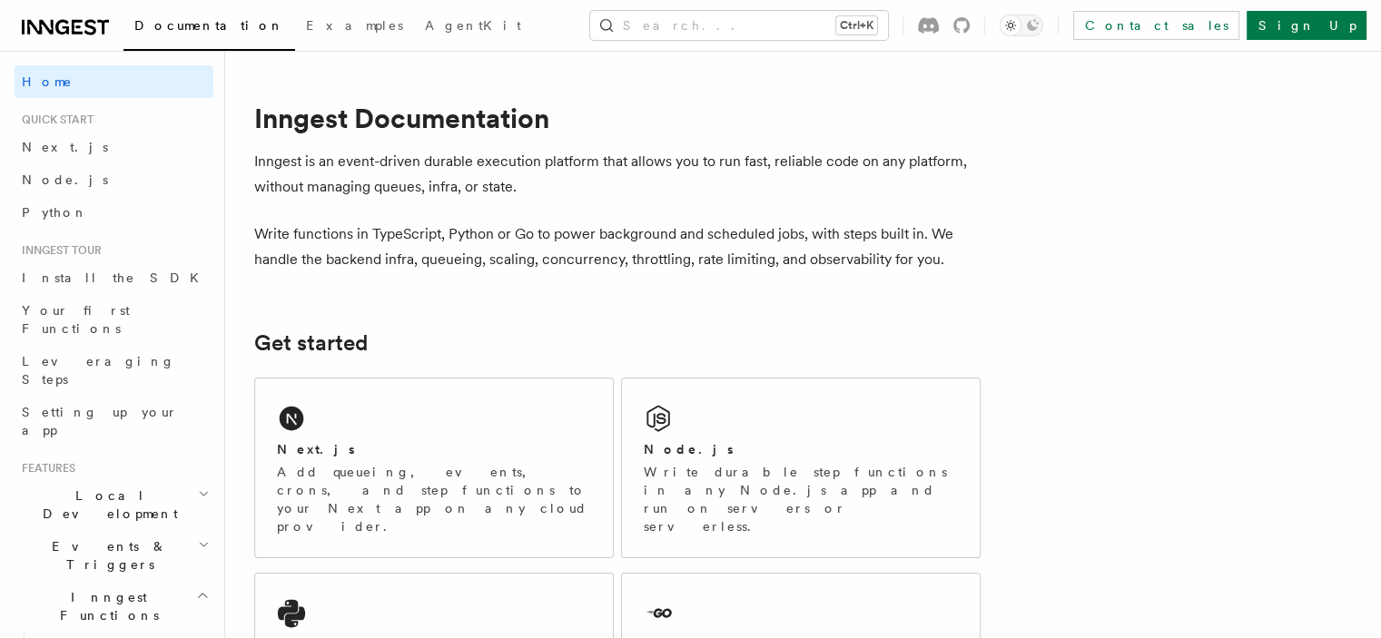
scroll to position [454, 0]
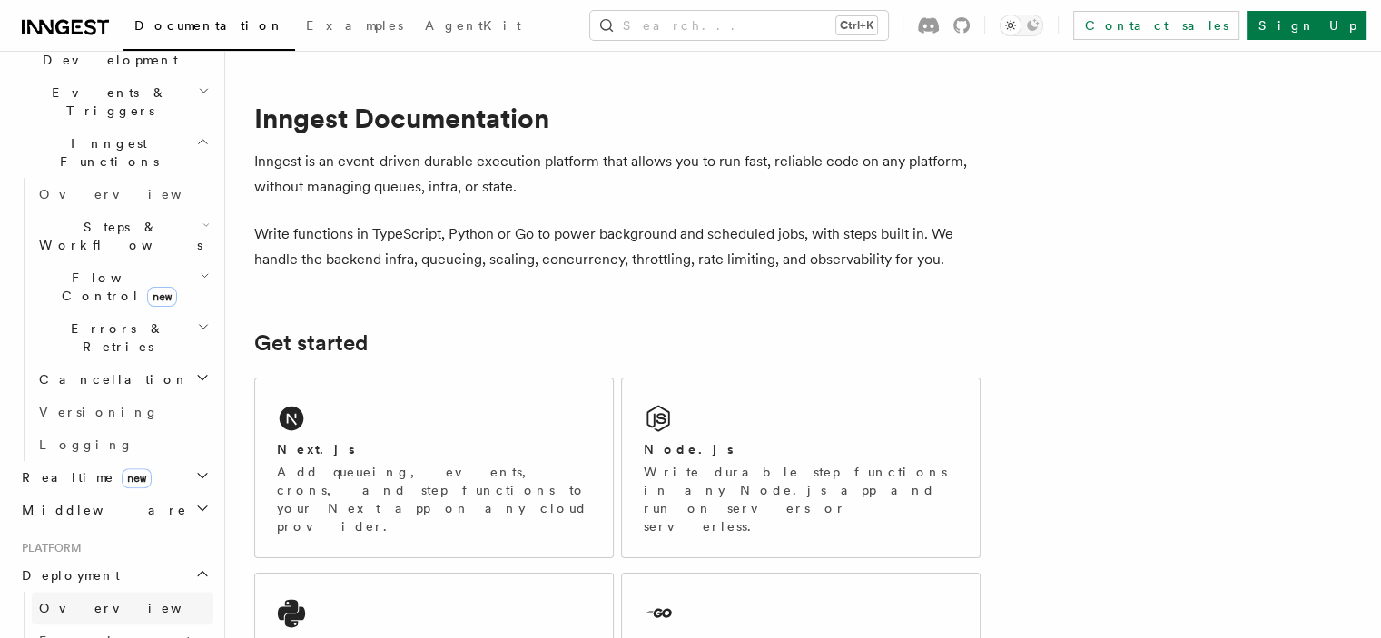
click at [83, 592] on link "Overview" at bounding box center [123, 608] width 182 height 33
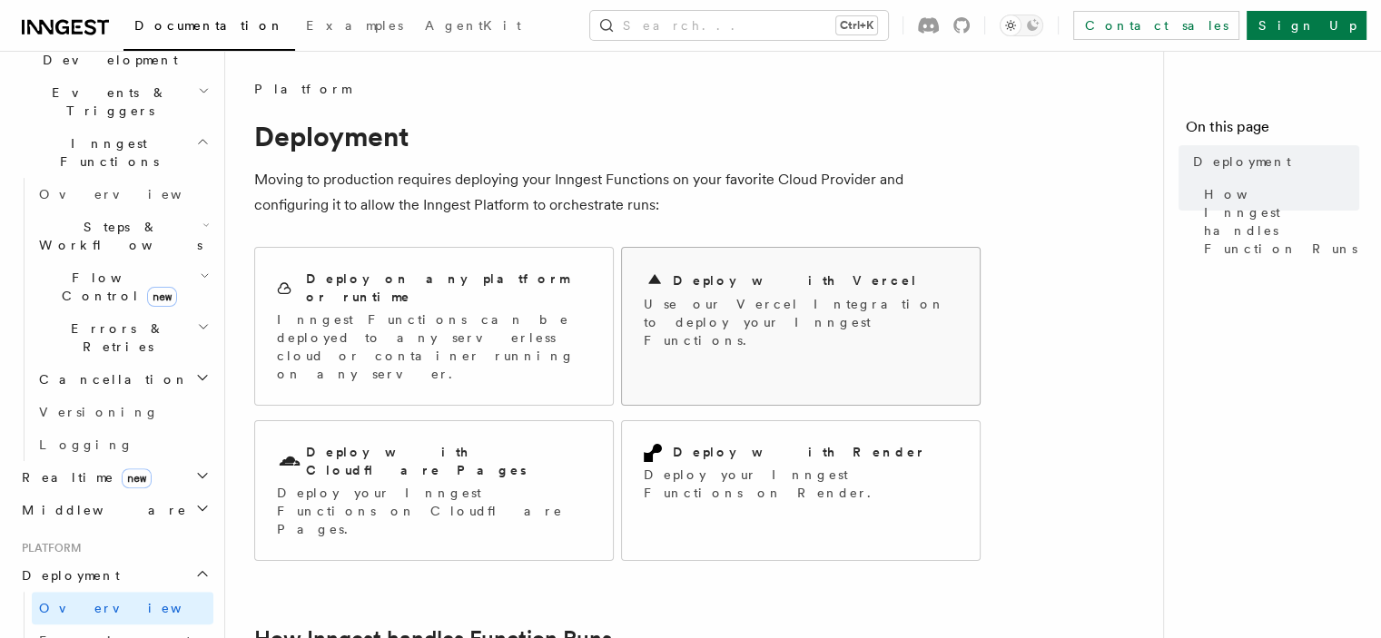
click at [746, 299] on p "Use our Vercel Integration to deploy your Inngest Functions." at bounding box center [801, 322] width 314 height 54
